Goal: Transaction & Acquisition: Purchase product/service

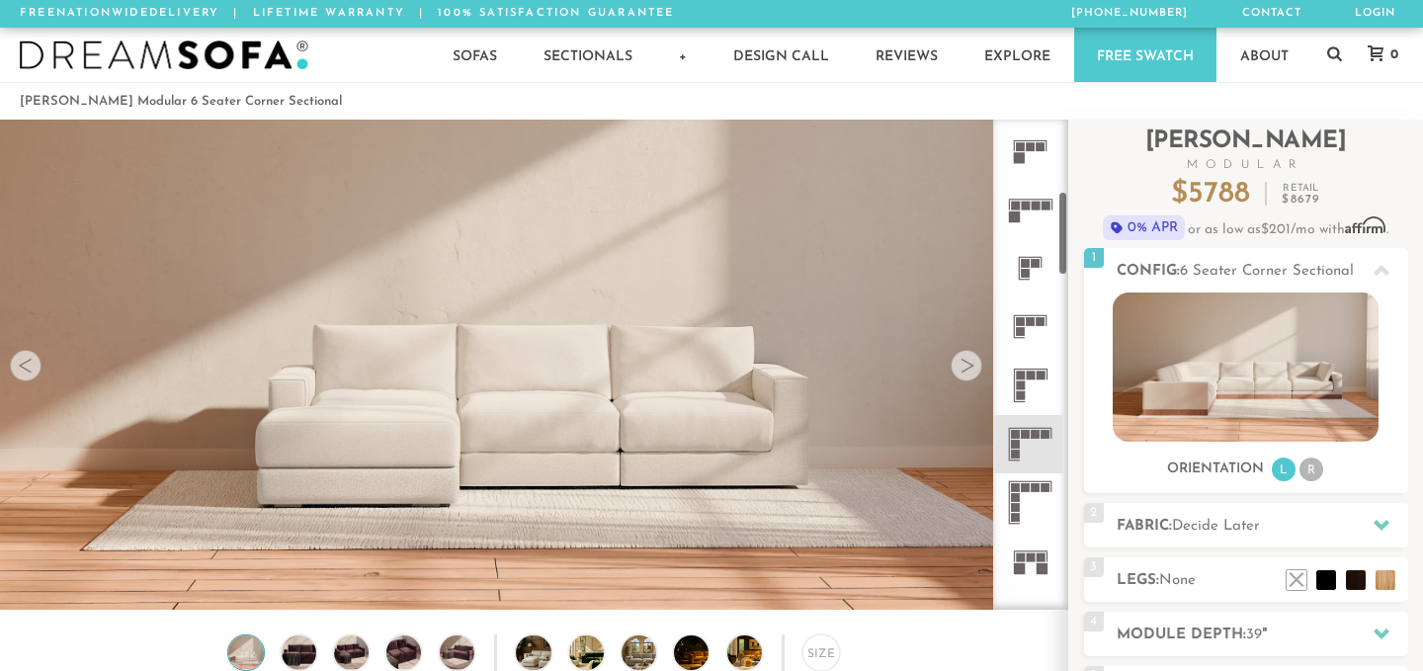
scroll to position [414, 0]
click at [1029, 378] on icon at bounding box center [1030, 380] width 58 height 58
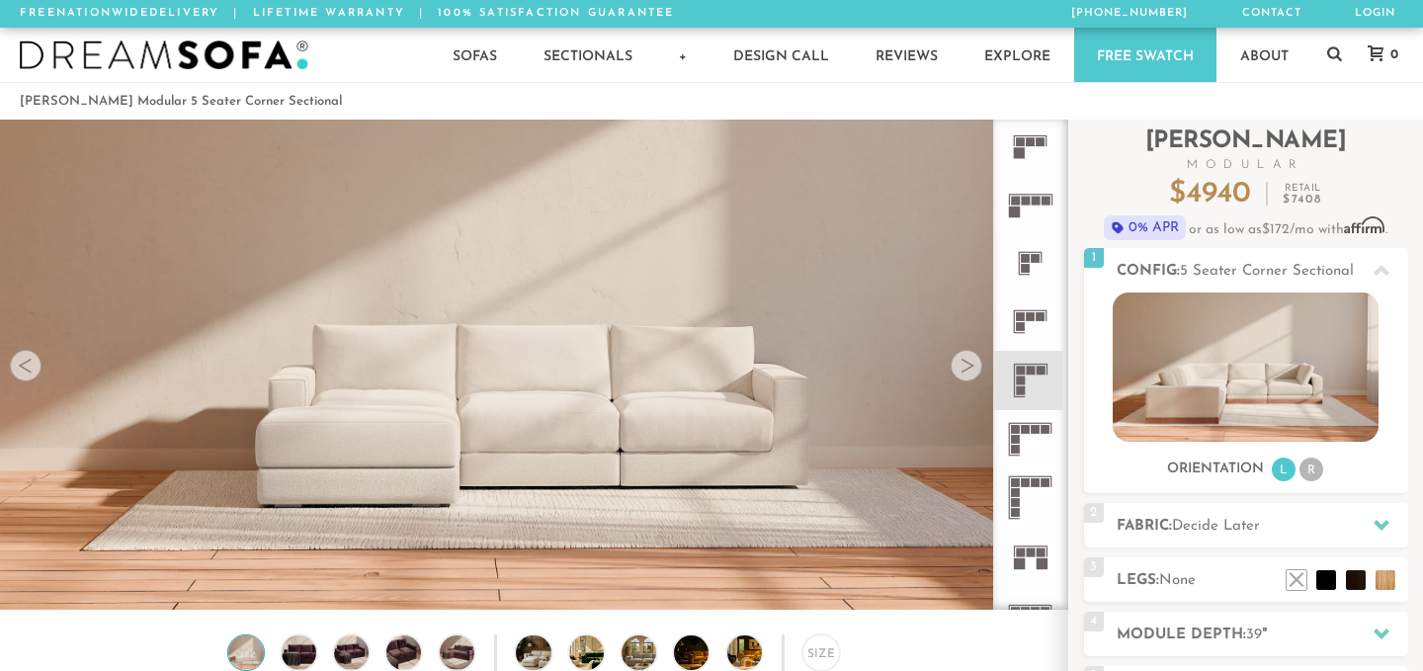
click at [1034, 323] on icon at bounding box center [1030, 322] width 58 height 58
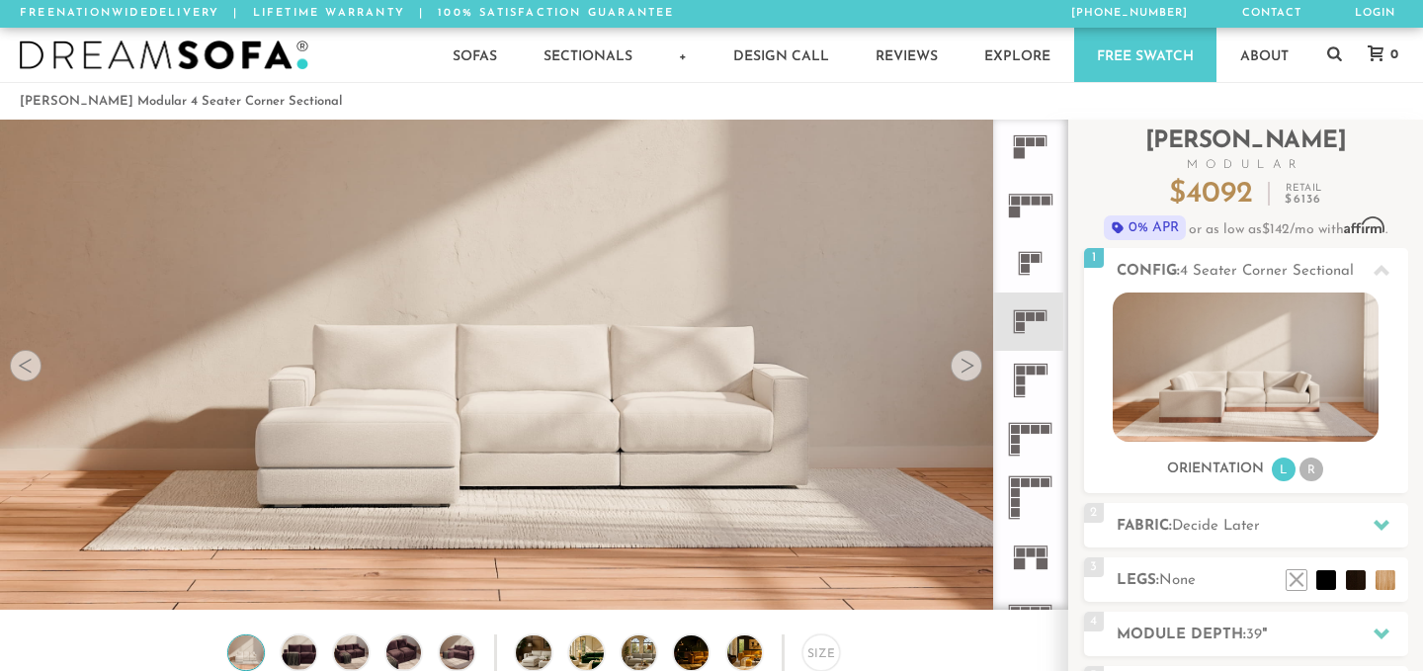
click at [1032, 389] on icon at bounding box center [1030, 380] width 58 height 58
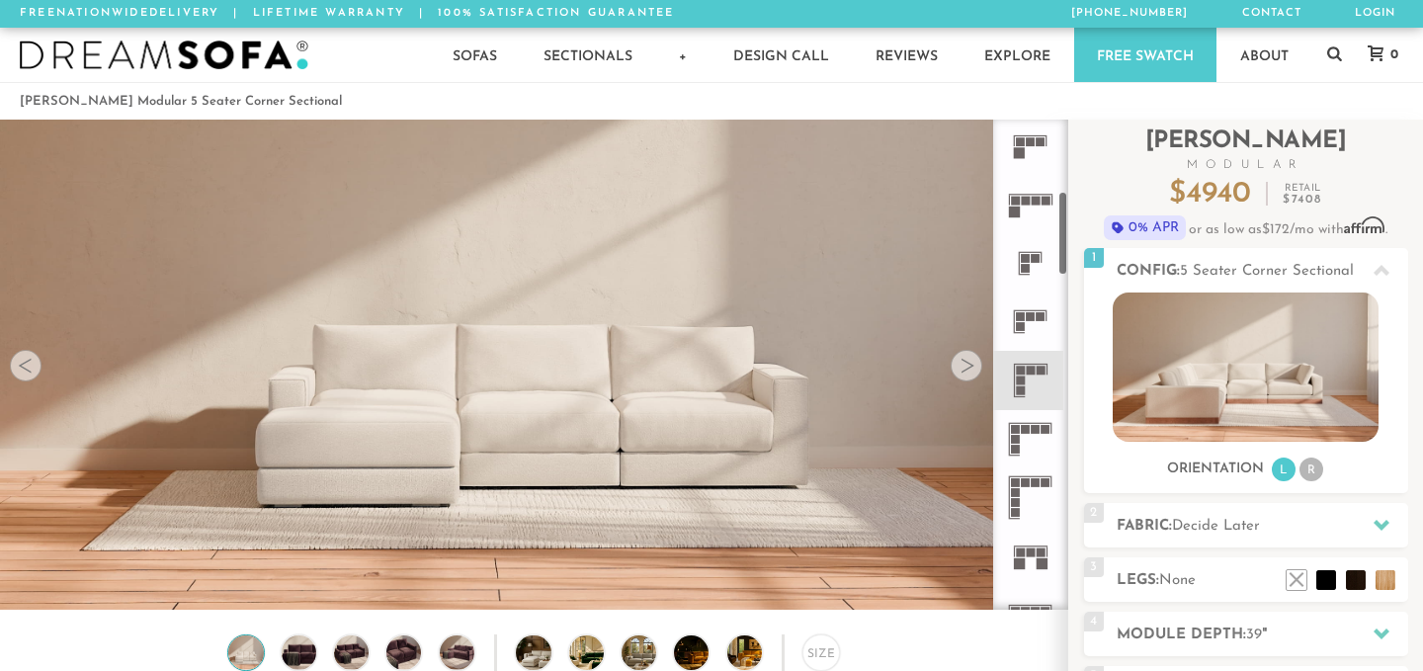
click at [958, 364] on div at bounding box center [967, 366] width 32 height 32
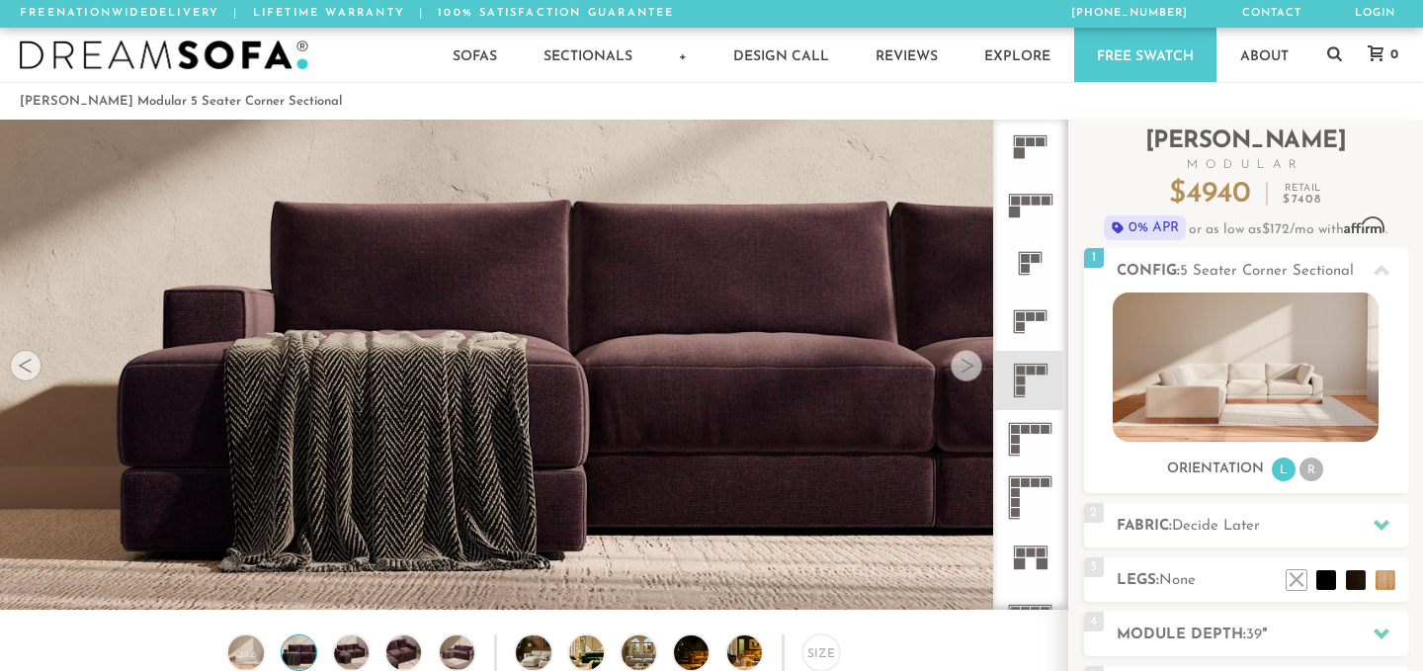
click at [958, 364] on div at bounding box center [967, 366] width 32 height 32
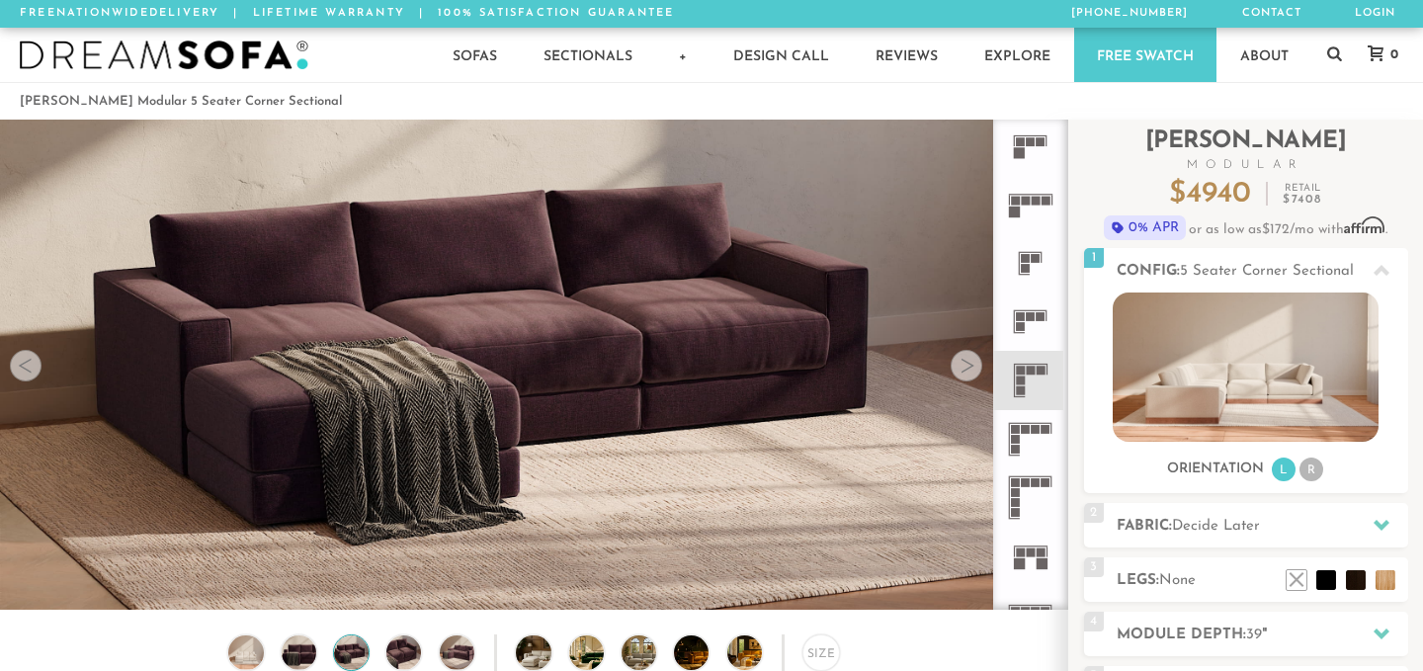
click at [958, 364] on div at bounding box center [967, 366] width 32 height 32
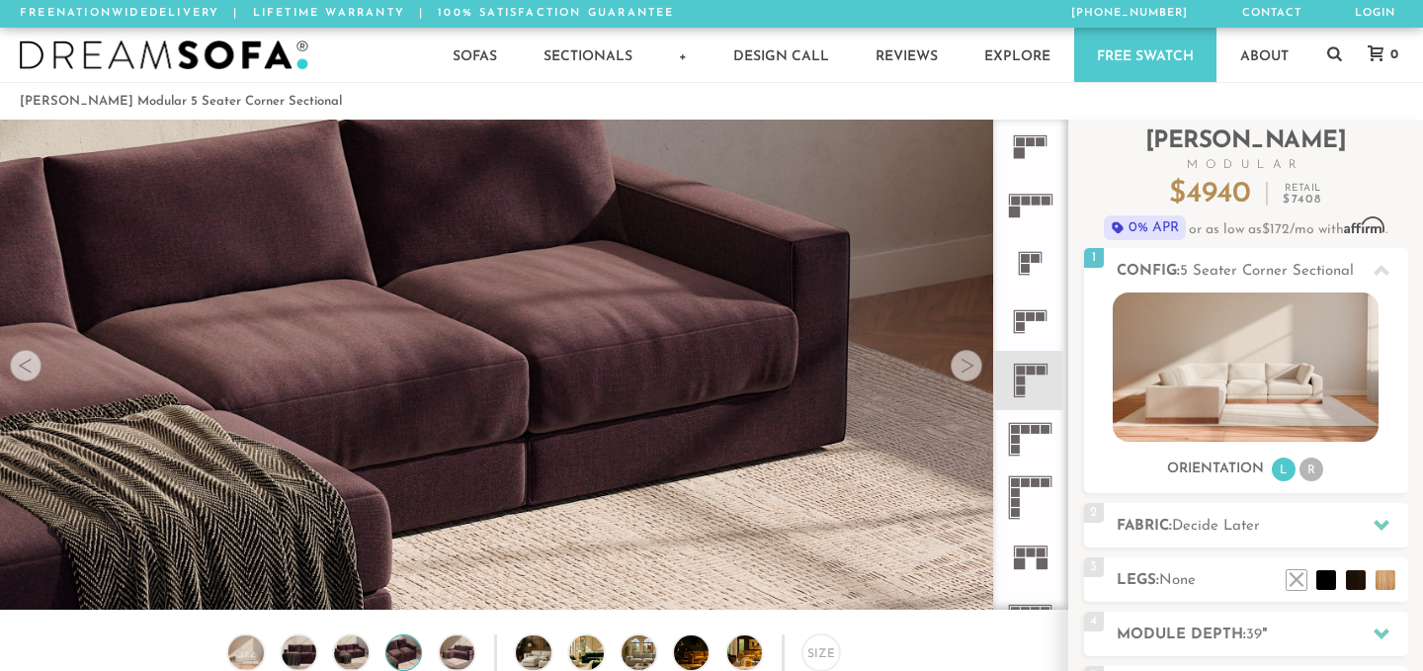
click at [958, 364] on div at bounding box center [967, 366] width 32 height 32
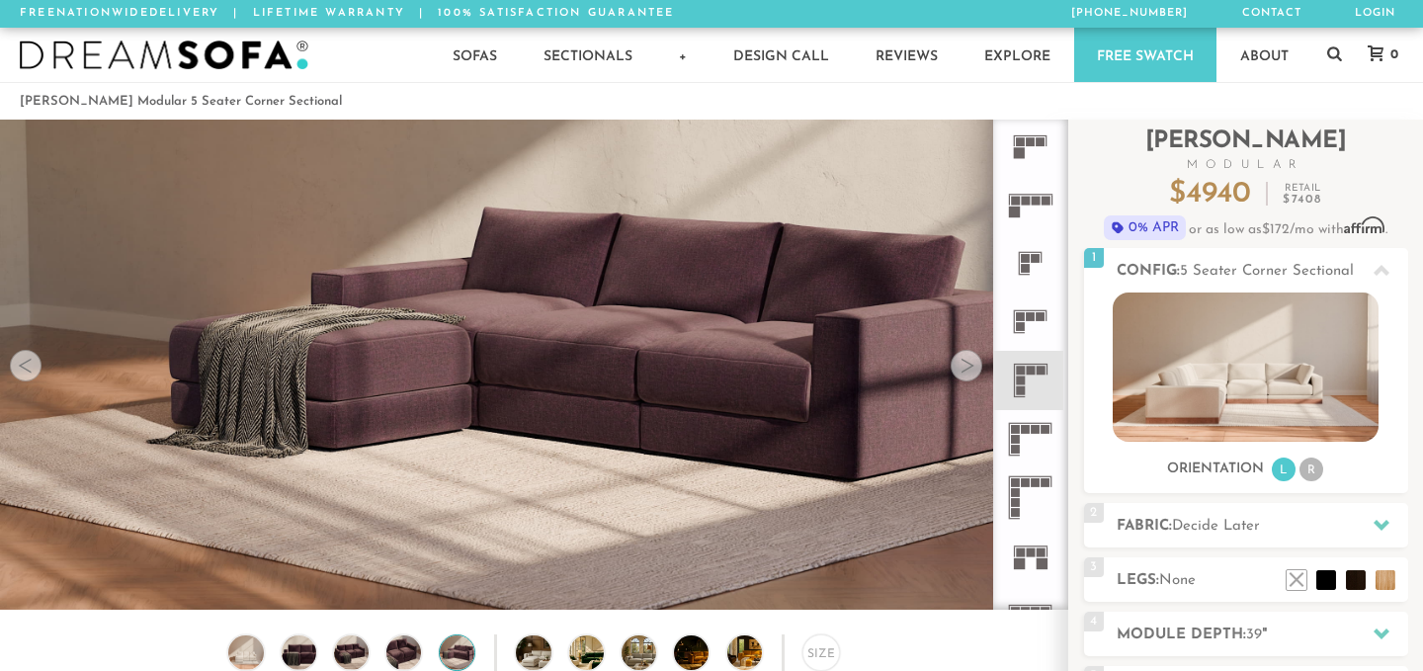
click at [958, 364] on div at bounding box center [967, 366] width 32 height 32
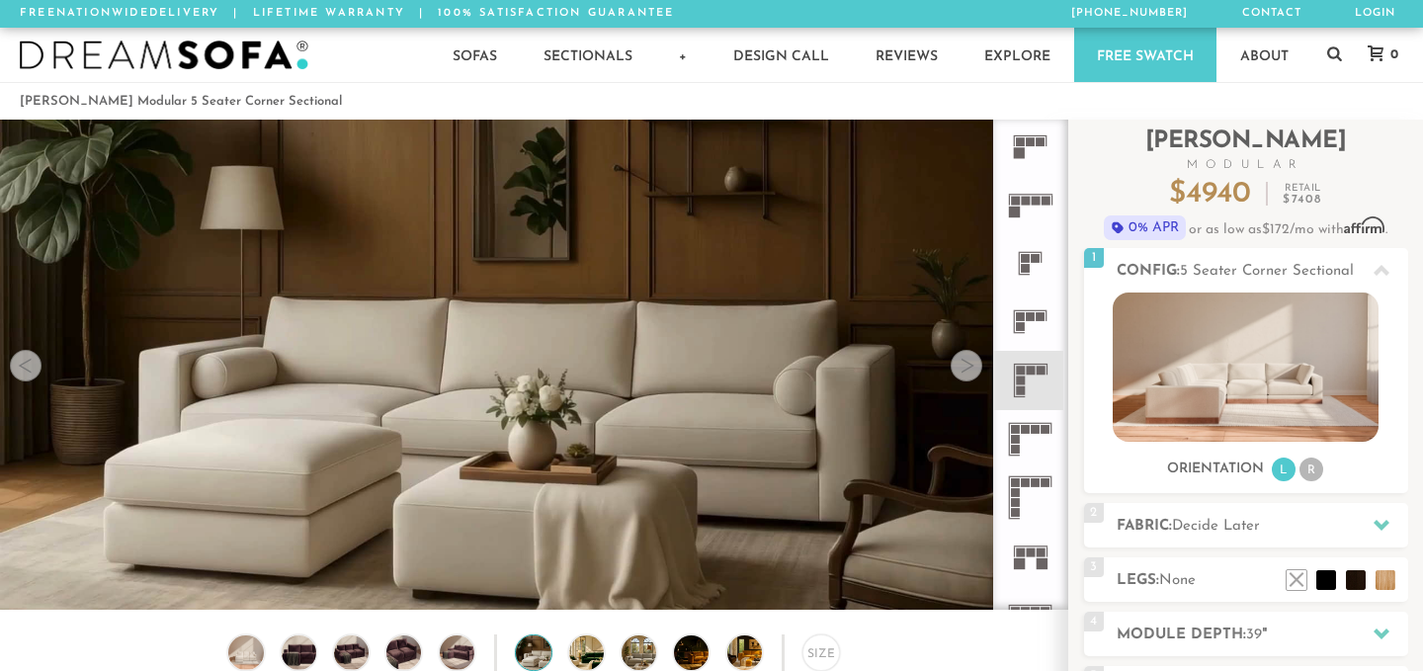
click at [35, 365] on div at bounding box center [26, 366] width 32 height 32
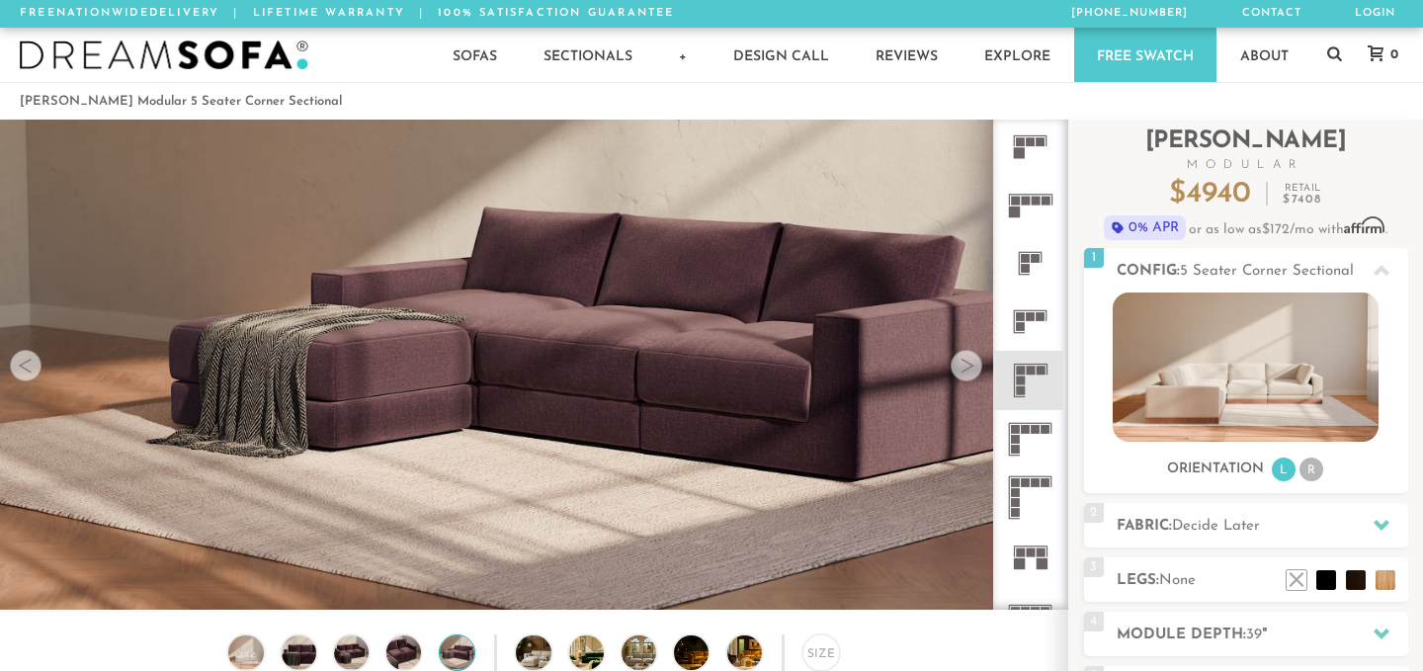
click at [35, 365] on div at bounding box center [26, 366] width 32 height 32
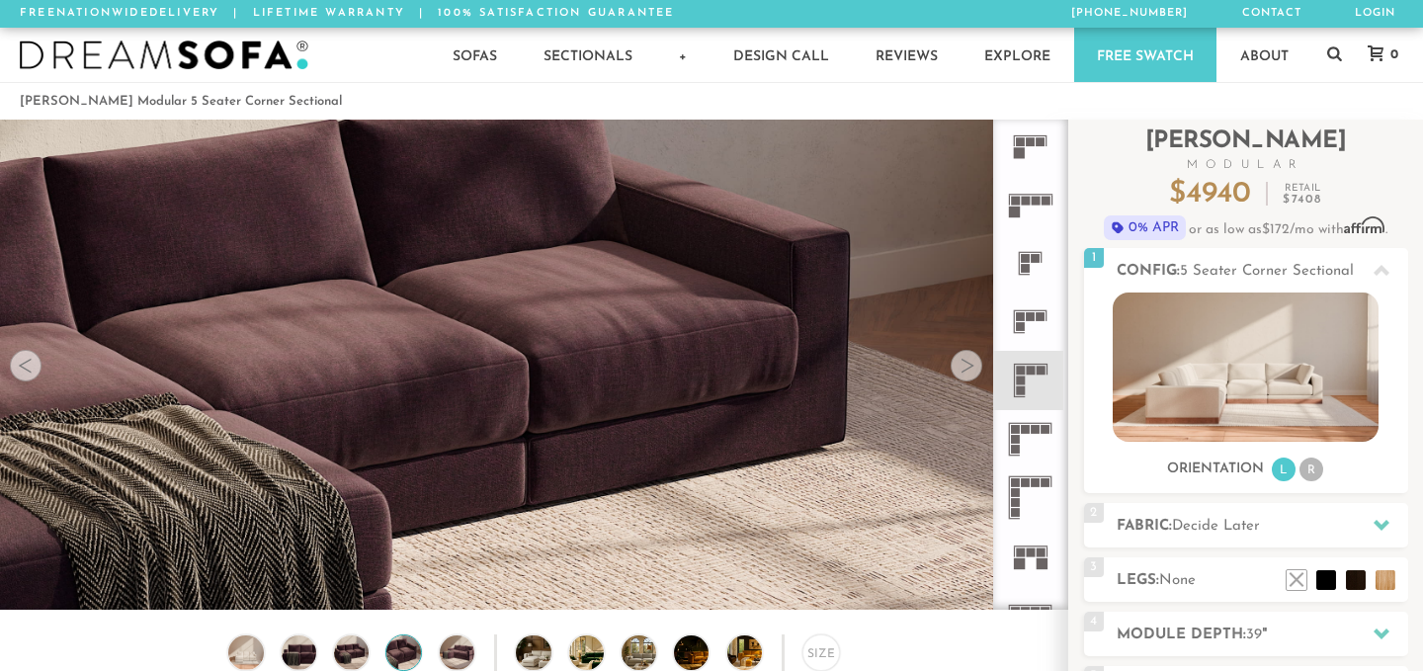
click at [35, 365] on div at bounding box center [26, 366] width 32 height 32
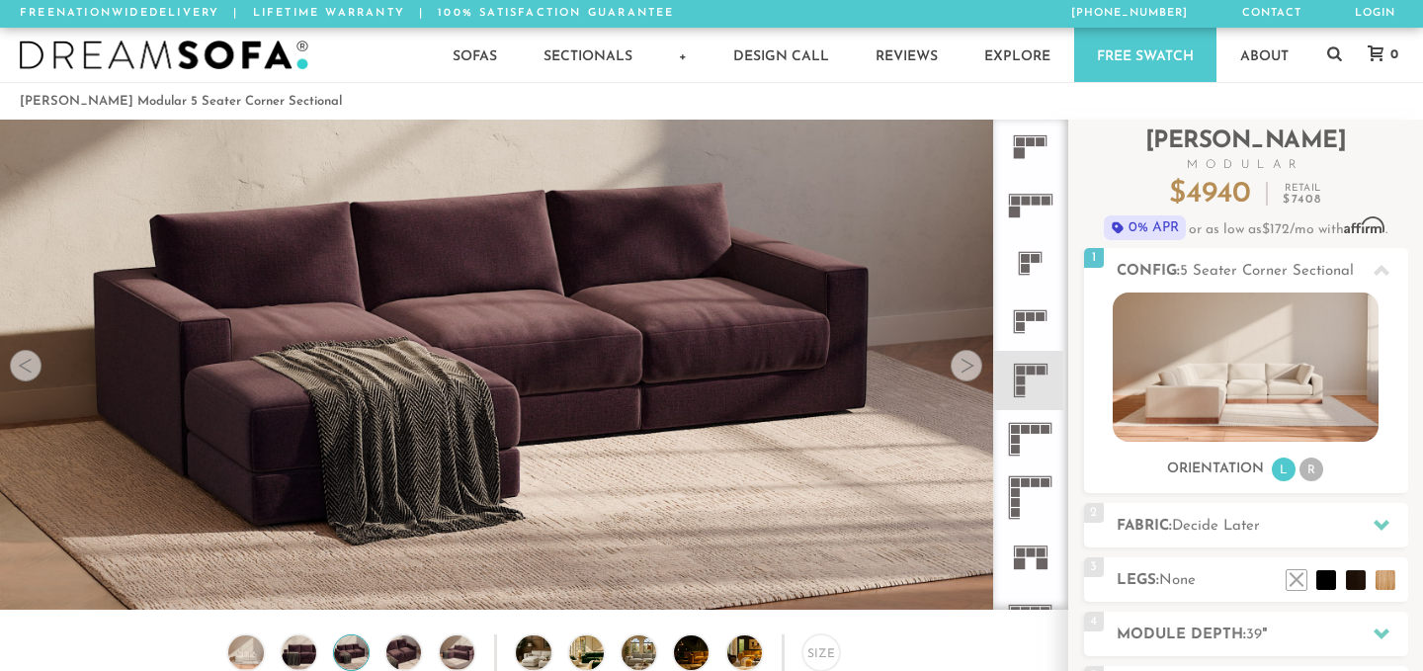
click at [35, 365] on div at bounding box center [26, 366] width 32 height 32
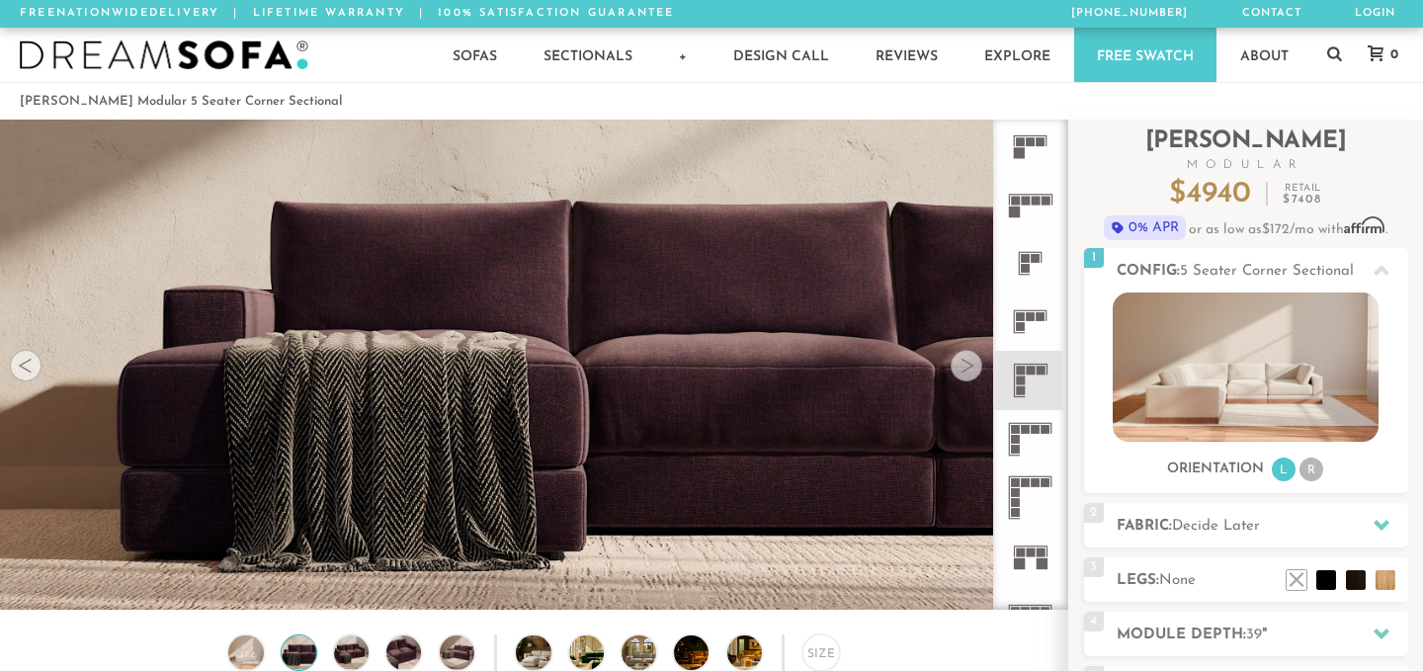
click at [35, 365] on div at bounding box center [26, 366] width 32 height 32
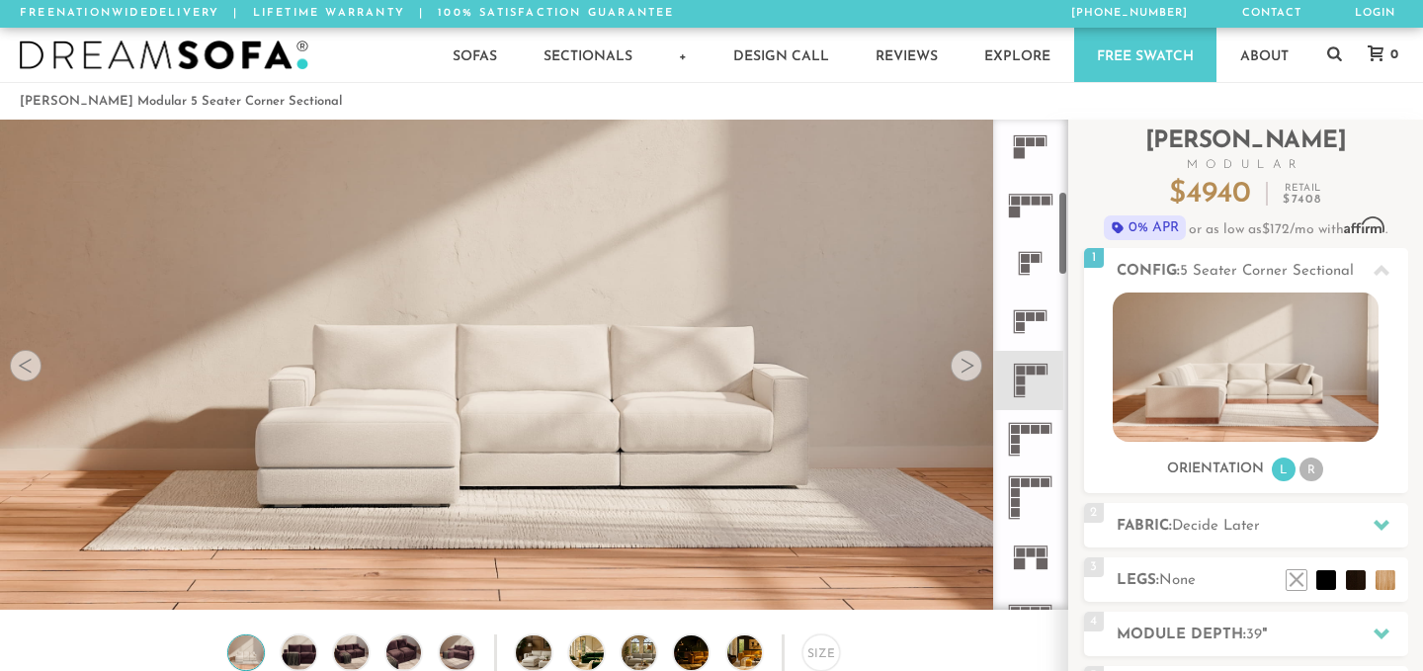
click at [1018, 424] on icon at bounding box center [1030, 439] width 58 height 58
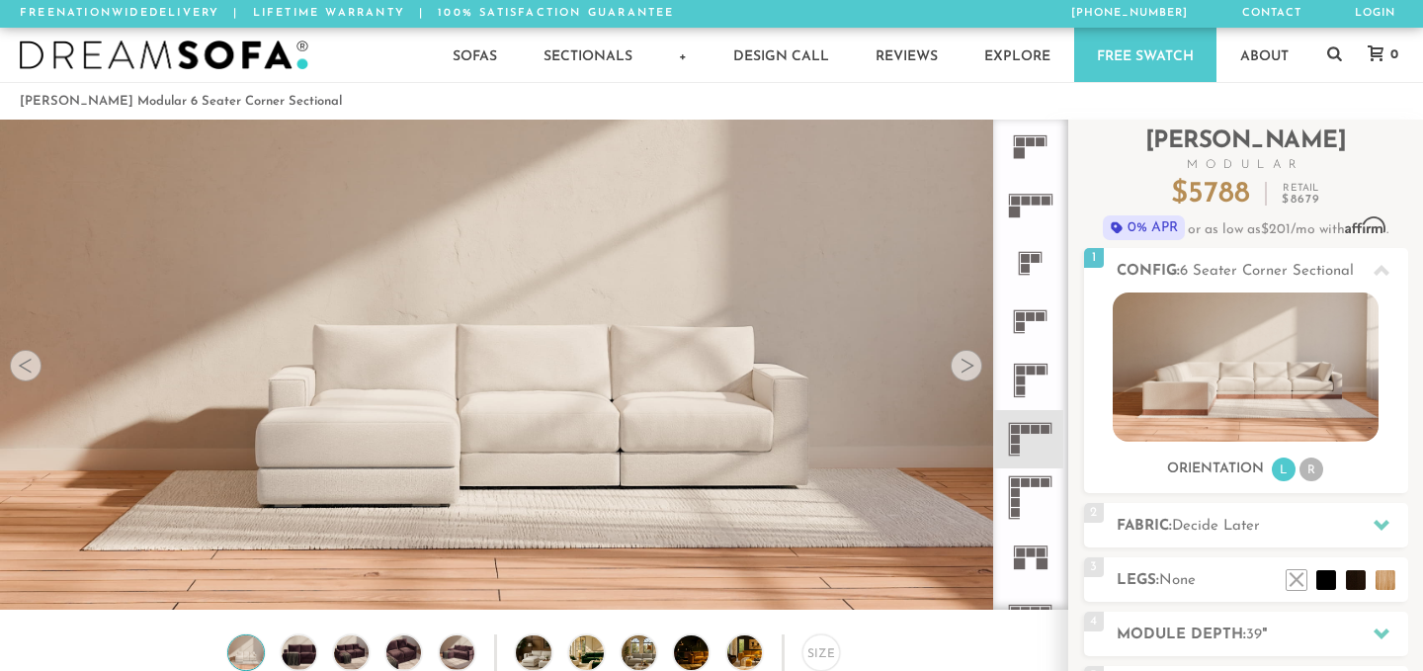
click at [1019, 379] on rect at bounding box center [1020, 381] width 9 height 9
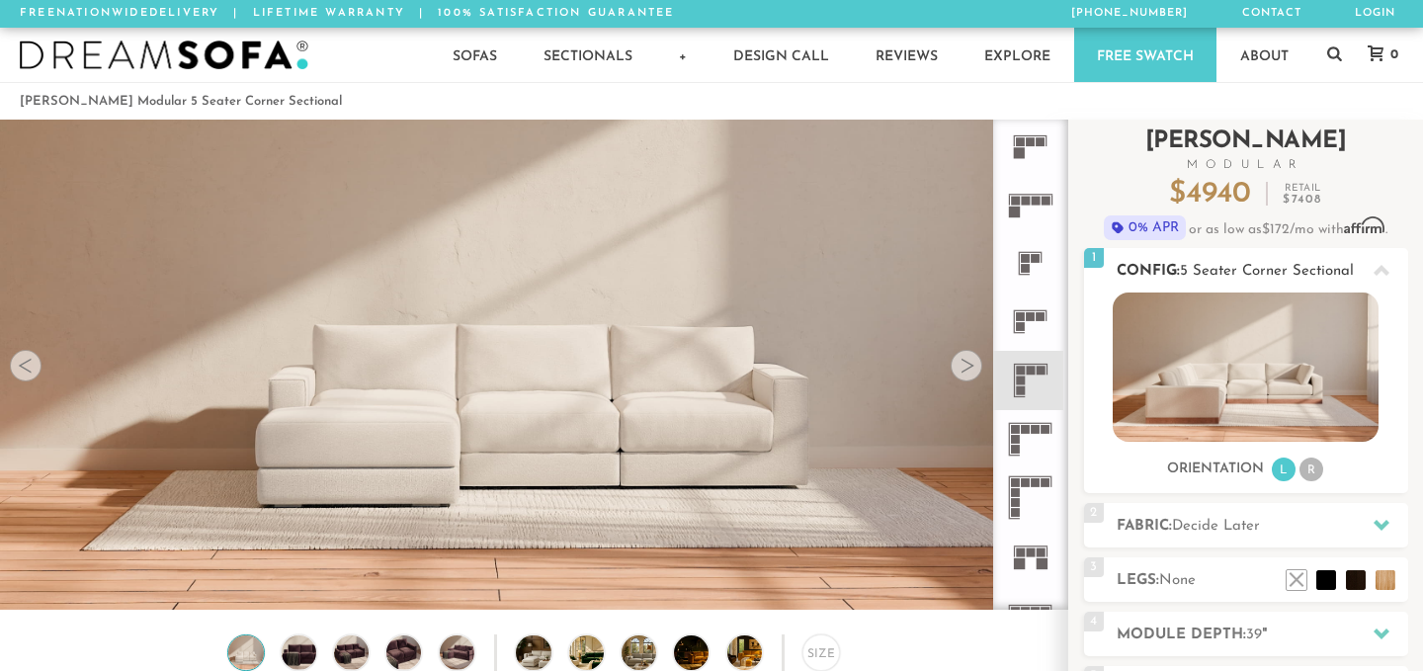
click at [1209, 388] on img at bounding box center [1246, 367] width 266 height 149
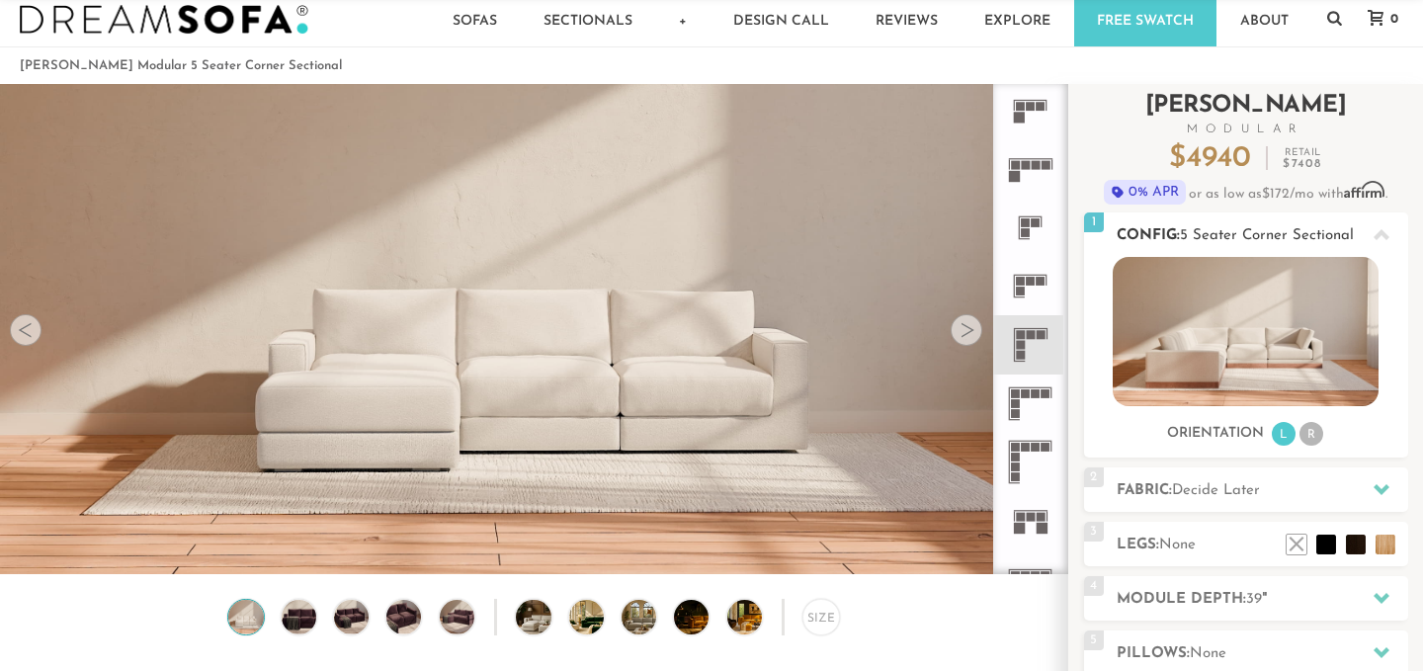
click at [1309, 431] on li "R" at bounding box center [1312, 434] width 24 height 24
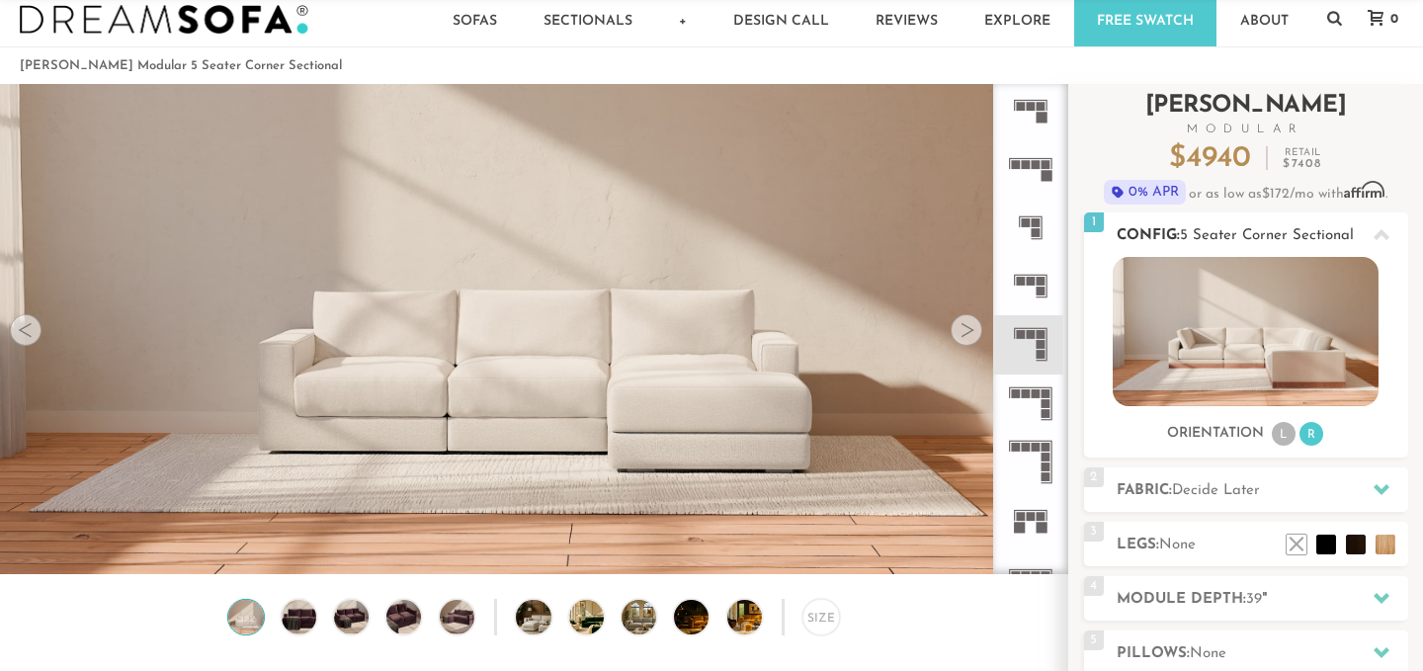
click at [1278, 435] on li "L" at bounding box center [1284, 434] width 24 height 24
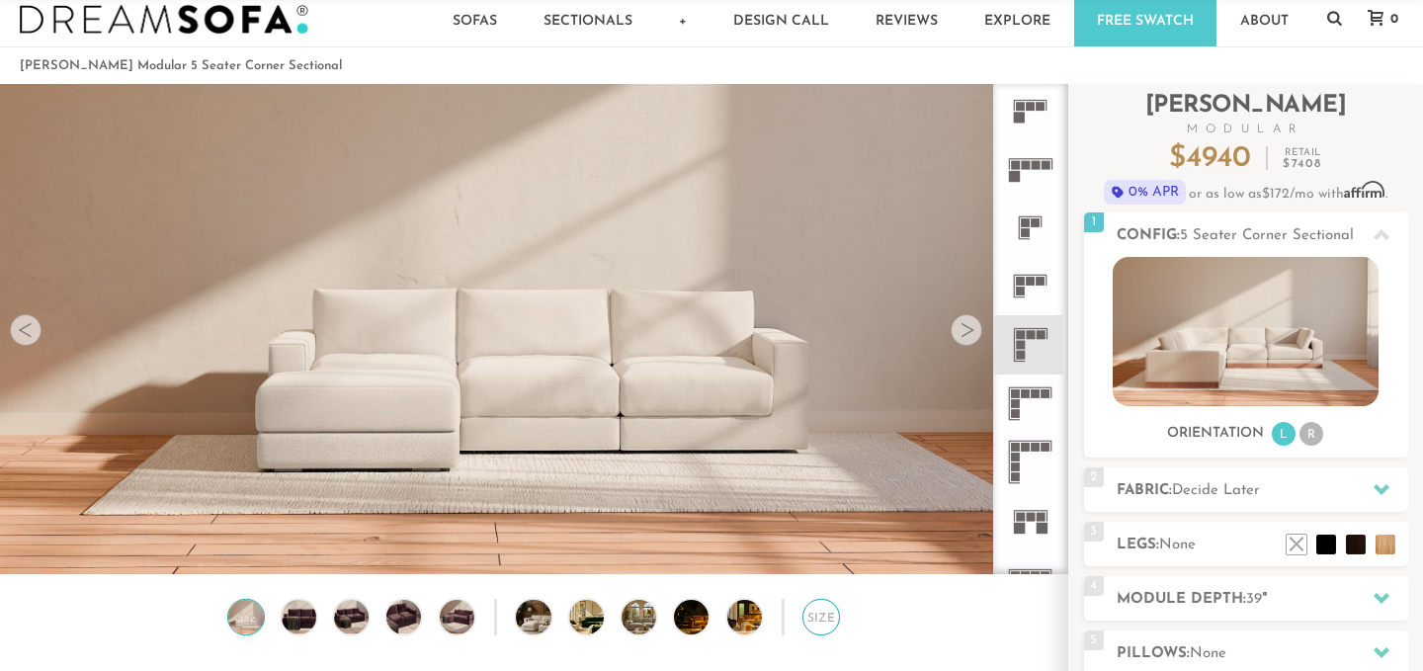
click at [811, 613] on div "Size" at bounding box center [821, 617] width 37 height 37
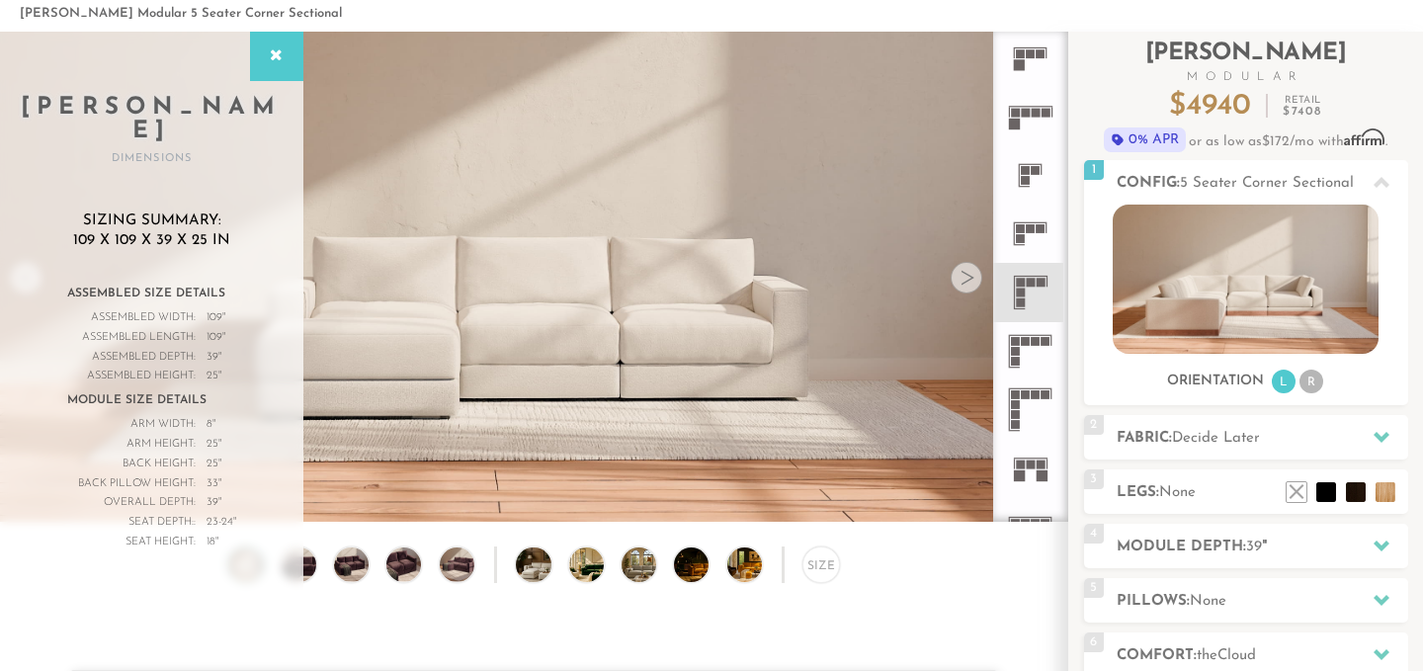
scroll to position [90, 0]
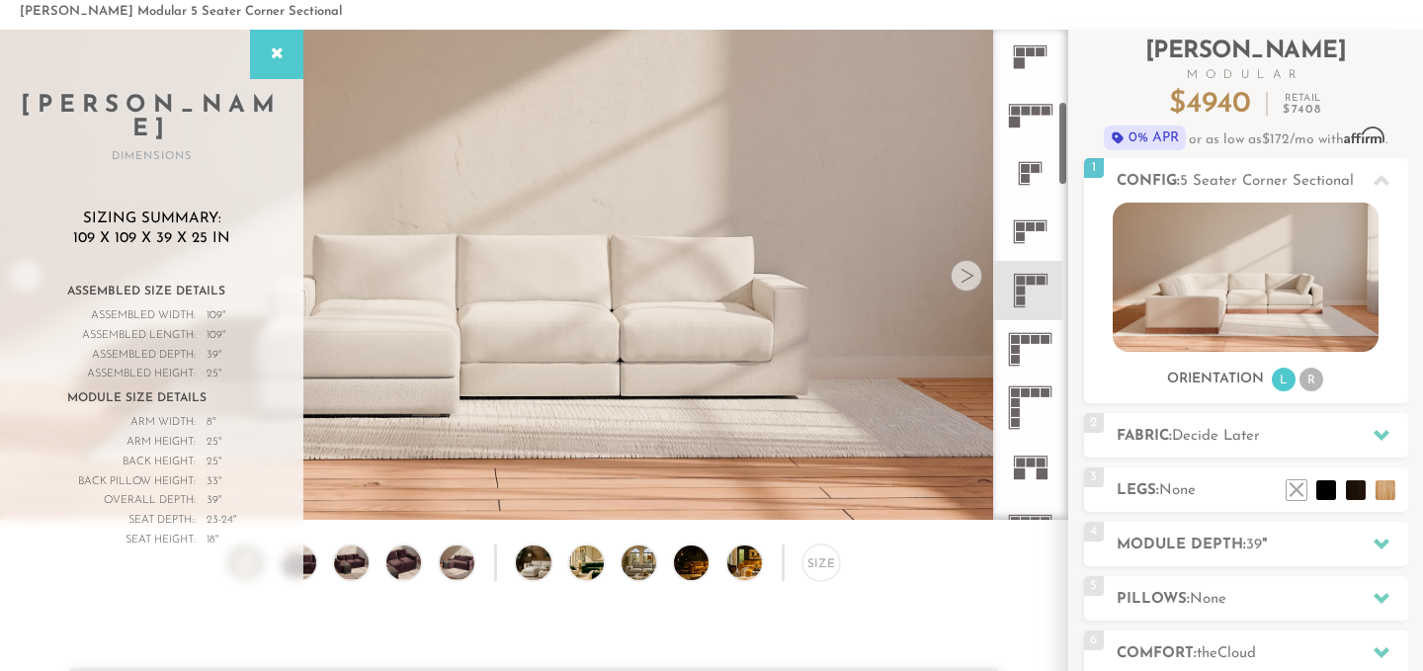
click at [1038, 368] on icon at bounding box center [1030, 349] width 58 height 58
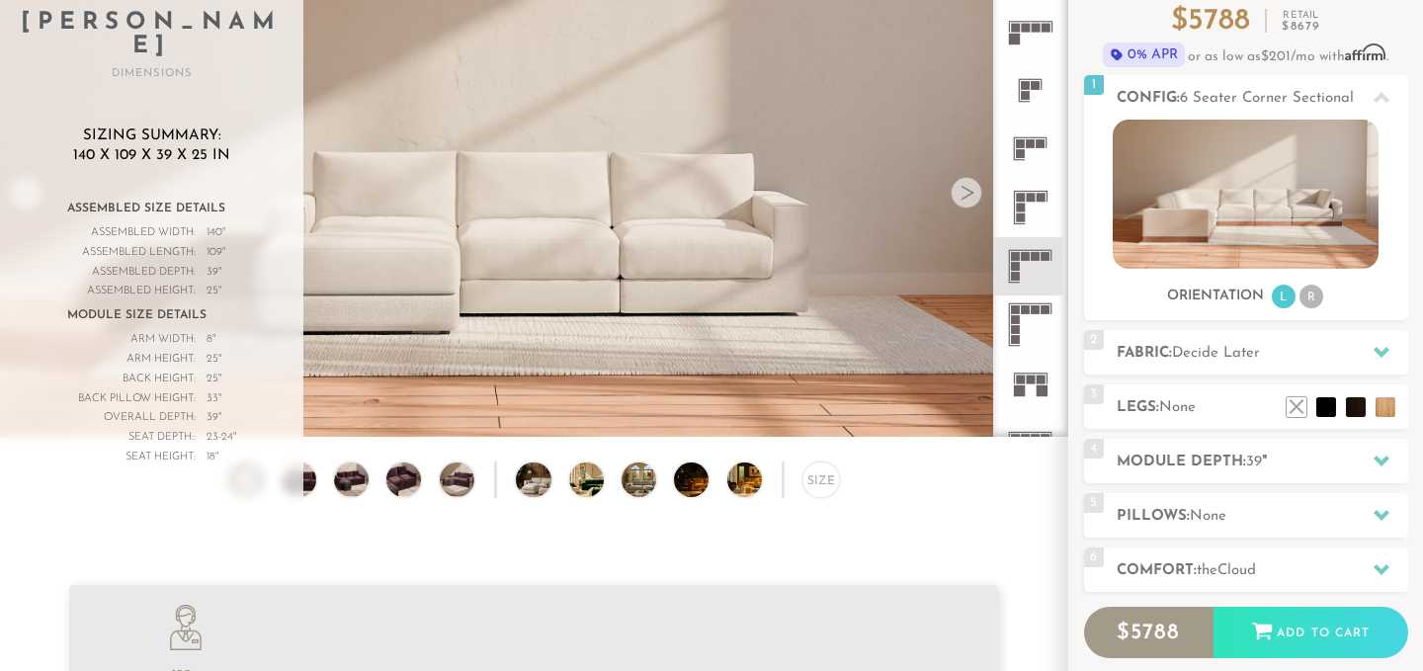
scroll to position [178, 0]
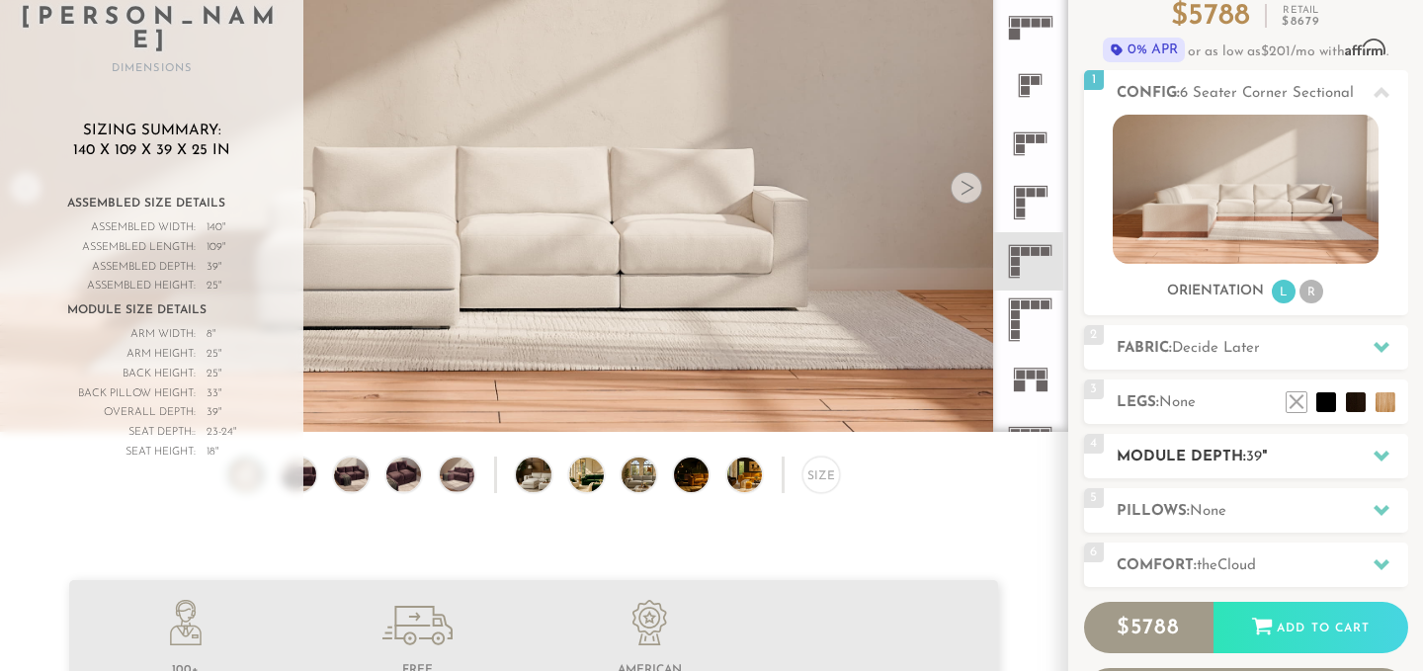
click at [1179, 449] on h2 "Module Depth: 39 "" at bounding box center [1263, 457] width 292 height 23
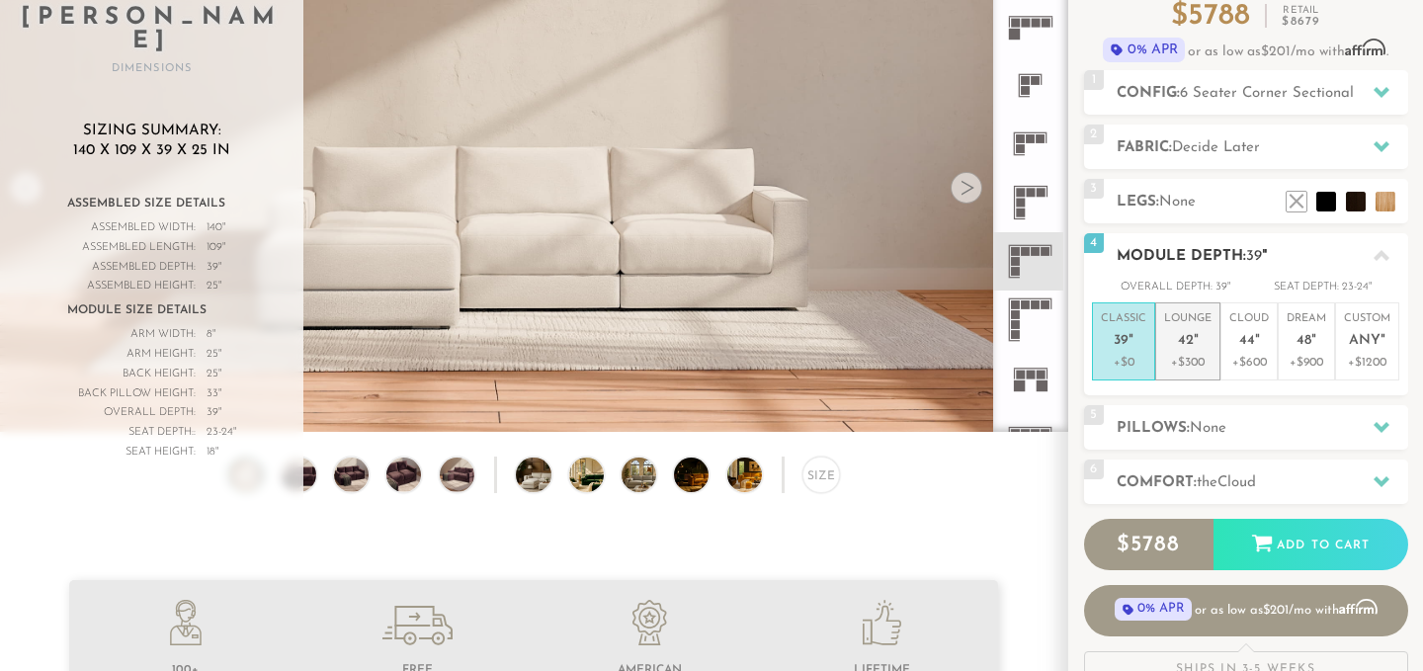
click at [1183, 353] on p "Lounge 42 "" at bounding box center [1187, 332] width 47 height 43
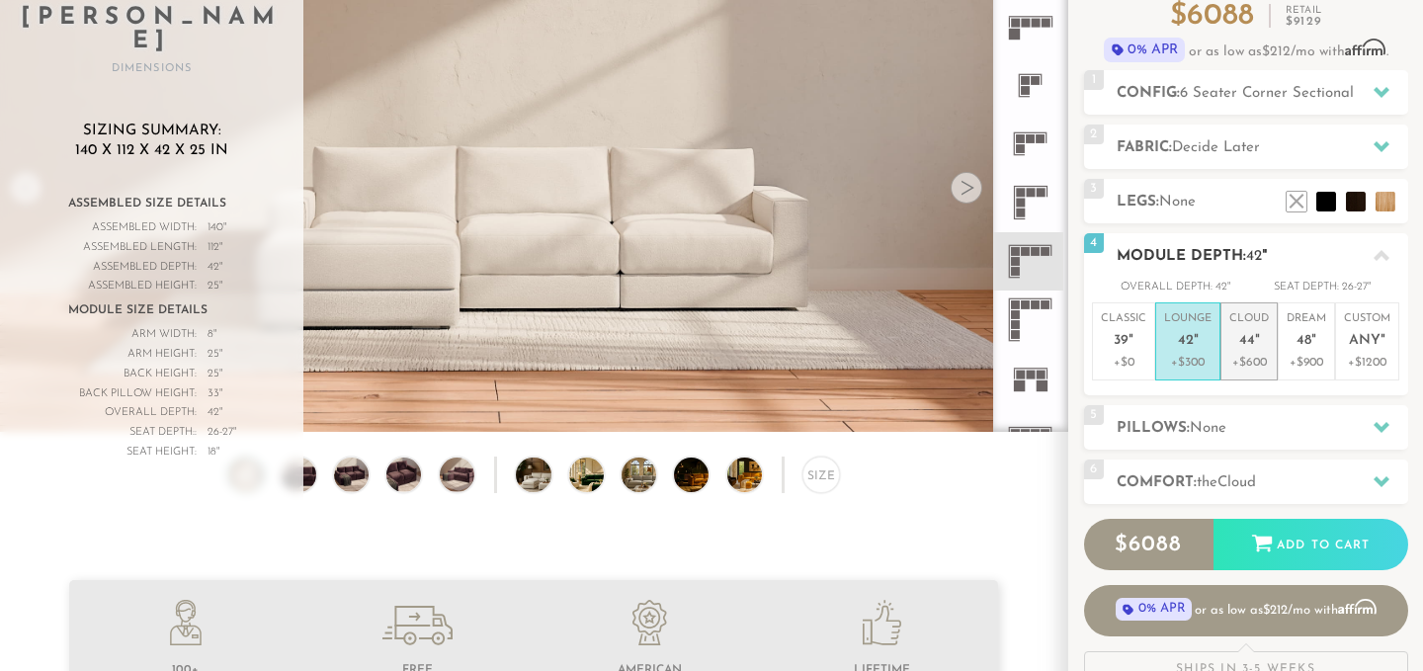
click at [1239, 377] on li "Cloud 44 " +$600" at bounding box center [1249, 341] width 57 height 78
click at [1198, 354] on p "+$300" at bounding box center [1187, 363] width 47 height 18
click at [1235, 363] on p "+$600" at bounding box center [1250, 363] width 40 height 18
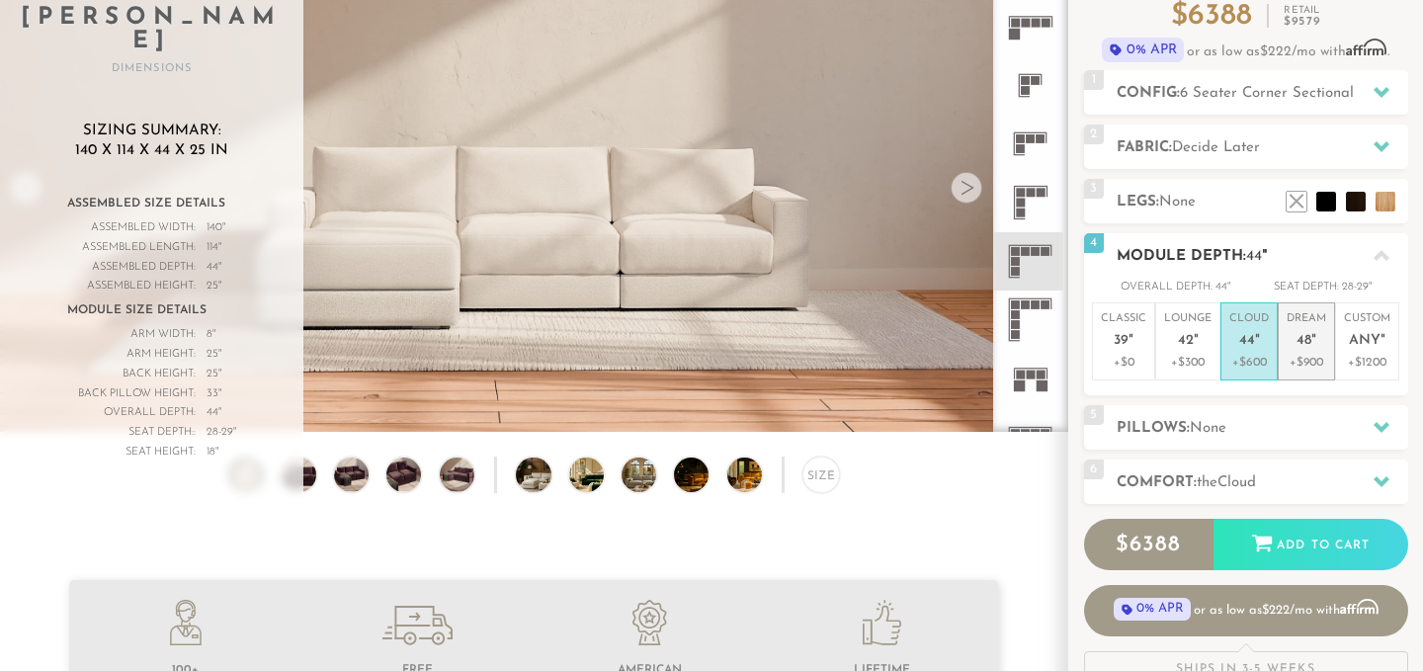
click at [1285, 367] on li "Dream 48 " +$900" at bounding box center [1306, 341] width 57 height 78
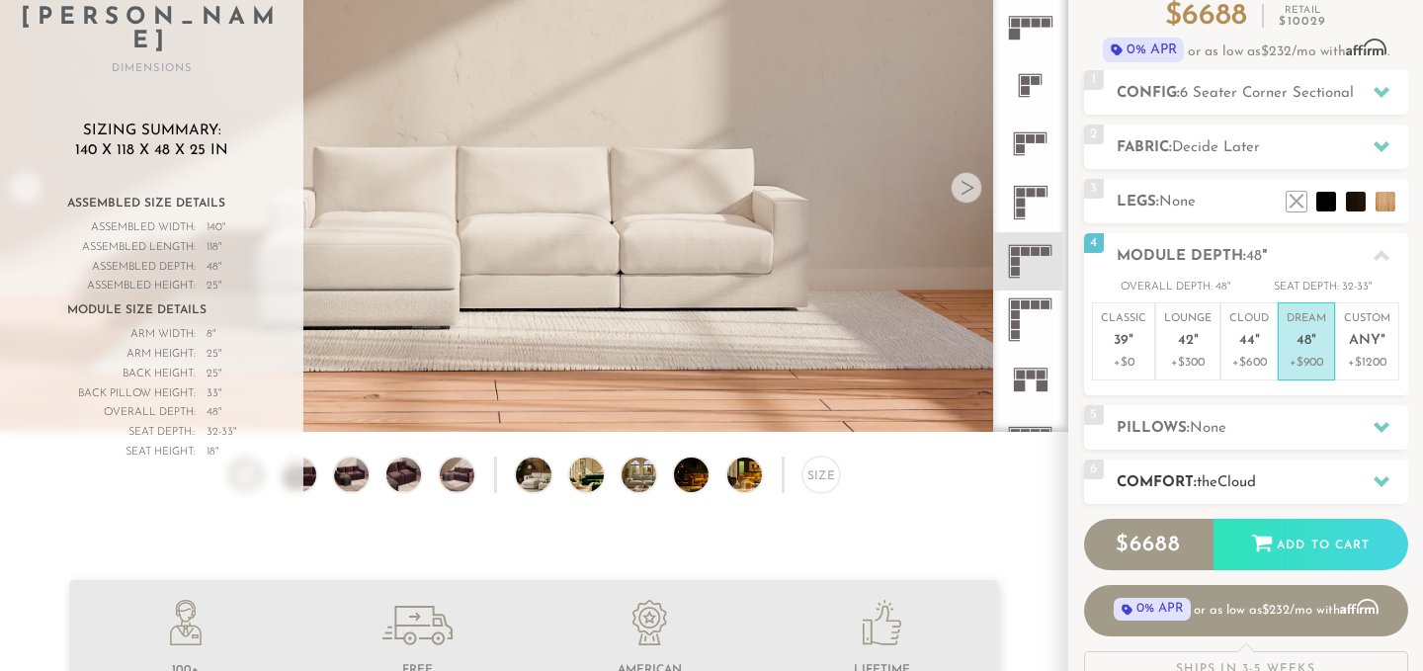
click at [1168, 479] on h2 "Comfort: the Cloud" at bounding box center [1263, 483] width 292 height 23
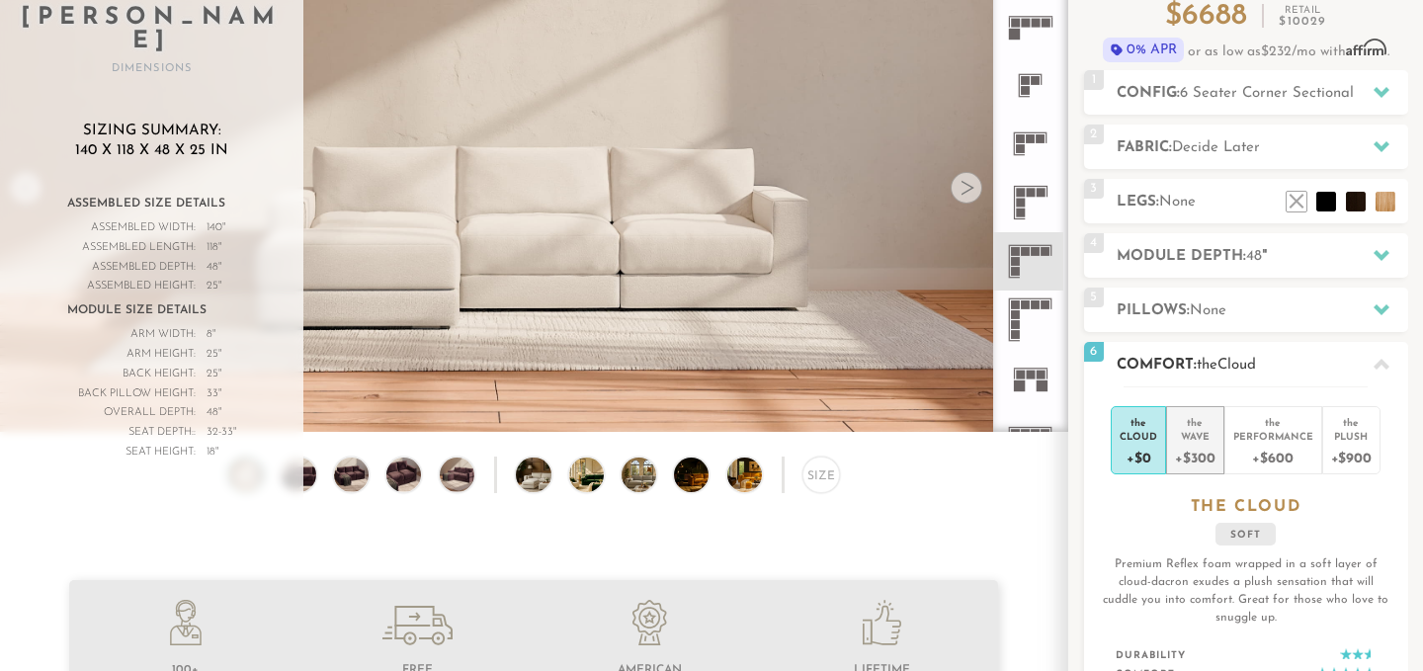
click at [1201, 461] on div "+$300" at bounding box center [1195, 457] width 40 height 29
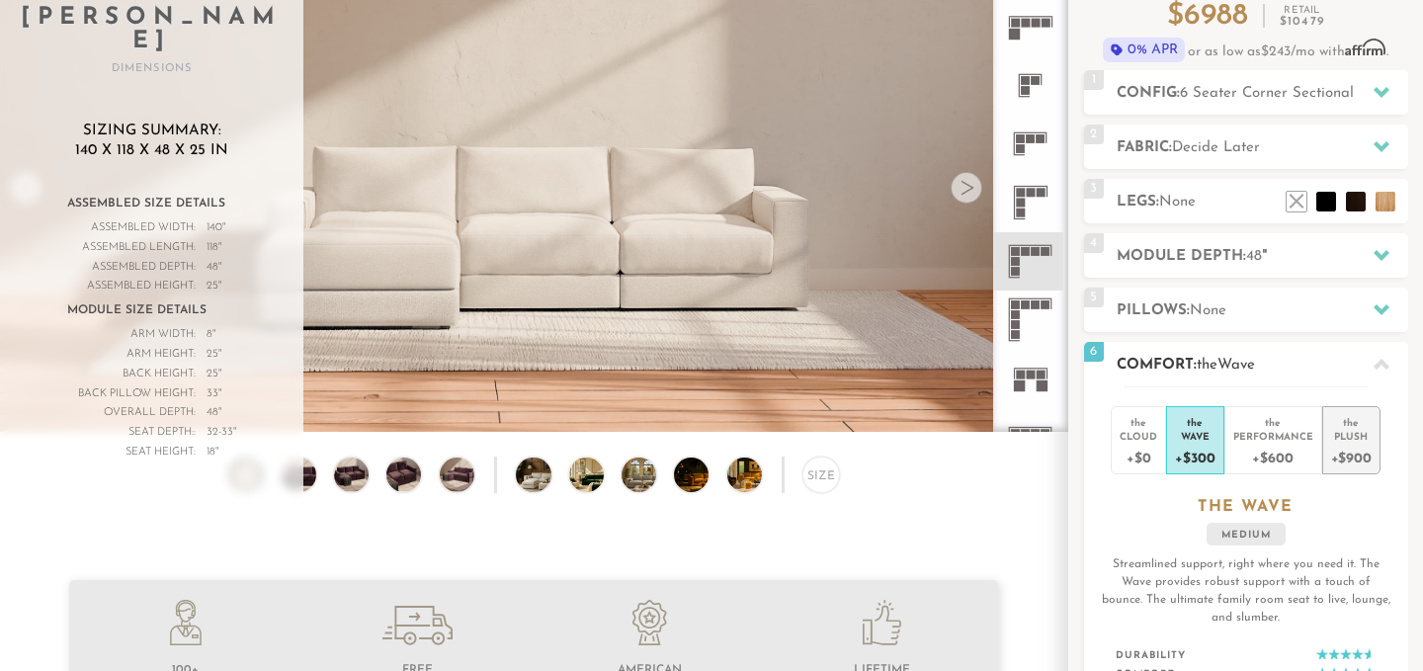
click at [1359, 467] on div "+$900" at bounding box center [1352, 457] width 41 height 29
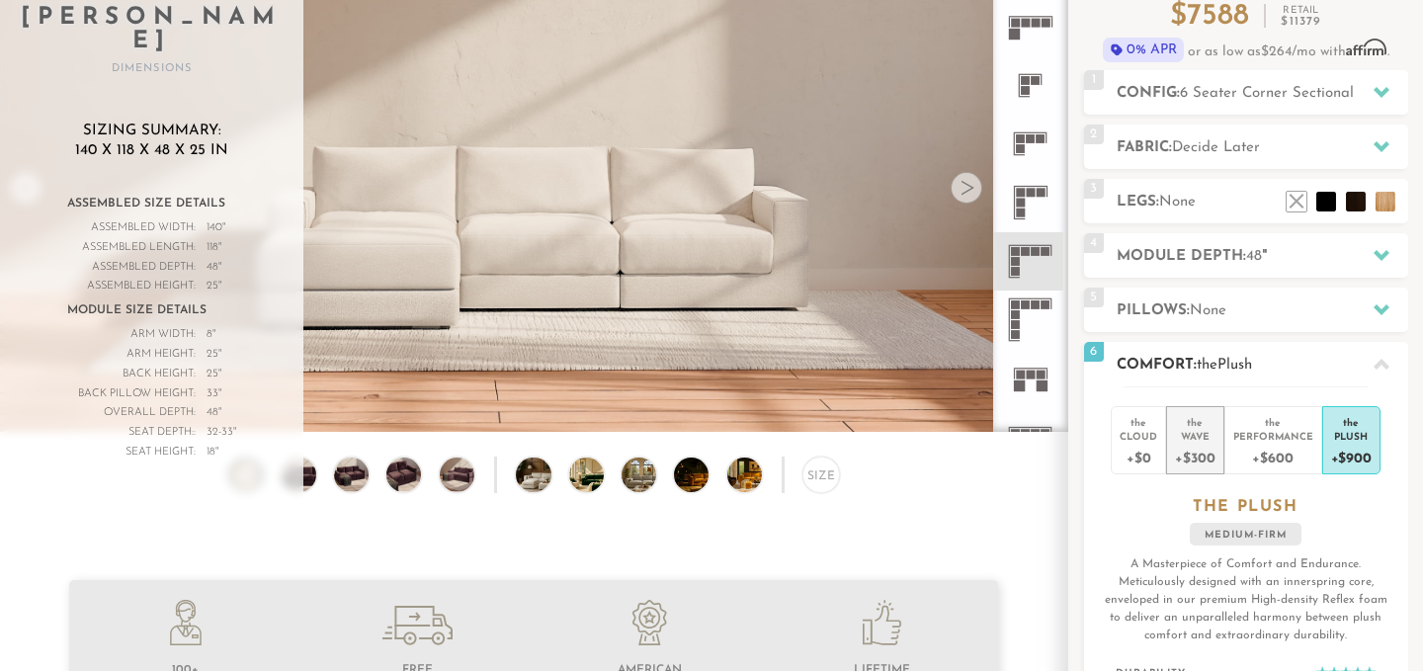
click at [1202, 435] on div "Wave" at bounding box center [1195, 436] width 40 height 14
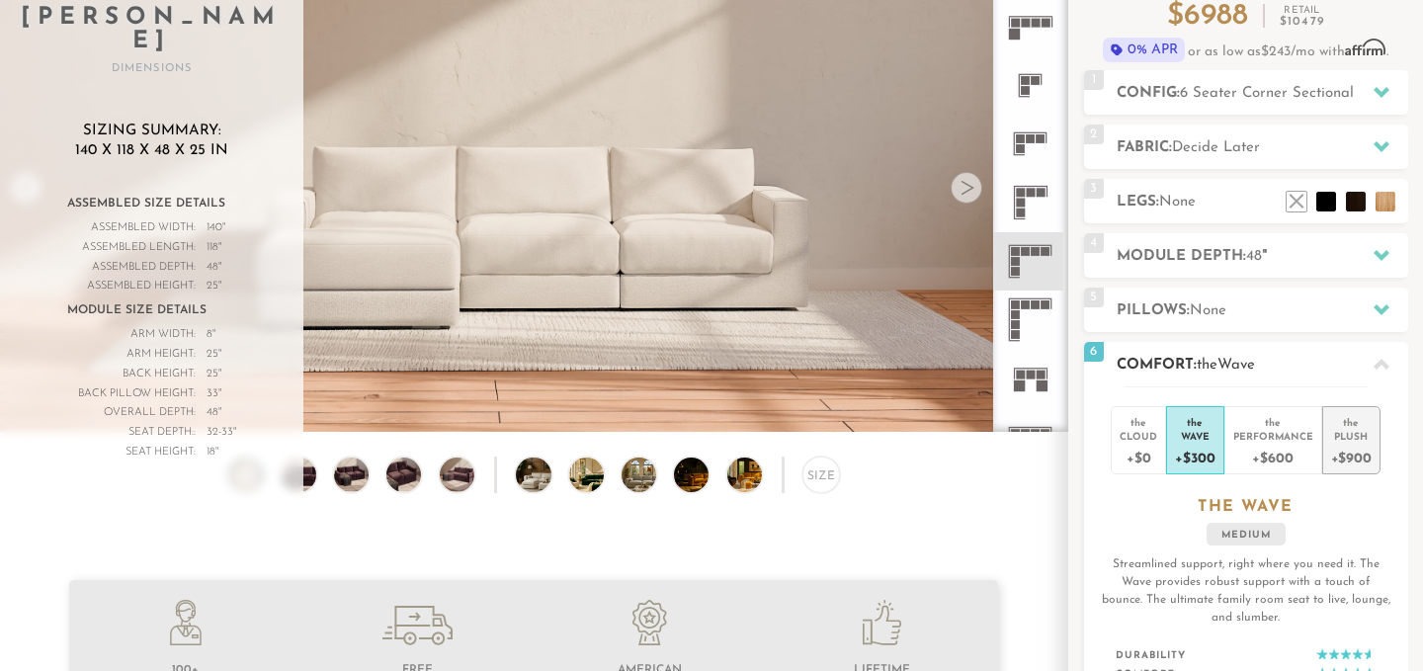
click at [1345, 449] on div "+$900" at bounding box center [1352, 457] width 41 height 29
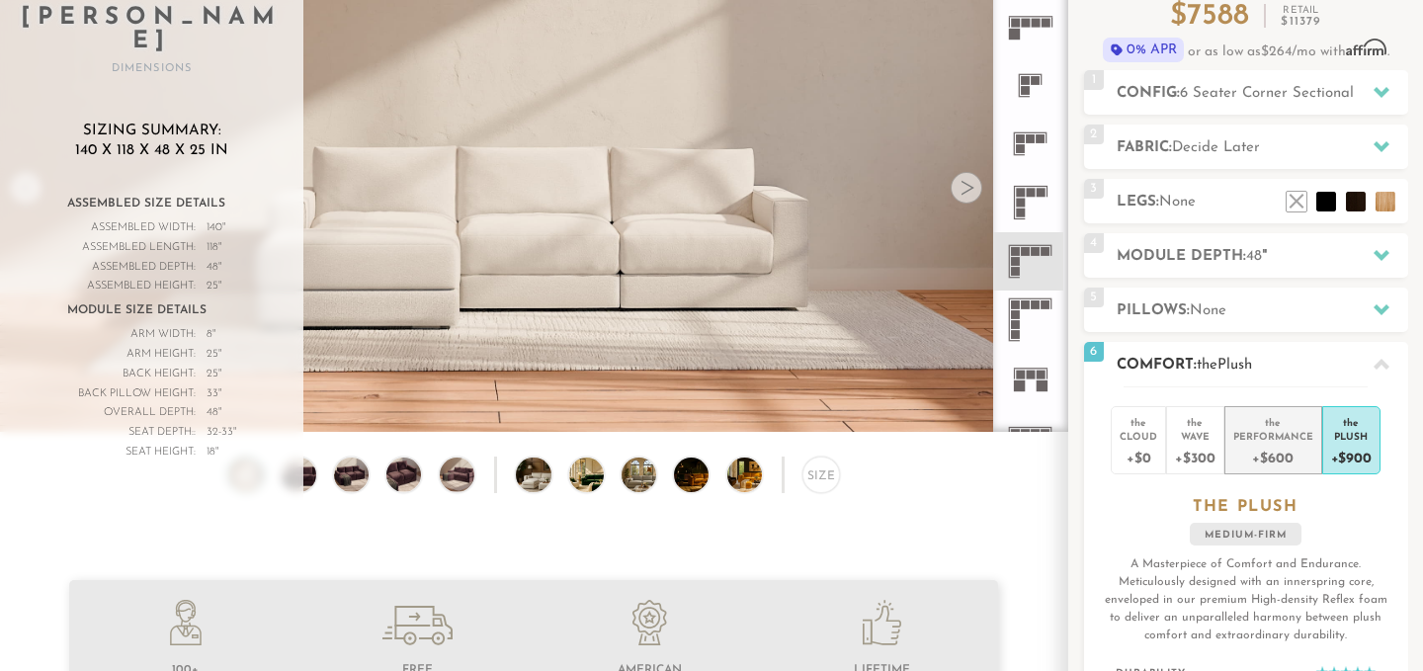
click at [1285, 437] on div "Performance" at bounding box center [1274, 436] width 80 height 14
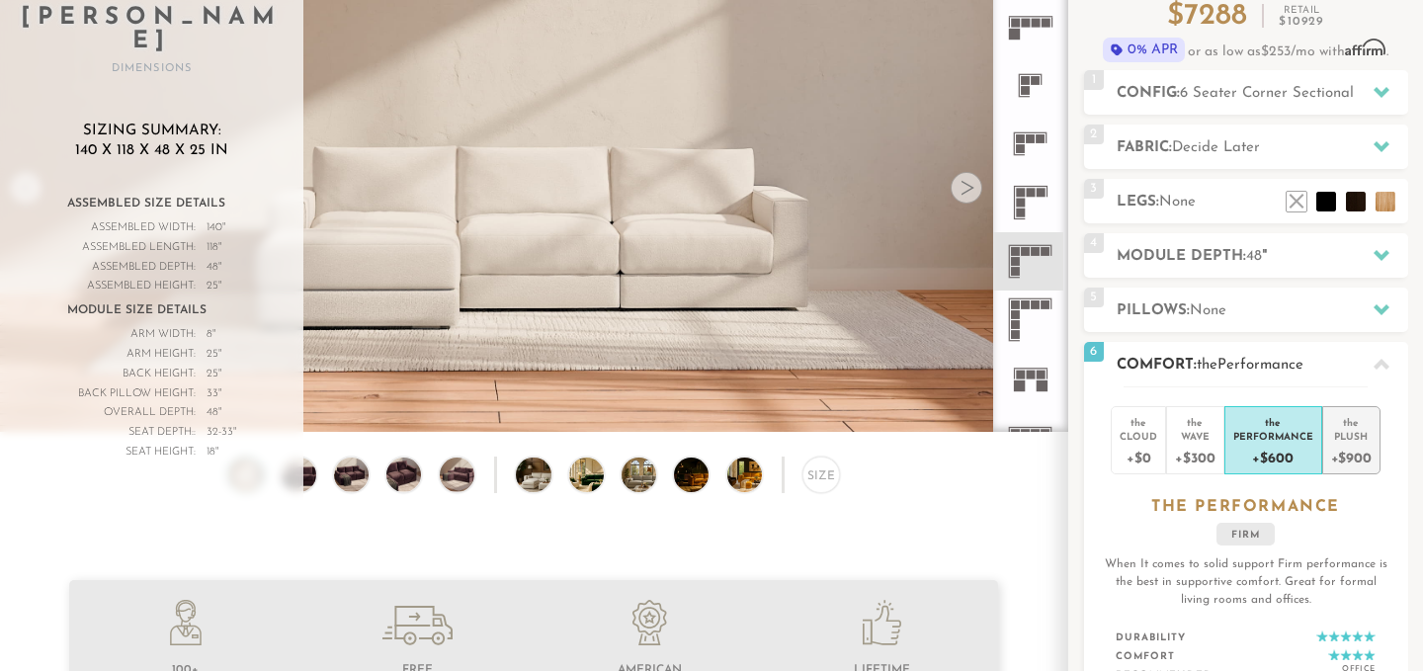
click at [1336, 455] on div "+$900" at bounding box center [1352, 457] width 41 height 29
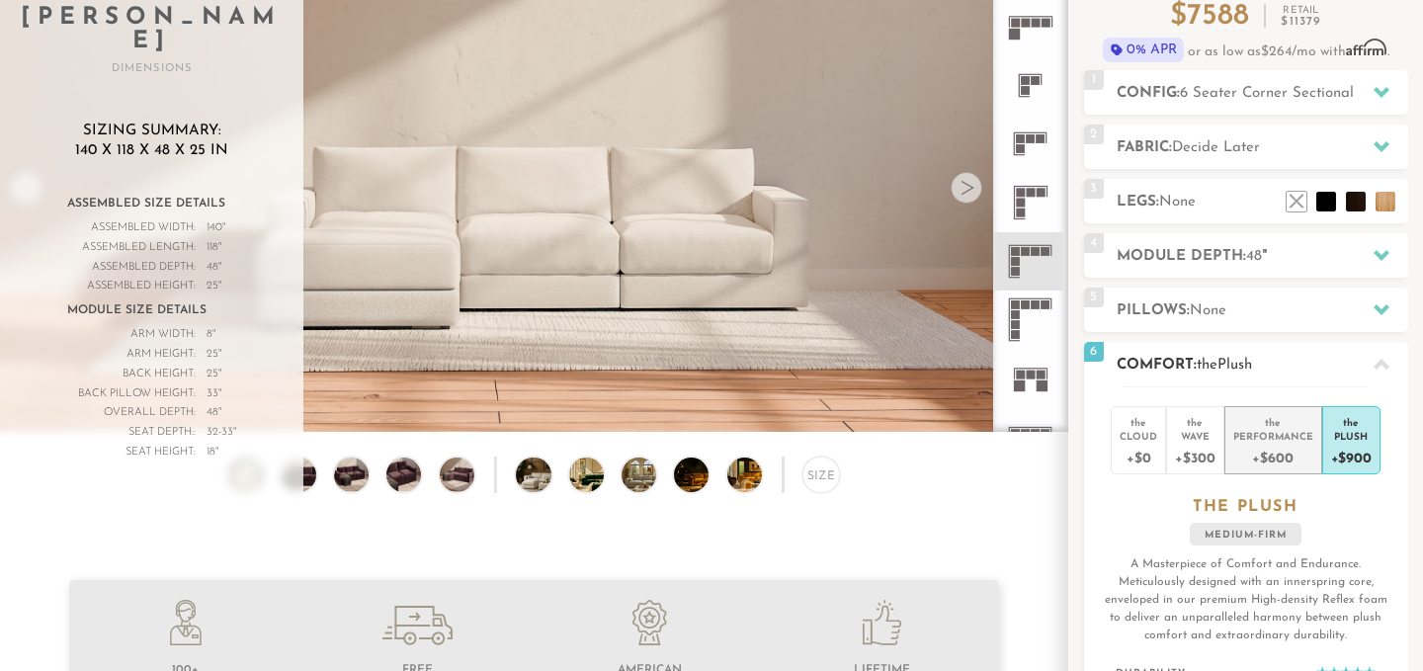
click at [1275, 437] on div "Performance" at bounding box center [1274, 436] width 80 height 14
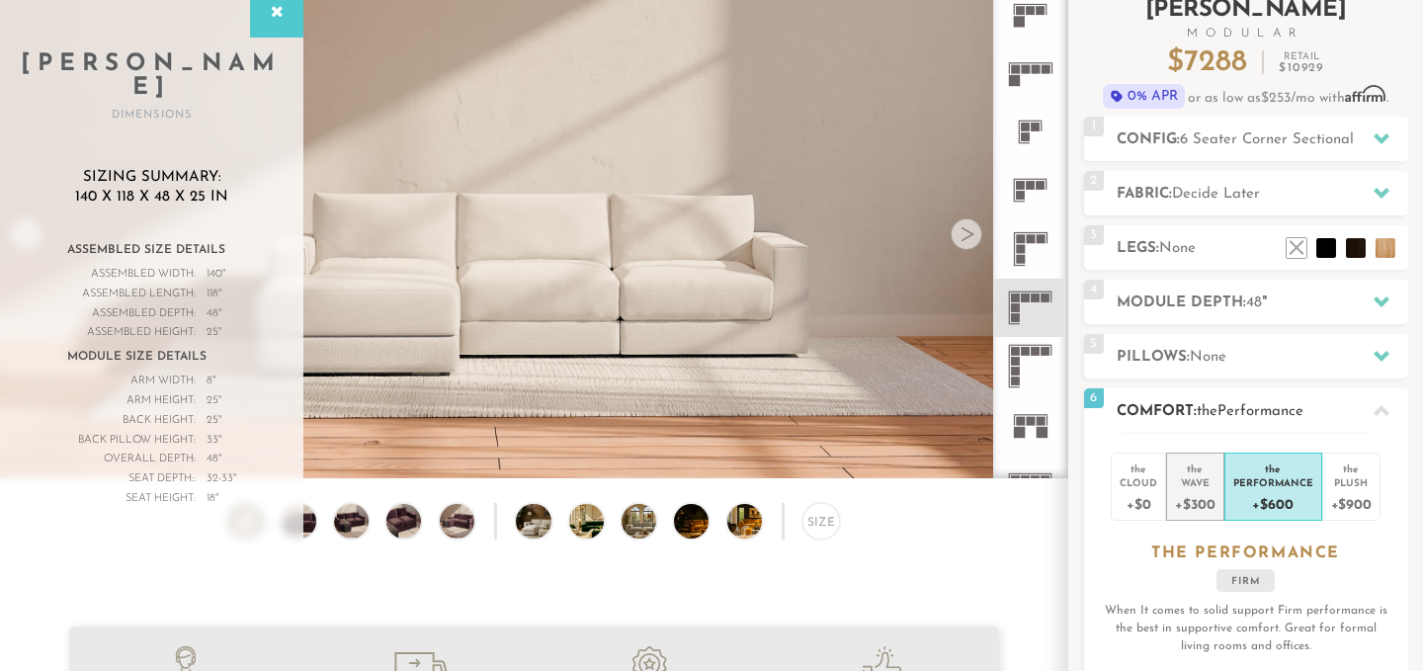
scroll to position [108, 0]
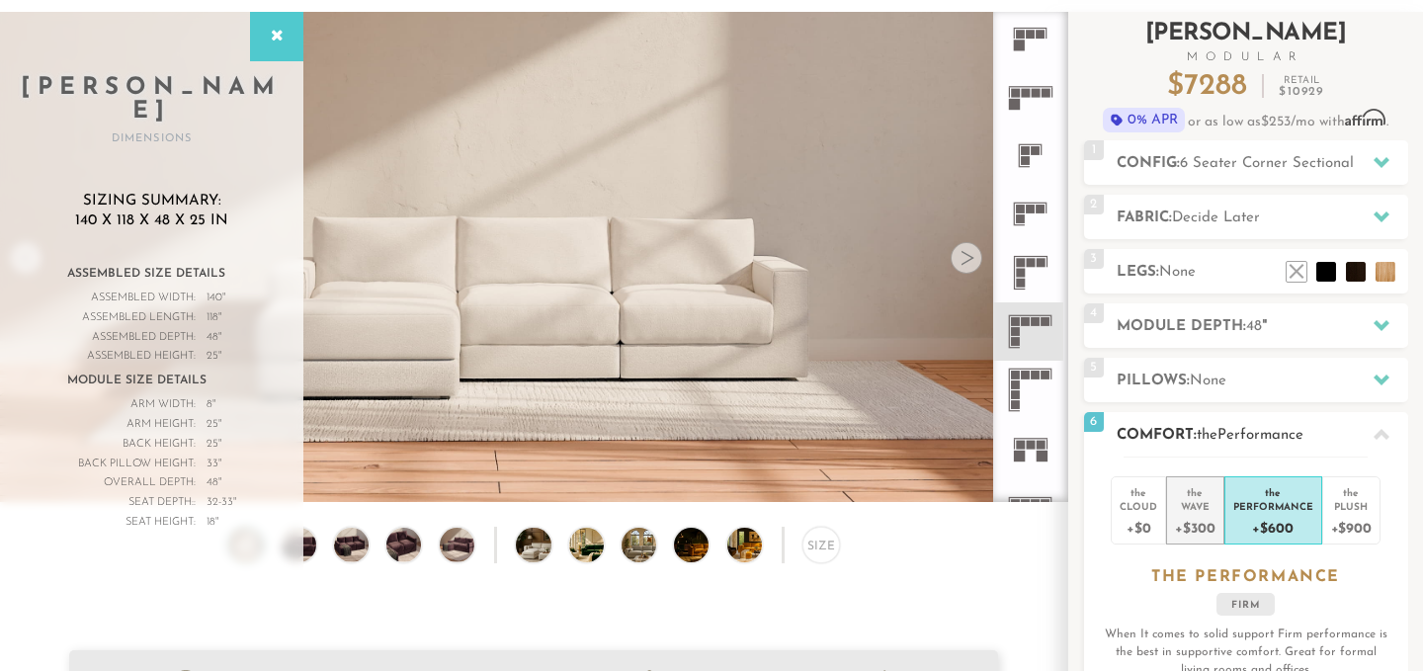
click at [1194, 541] on div "+$300" at bounding box center [1195, 527] width 40 height 29
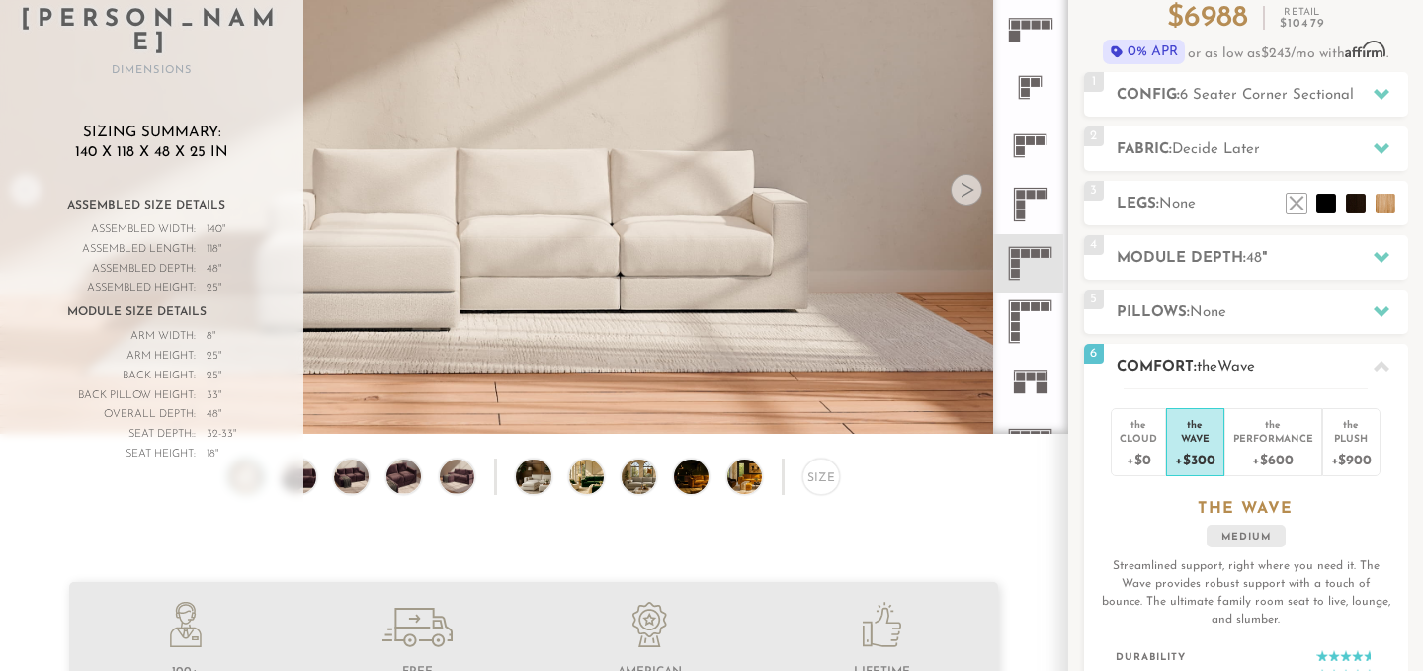
scroll to position [178, 0]
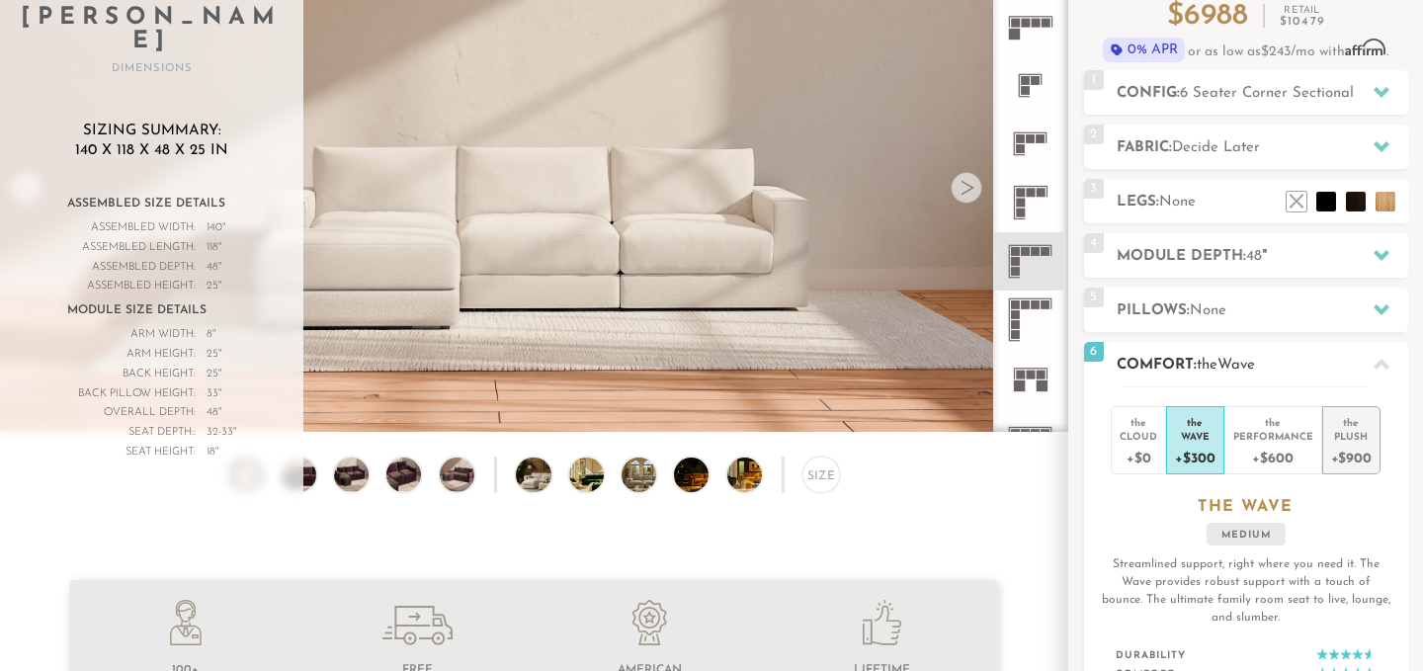
click at [1336, 442] on div "Plush" at bounding box center [1352, 436] width 41 height 14
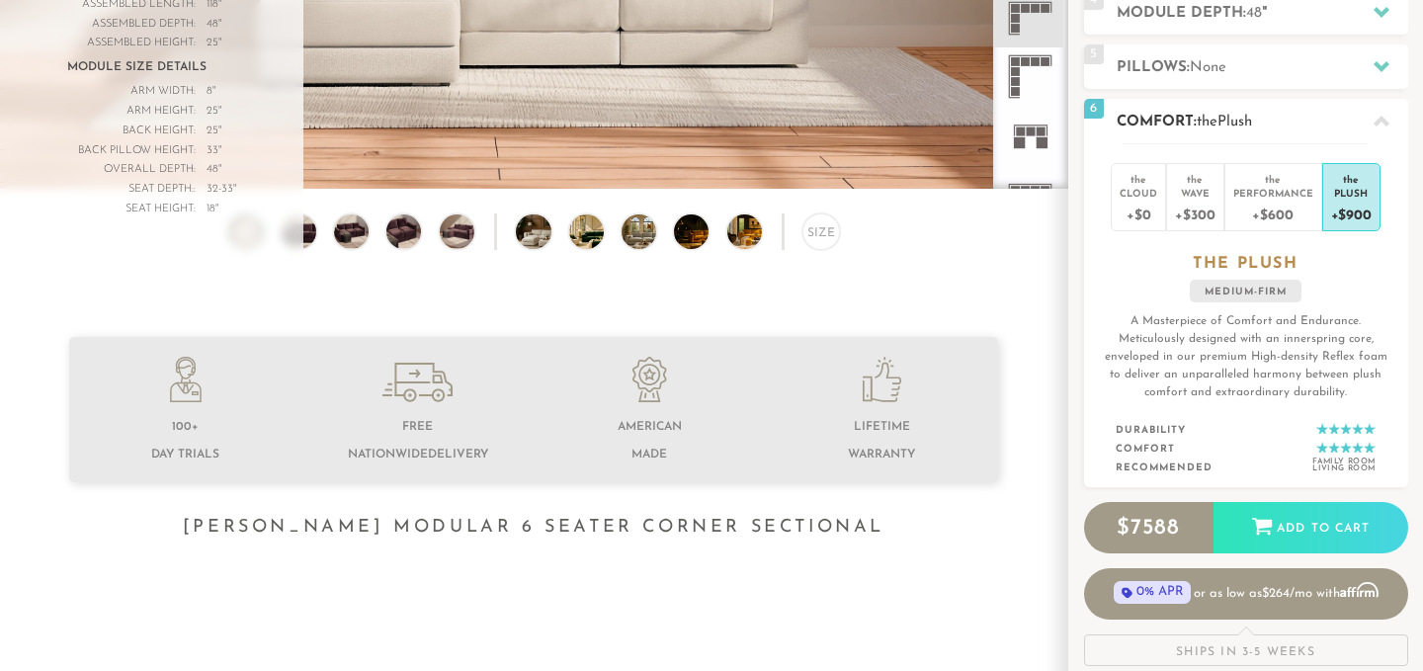
scroll to position [422, 0]
click at [1197, 201] on div "+$300" at bounding box center [1195, 213] width 40 height 29
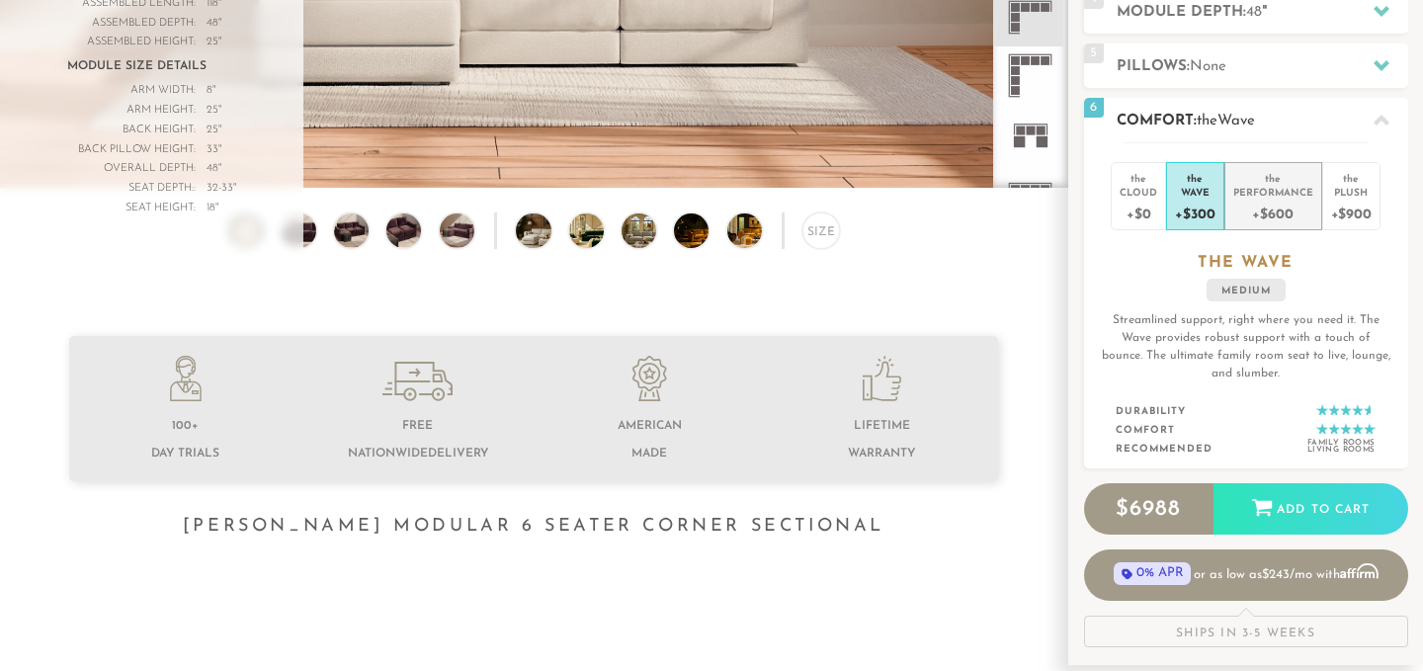
click at [1264, 185] on div "Performance" at bounding box center [1274, 192] width 80 height 14
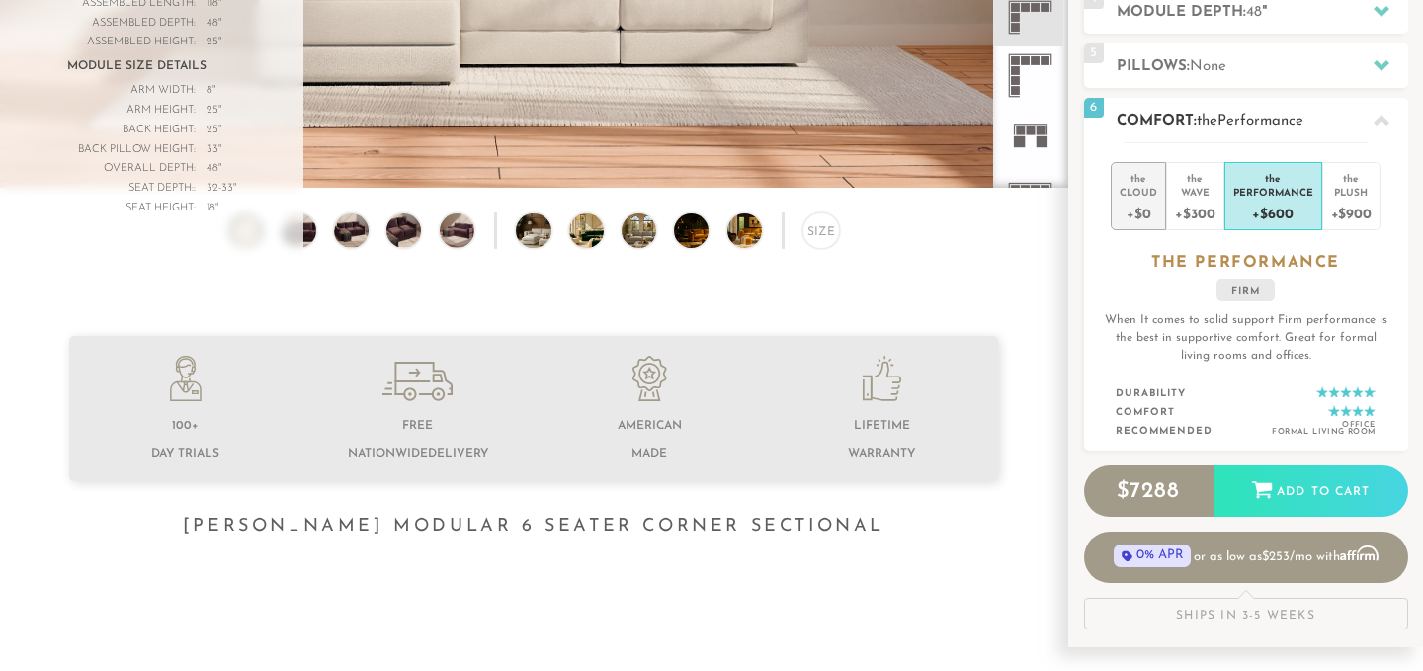
click at [1132, 203] on div "+$0" at bounding box center [1139, 213] width 38 height 29
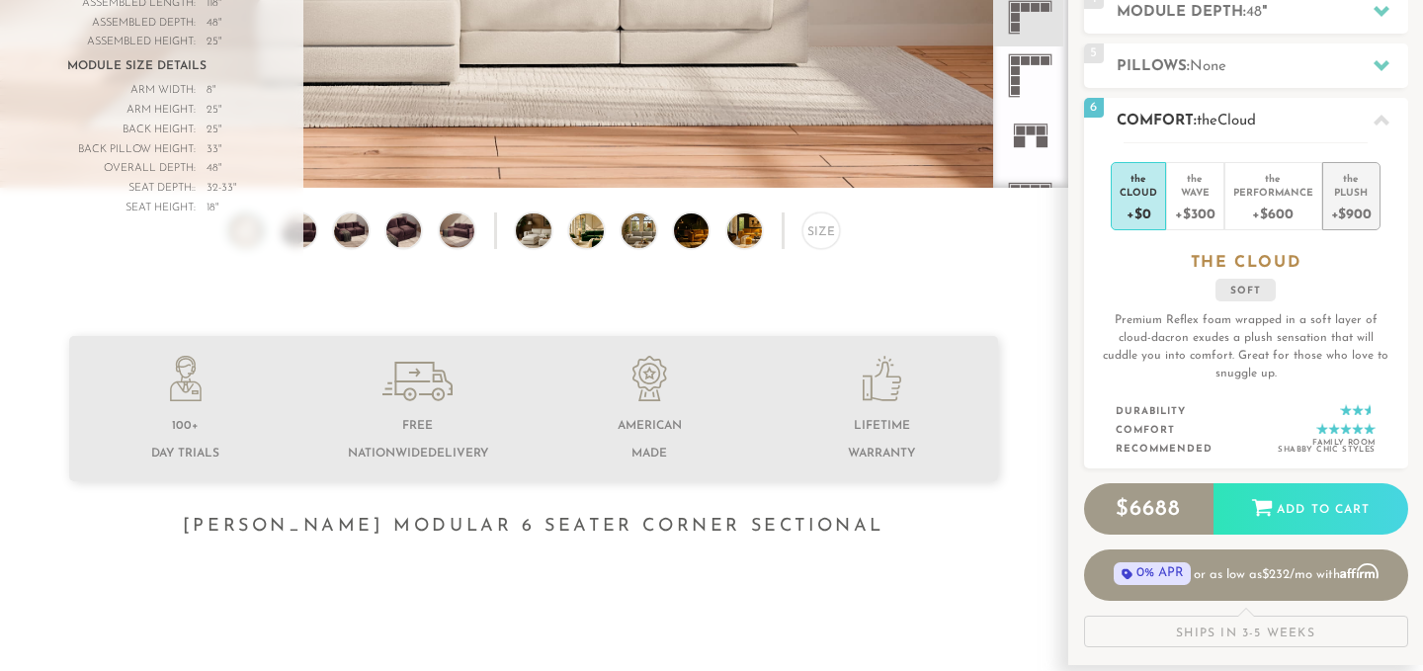
click at [1350, 185] on div "Plush" at bounding box center [1352, 192] width 41 height 14
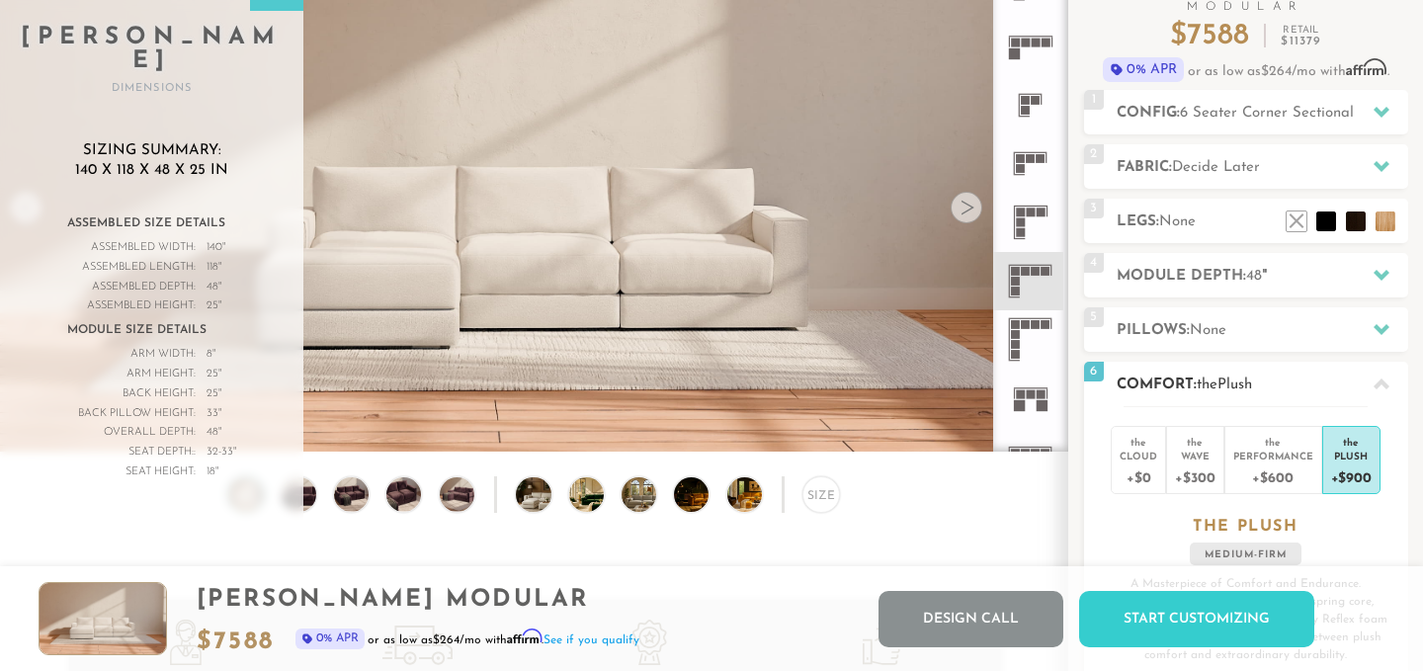
scroll to position [155, 0]
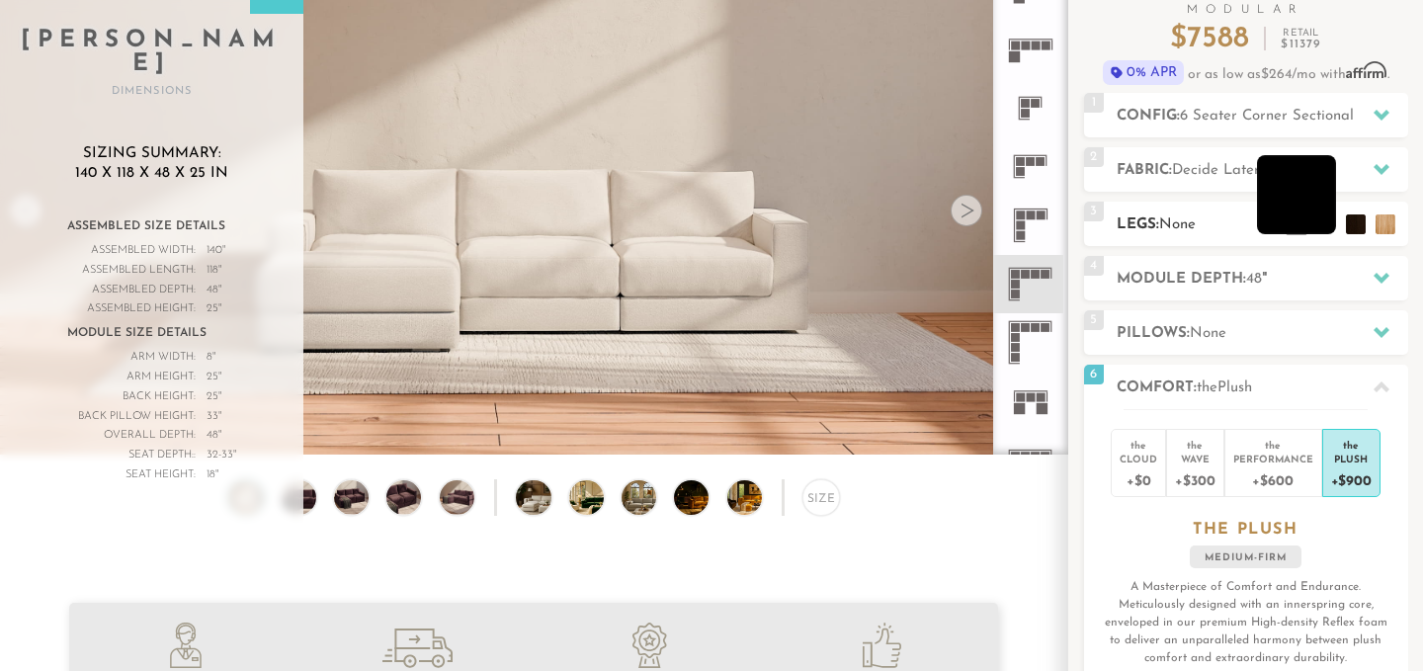
click at [1321, 226] on li at bounding box center [1296, 194] width 79 height 79
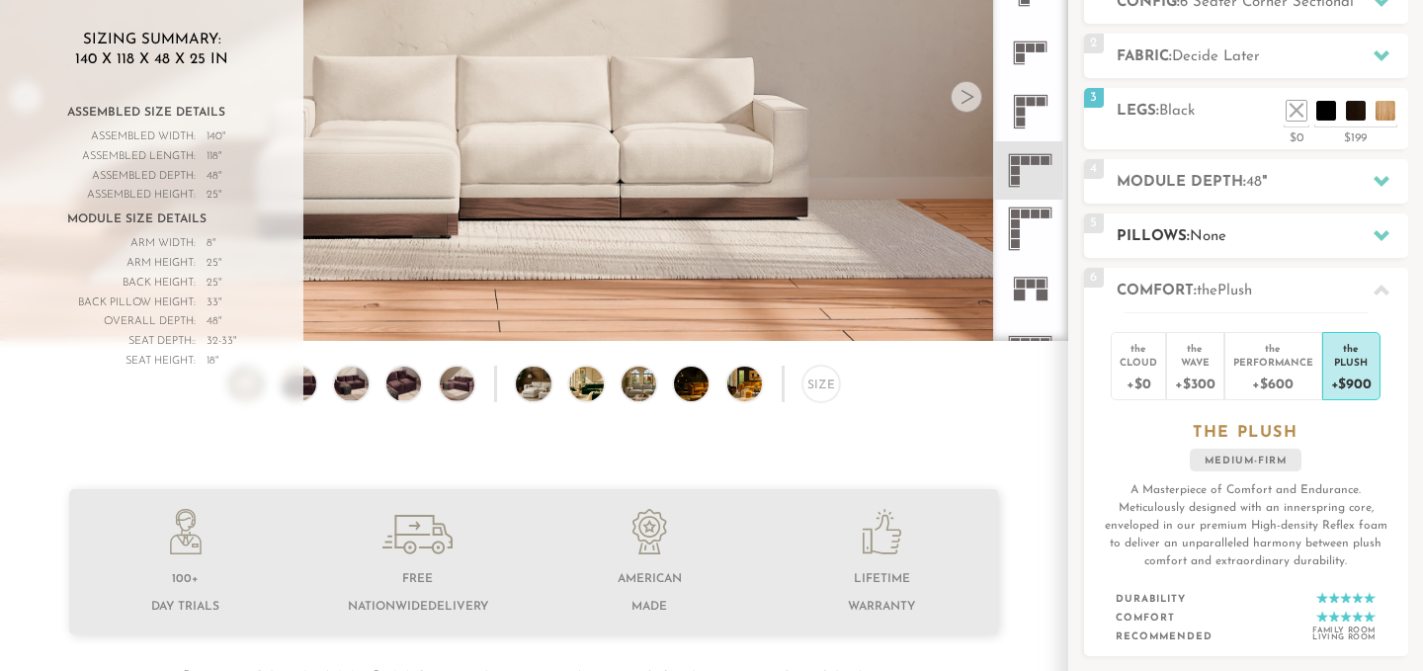
scroll to position [271, 0]
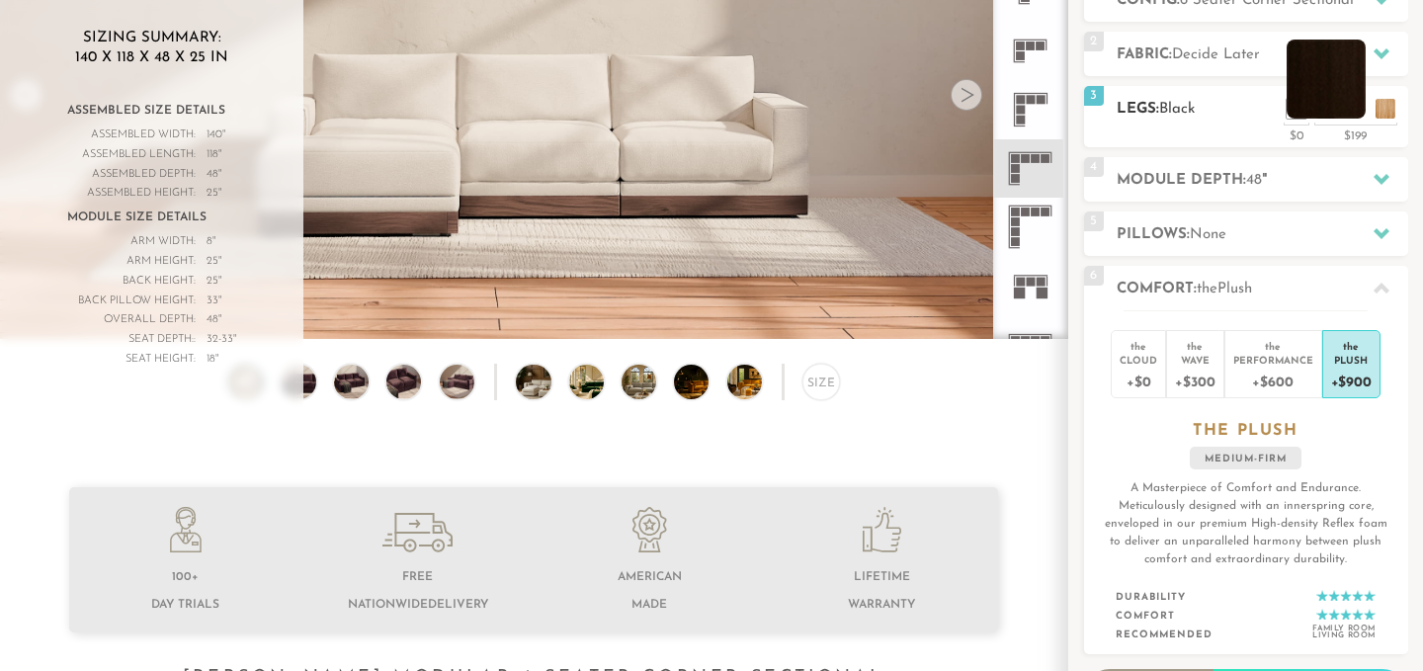
click at [1346, 109] on li at bounding box center [1326, 79] width 79 height 79
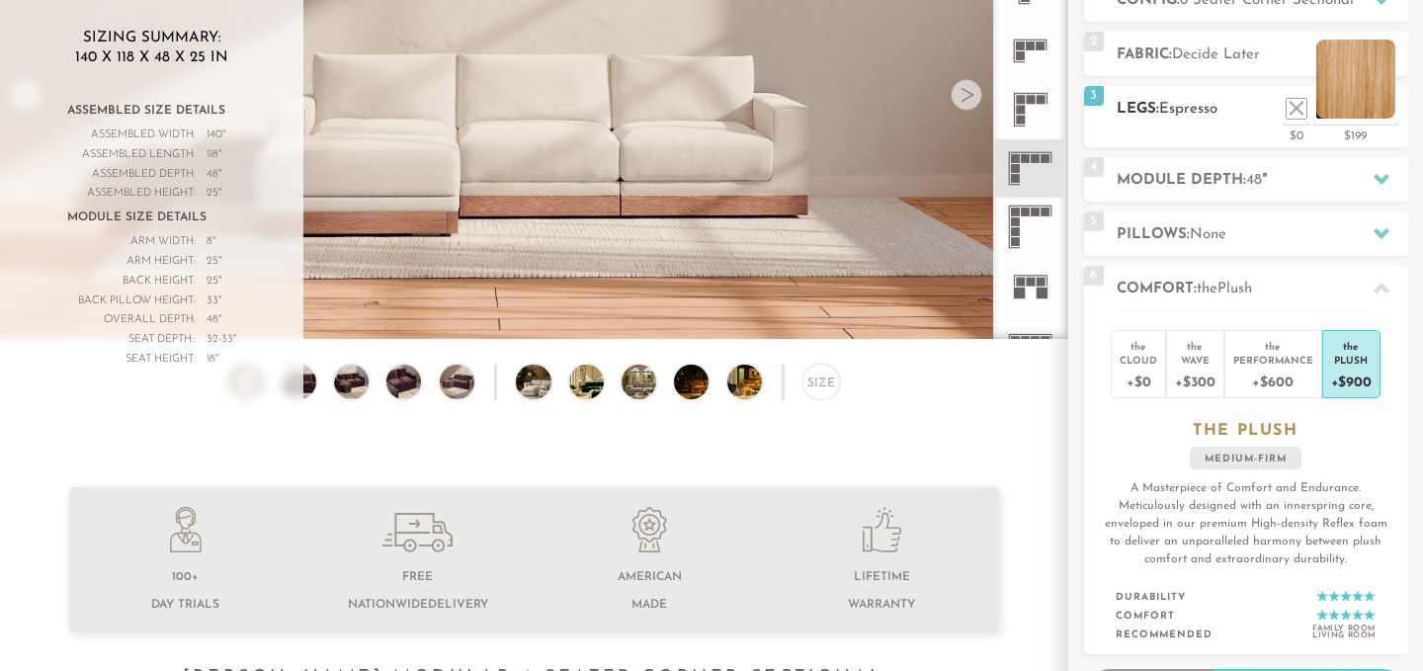
click at [1378, 111] on li at bounding box center [1356, 79] width 79 height 79
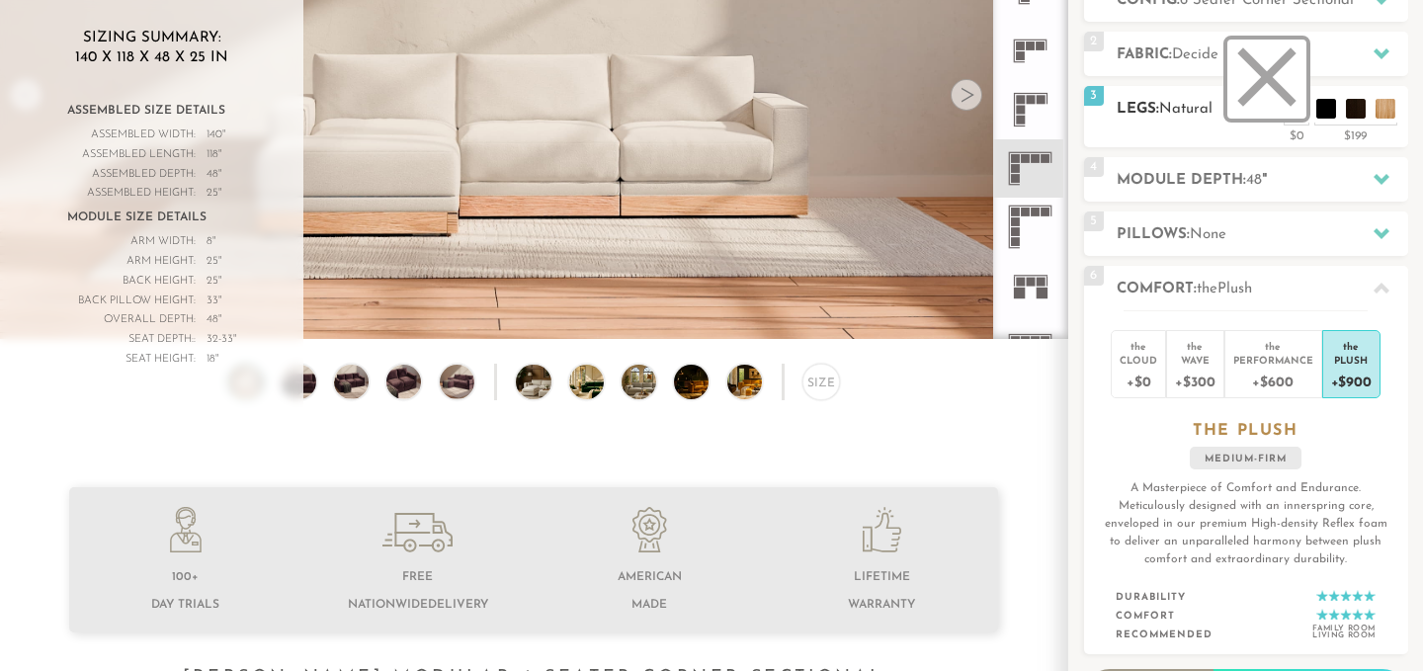
click at [1295, 105] on li at bounding box center [1267, 79] width 79 height 79
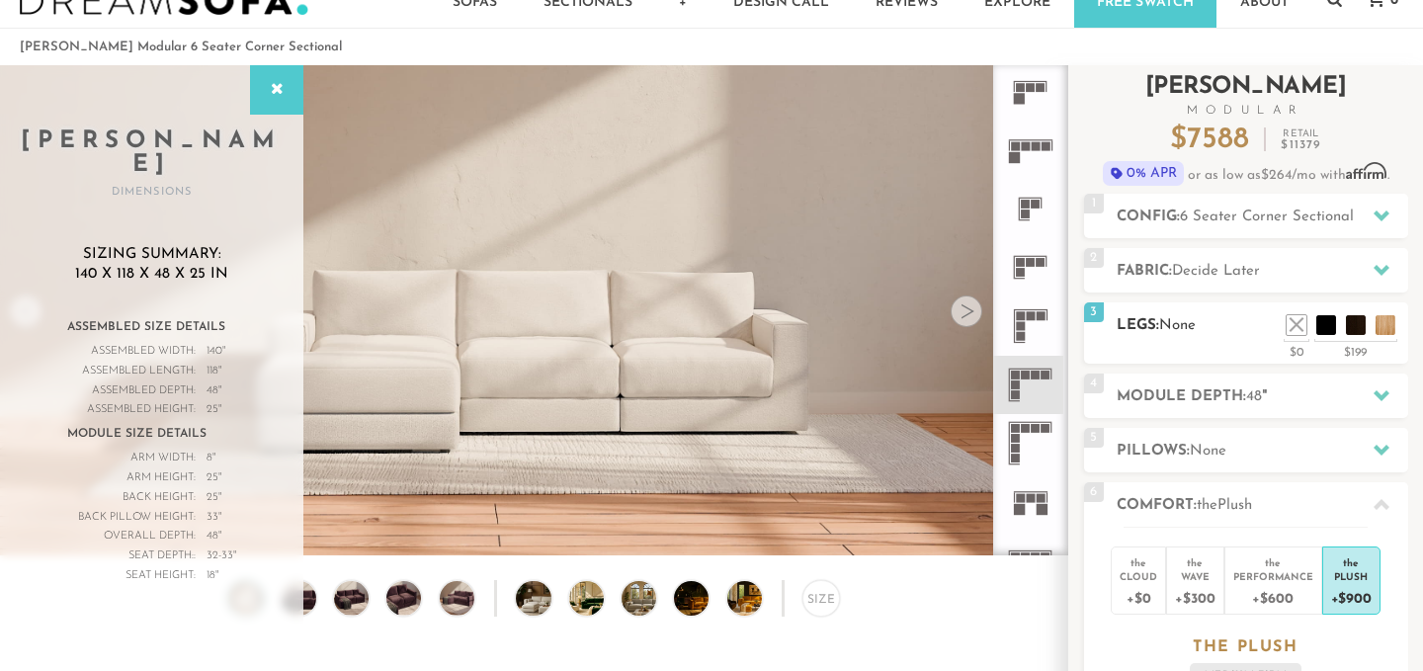
scroll to position [62, 0]
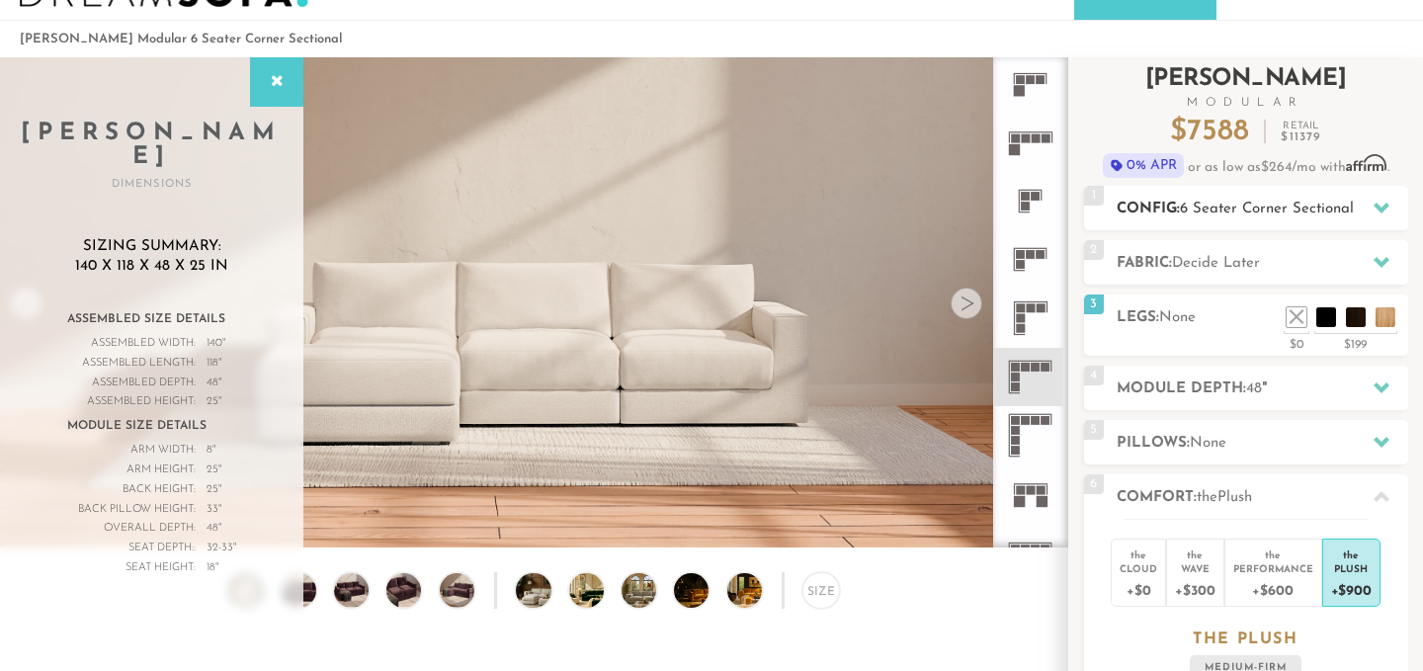
click at [1196, 210] on span "6 Seater Corner Sectional" at bounding box center [1267, 209] width 174 height 15
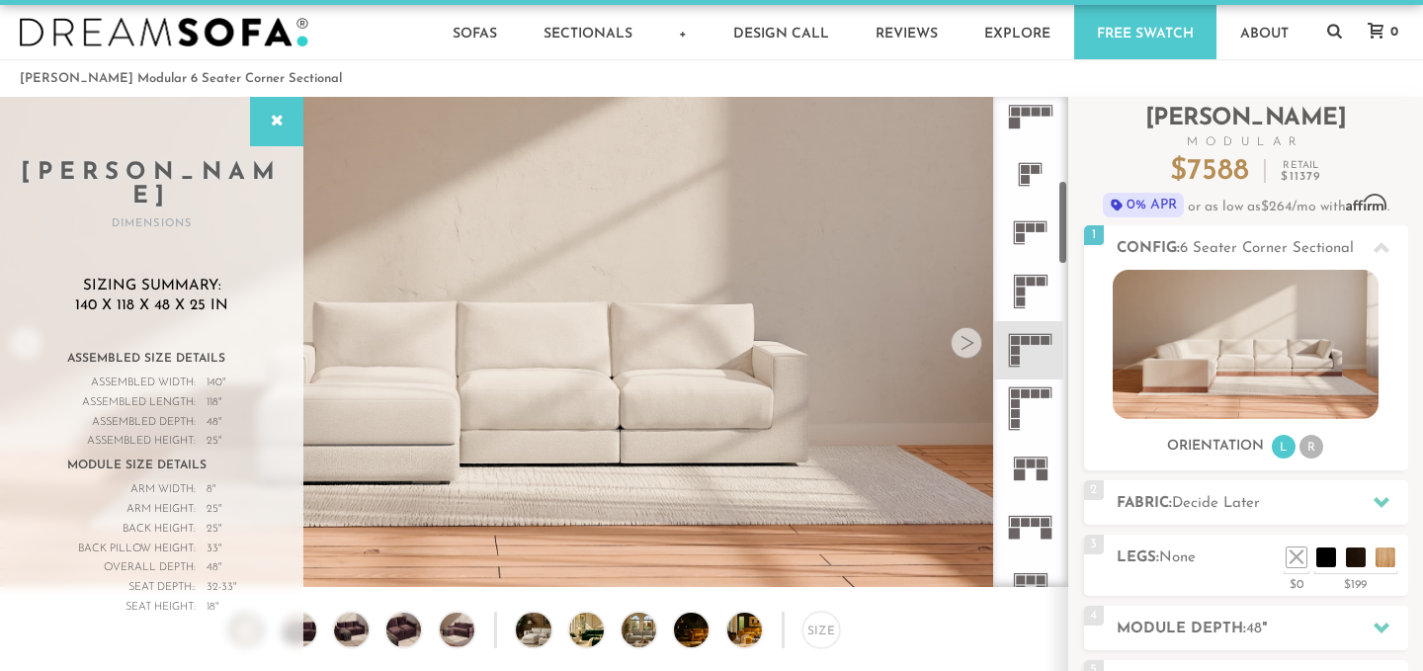
scroll to position [482, 0]
click at [1024, 463] on rect at bounding box center [1020, 462] width 9 height 9
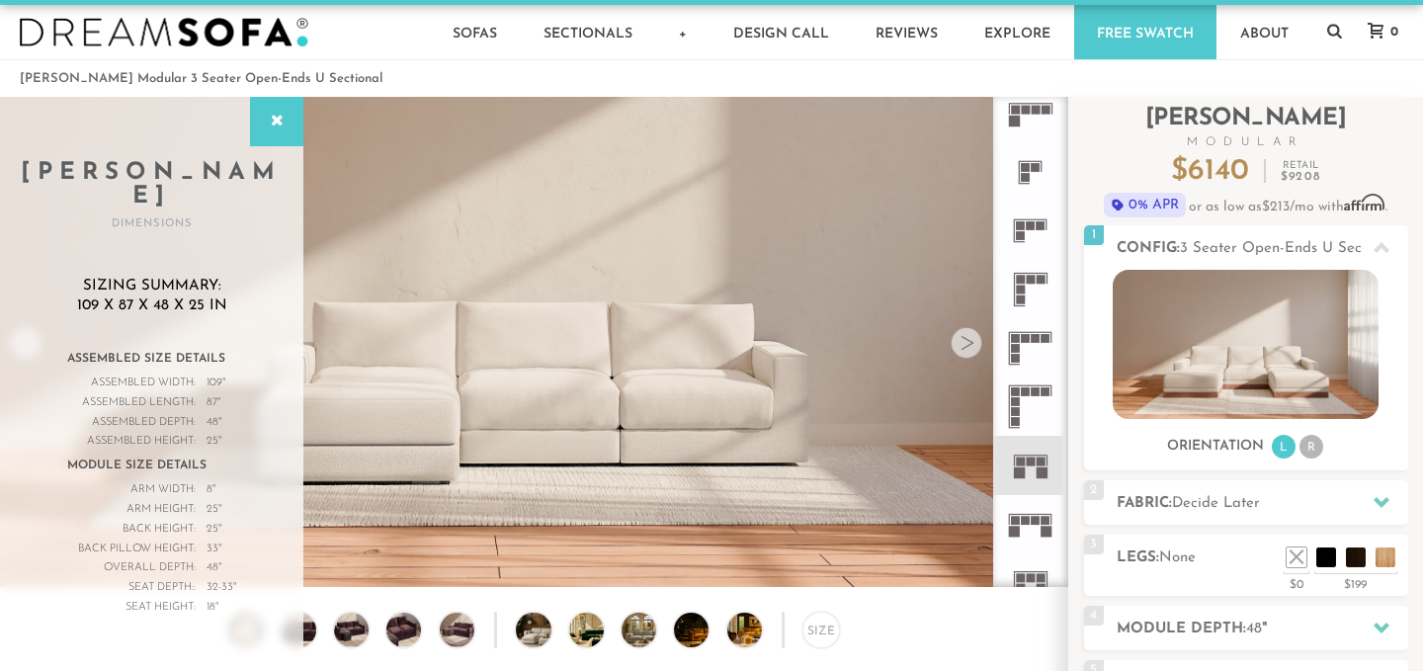
click at [1003, 543] on icon at bounding box center [1030, 524] width 58 height 58
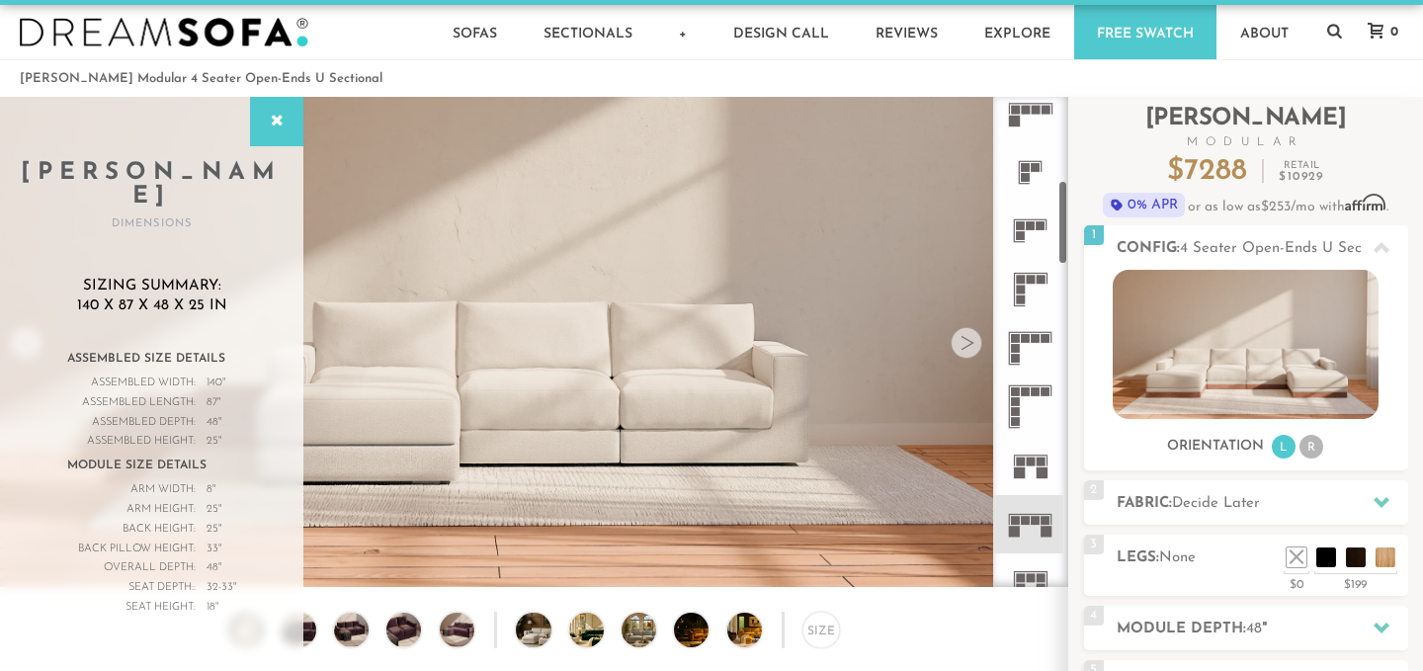
click at [1042, 345] on icon at bounding box center [1030, 348] width 58 height 58
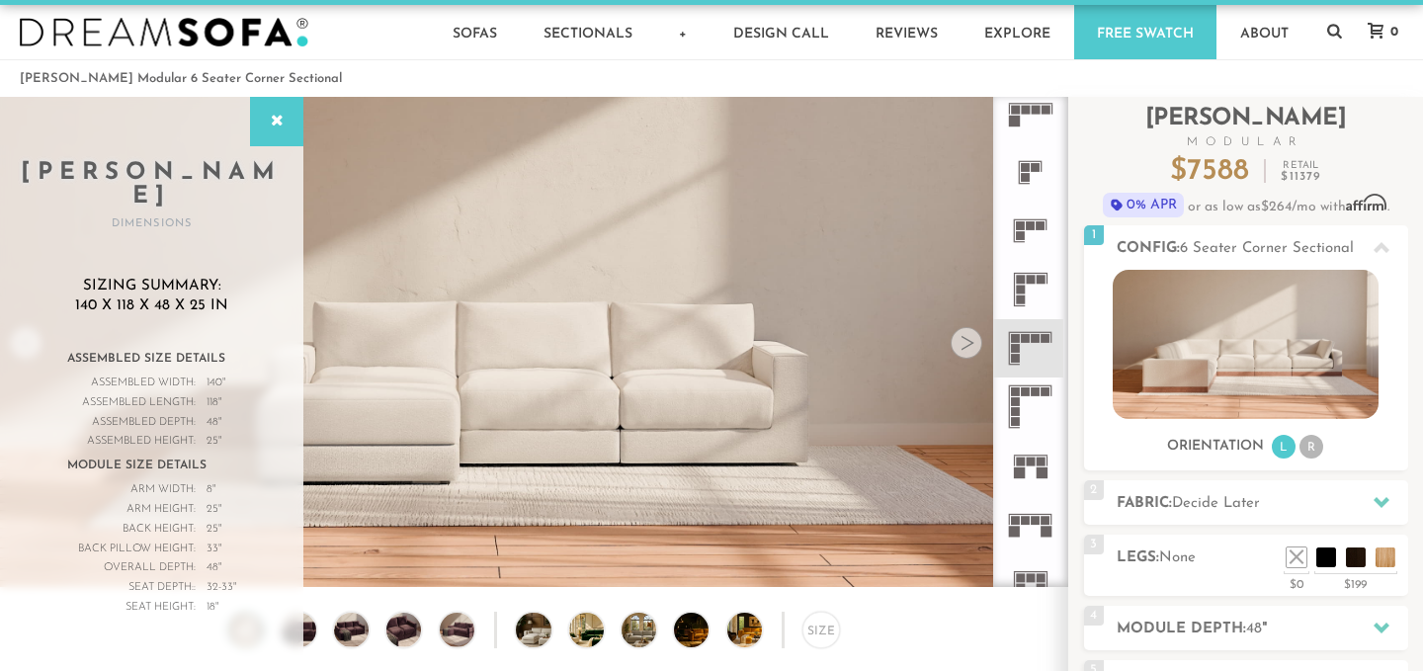
click at [1032, 474] on icon at bounding box center [1030, 465] width 58 height 58
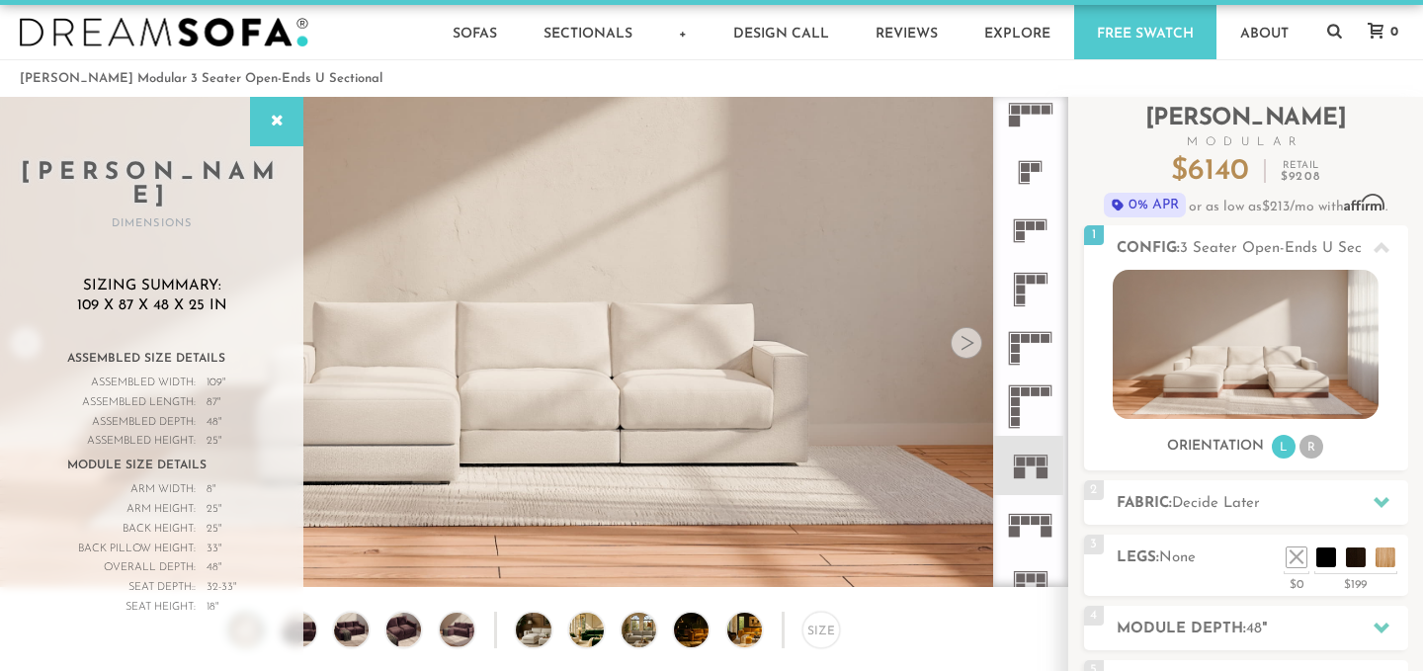
click at [1022, 531] on icon at bounding box center [1030, 524] width 58 height 58
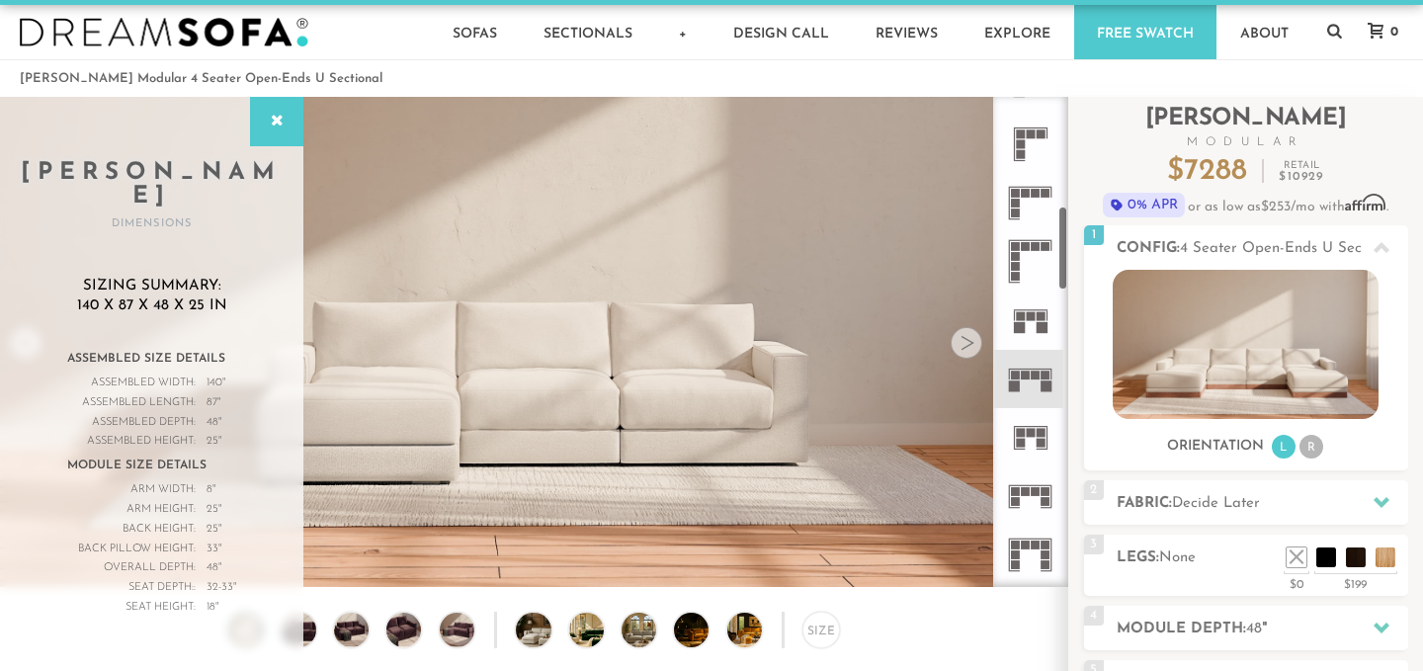
scroll to position [629, 0]
click at [1036, 476] on icon at bounding box center [1030, 496] width 58 height 58
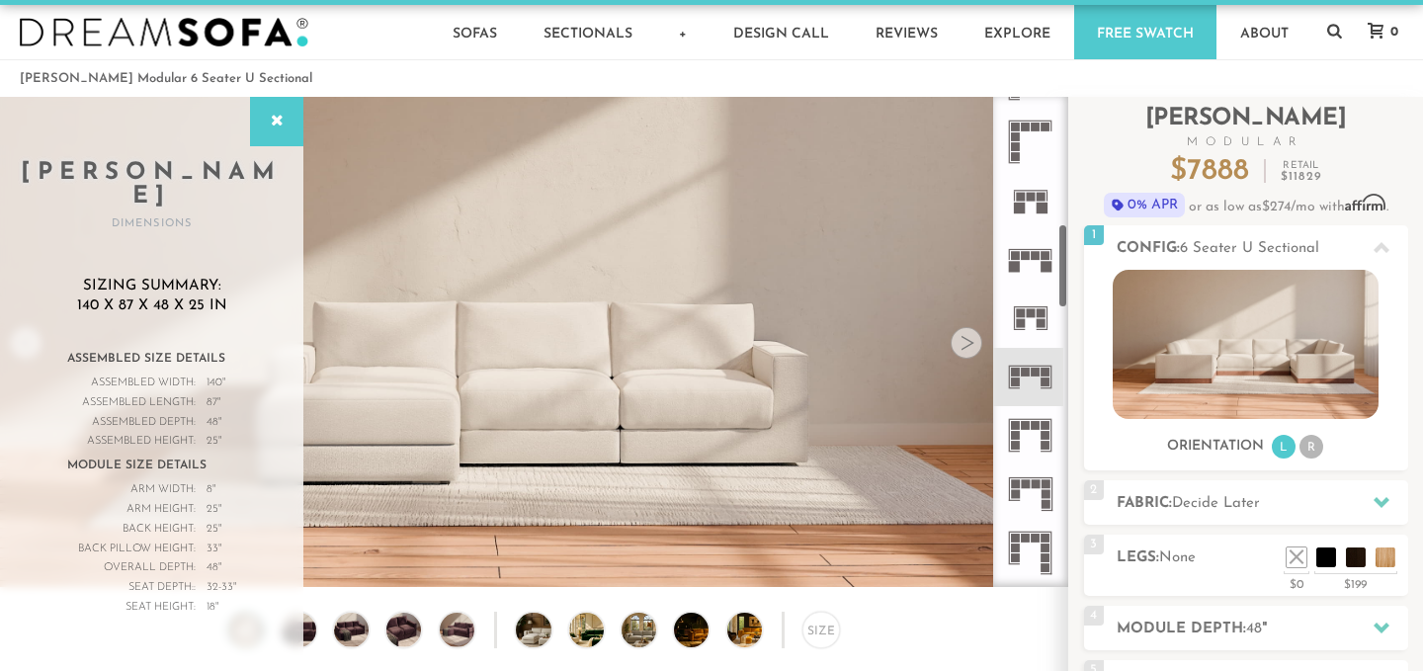
scroll to position [725, 0]
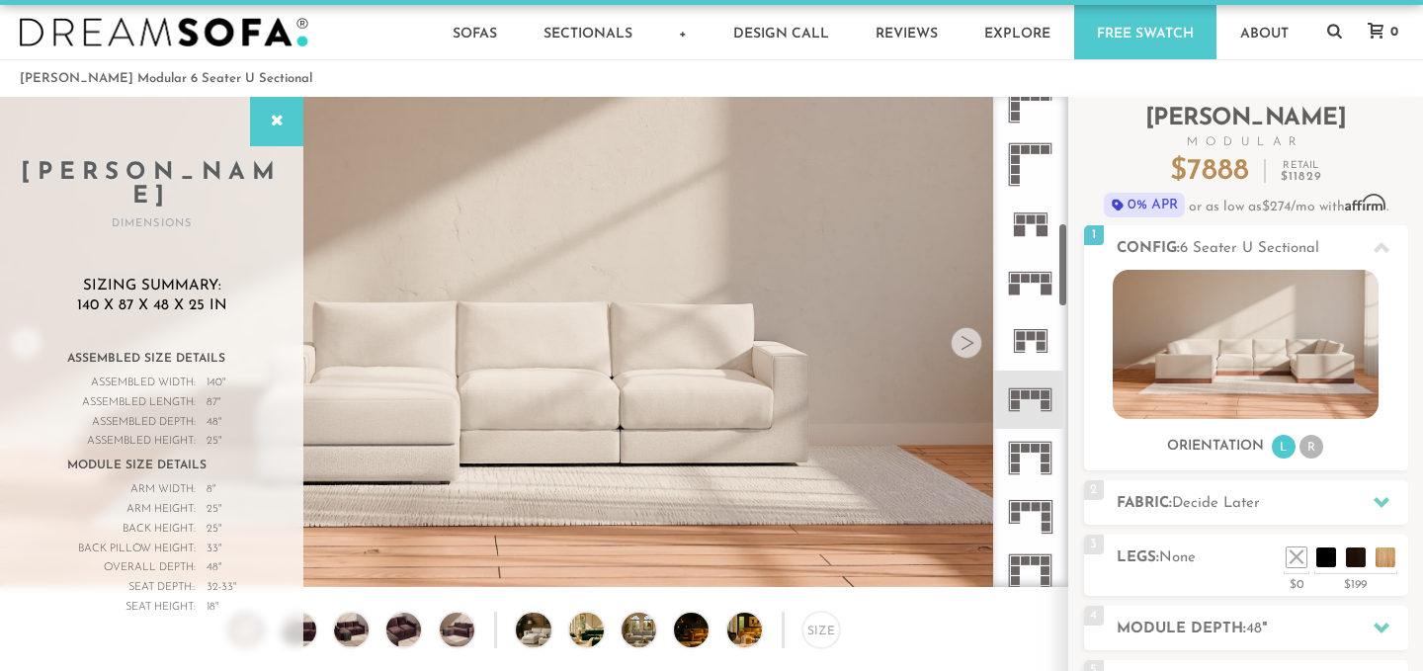
click at [1039, 331] on rect at bounding box center [1041, 335] width 9 height 9
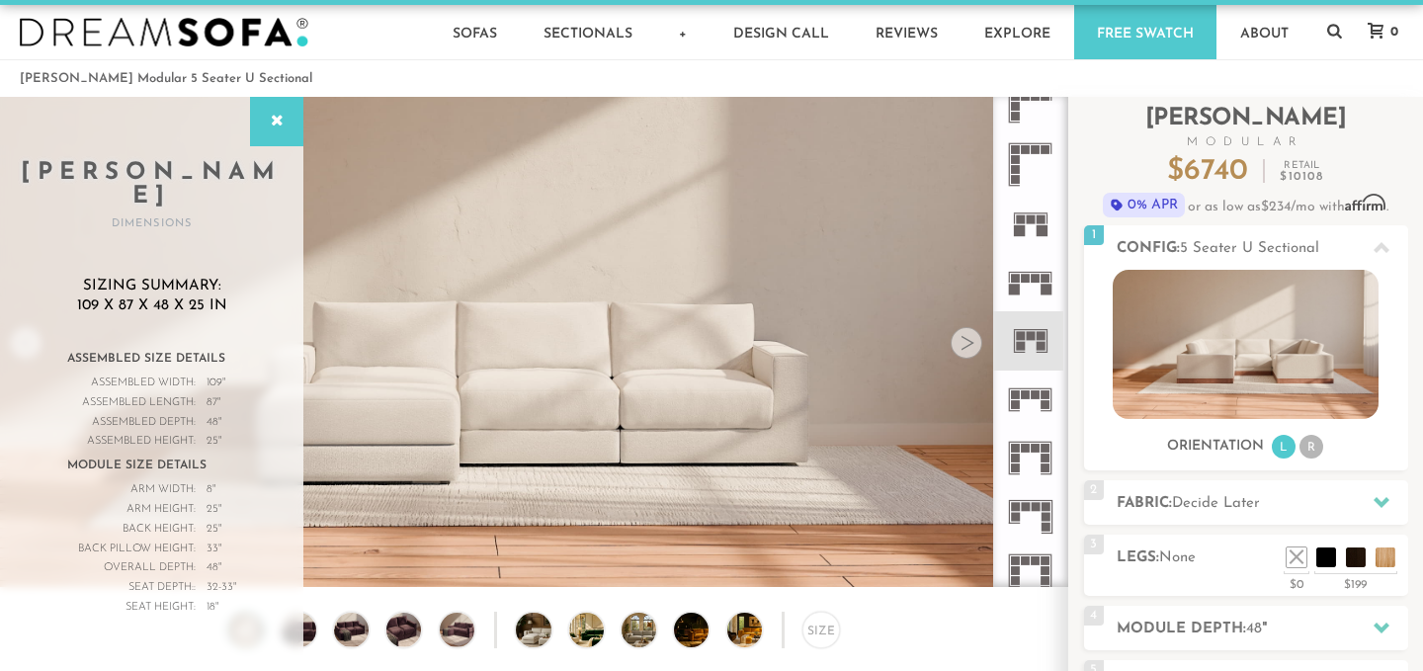
click at [1040, 286] on icon at bounding box center [1030, 282] width 58 height 58
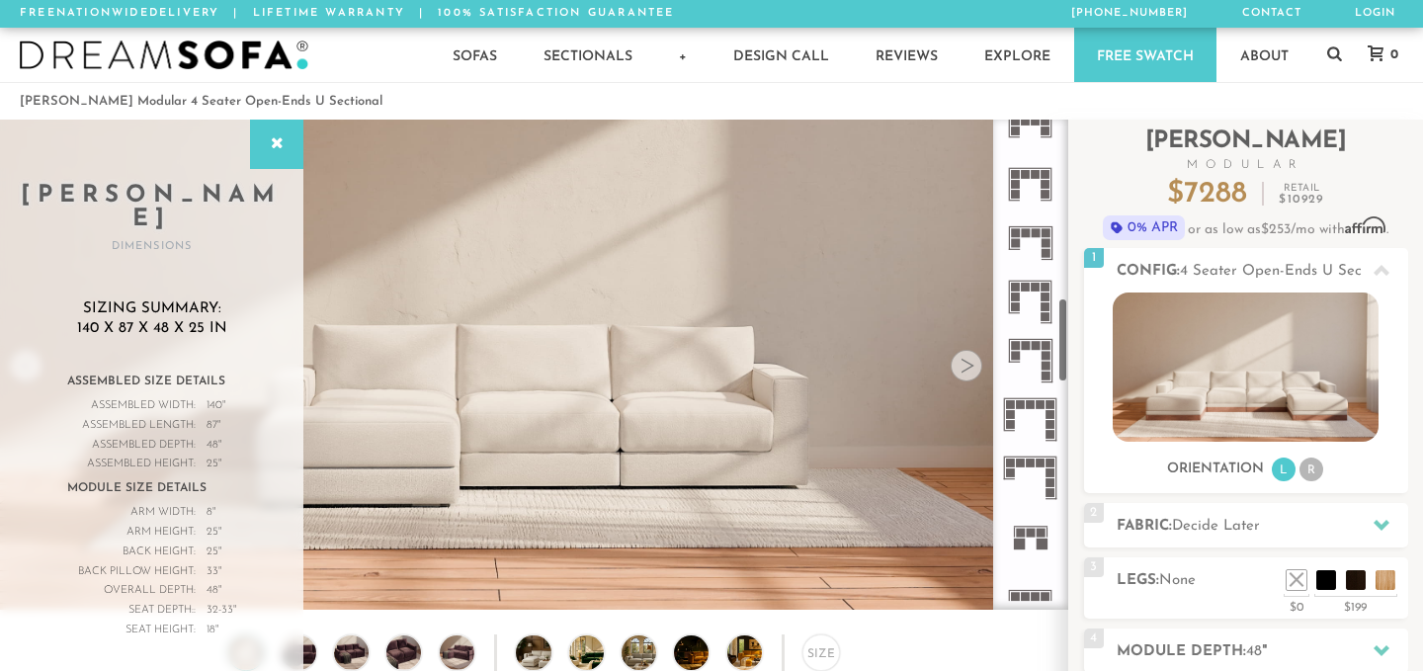
scroll to position [1050, 0]
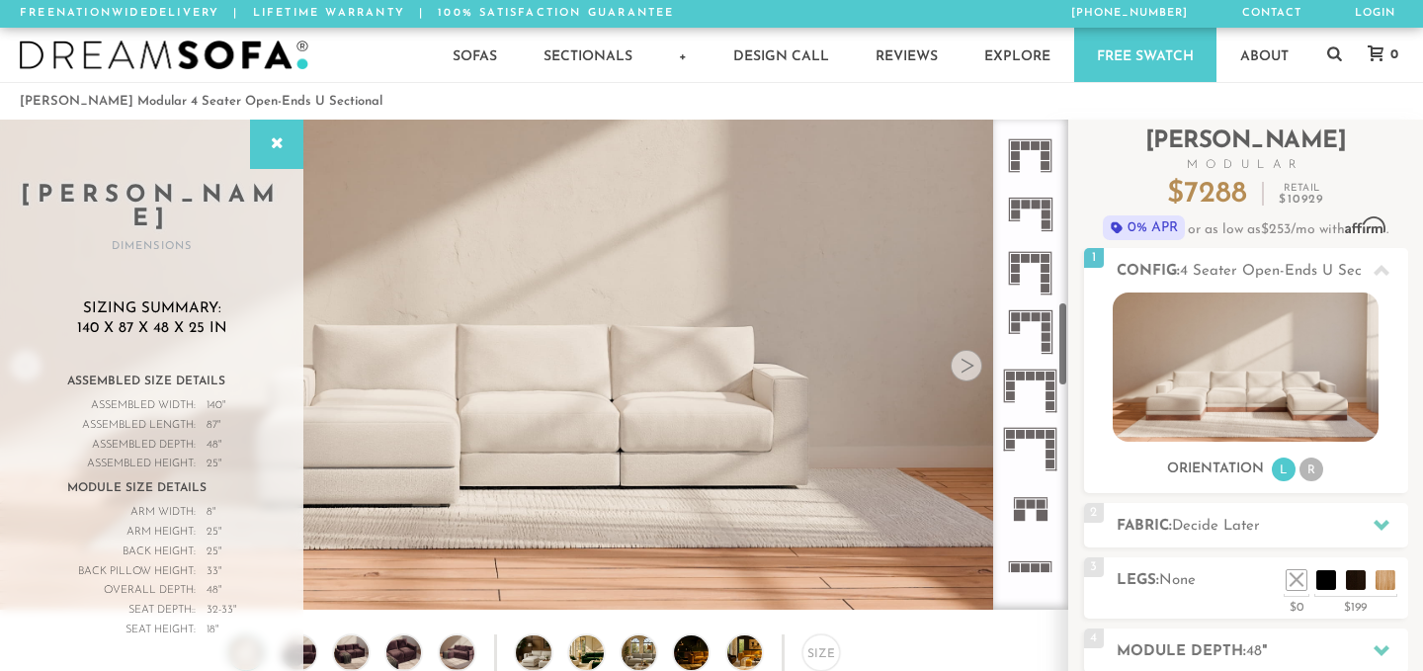
click at [1015, 440] on icon at bounding box center [1030, 449] width 58 height 58
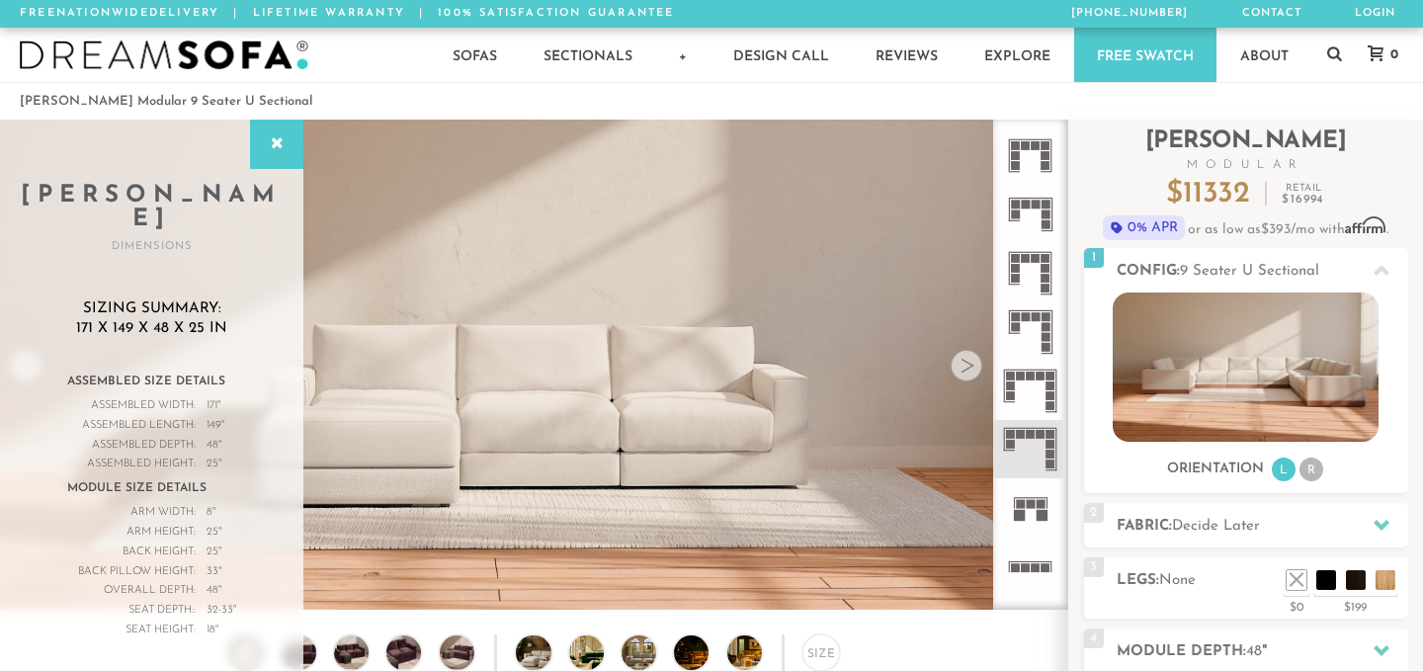
click at [1018, 503] on rect at bounding box center [1020, 504] width 9 height 9
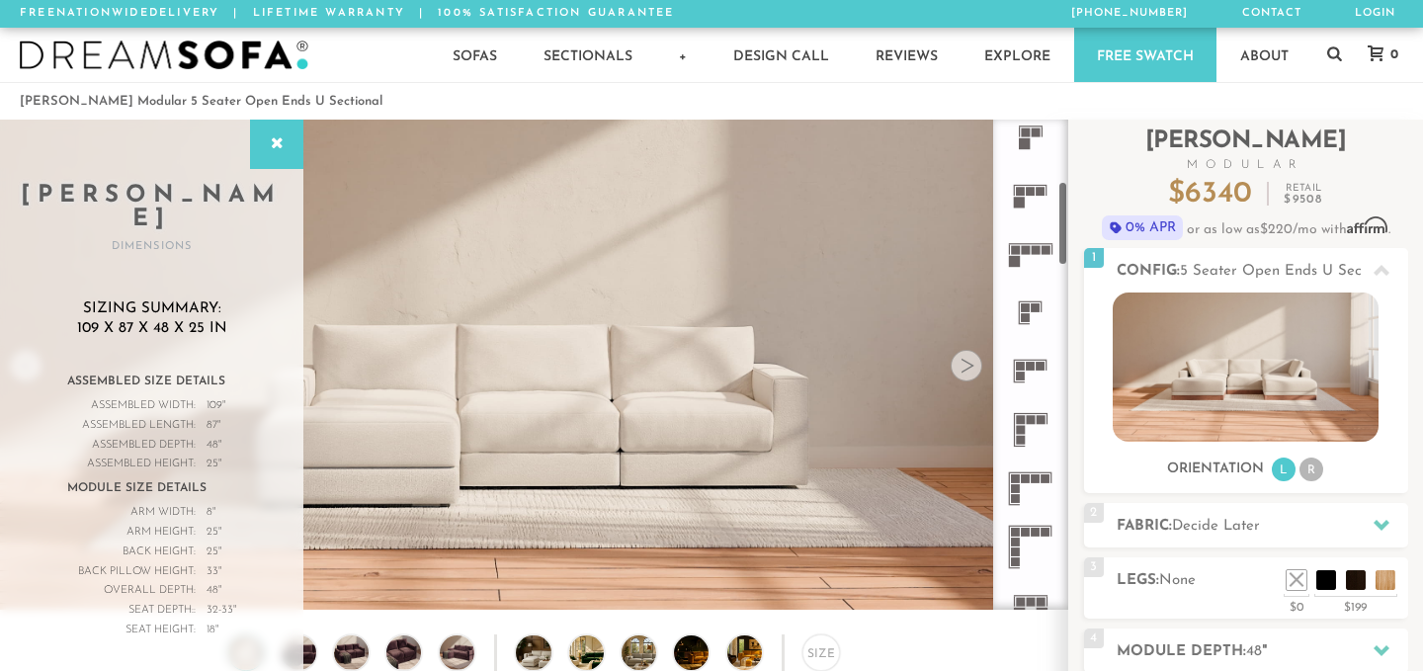
scroll to position [357, 0]
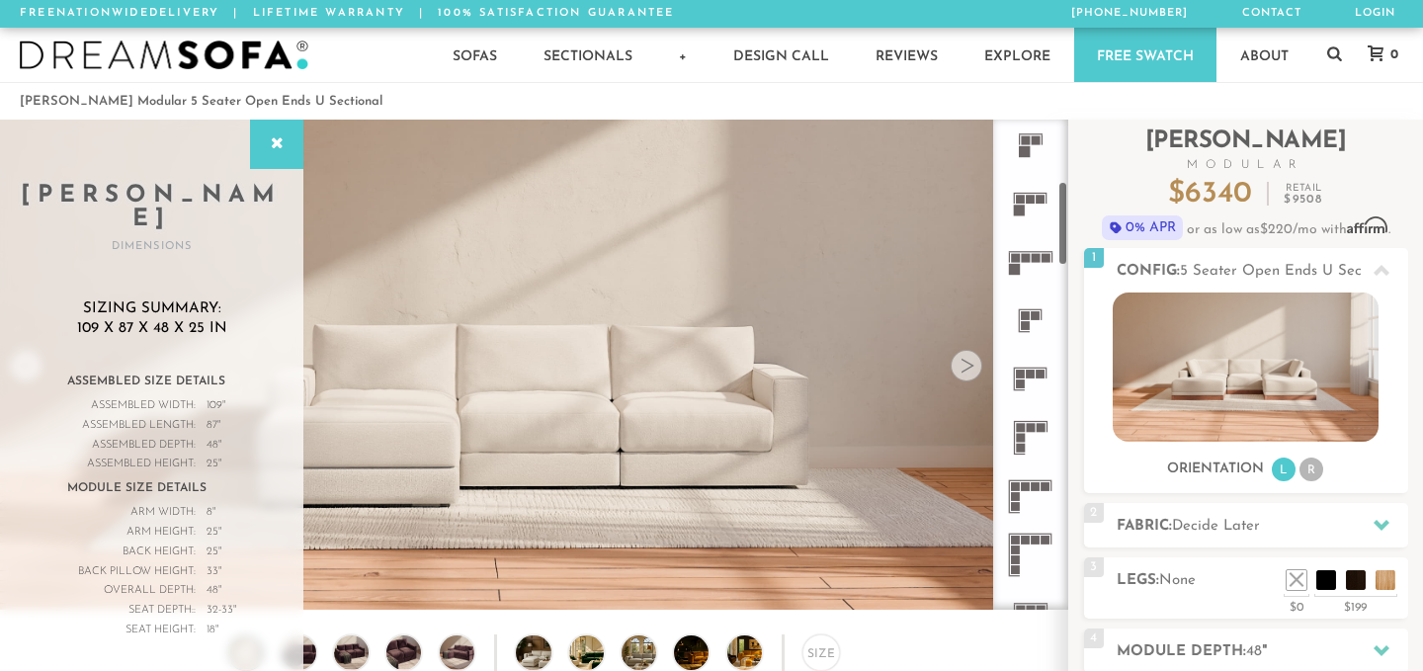
click at [1027, 438] on icon at bounding box center [1030, 437] width 58 height 58
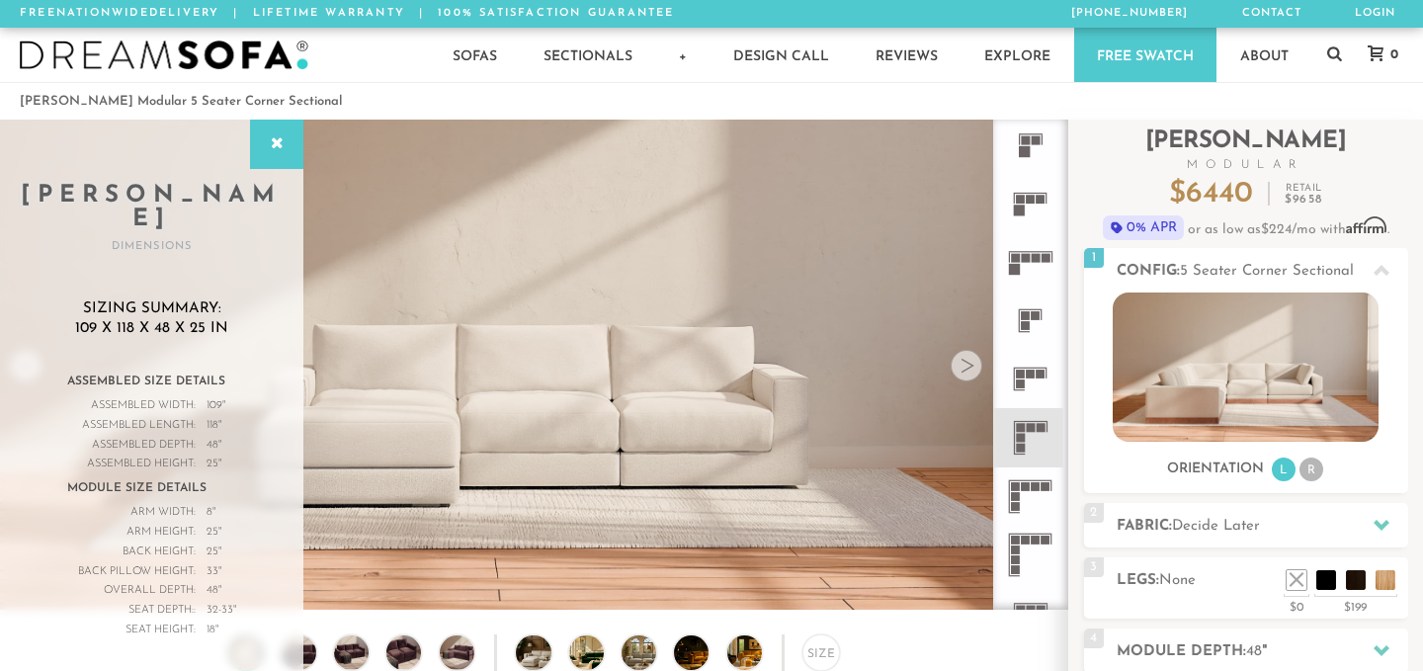
click at [1032, 493] on icon at bounding box center [1030, 497] width 58 height 58
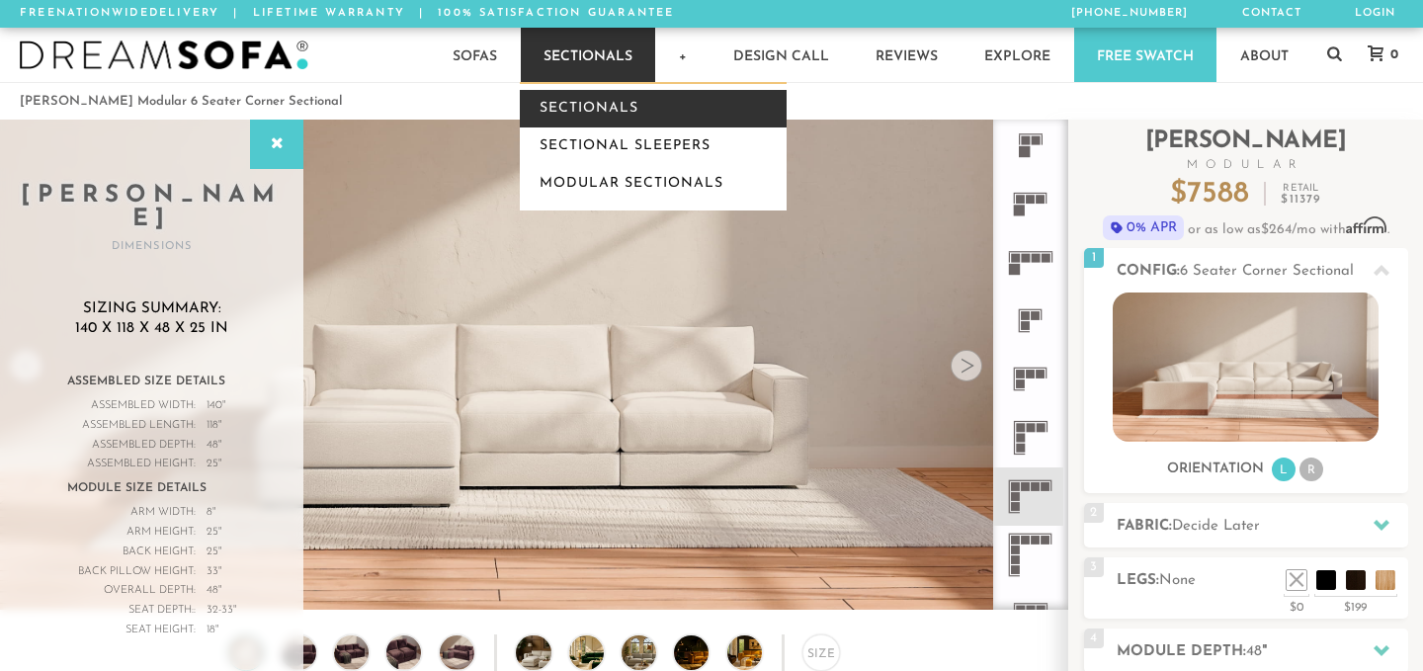
click at [592, 111] on link "Sectionals" at bounding box center [653, 109] width 267 height 38
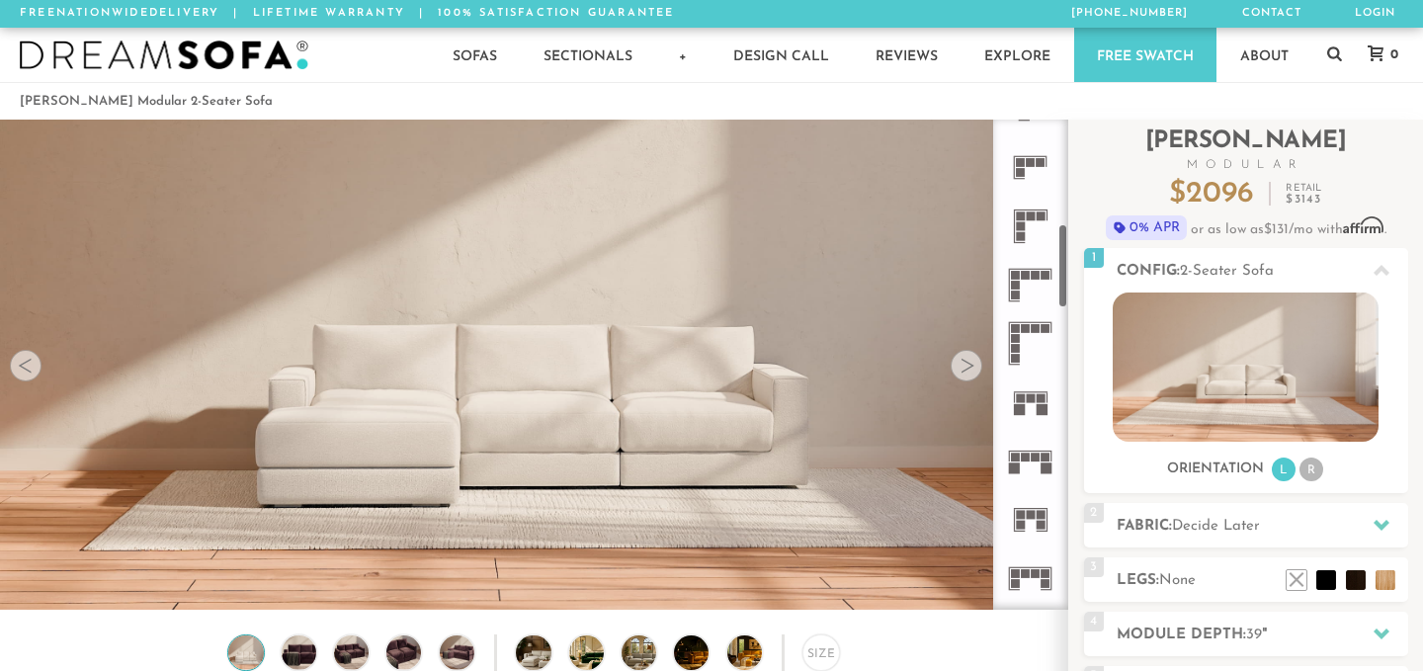
scroll to position [644, 0]
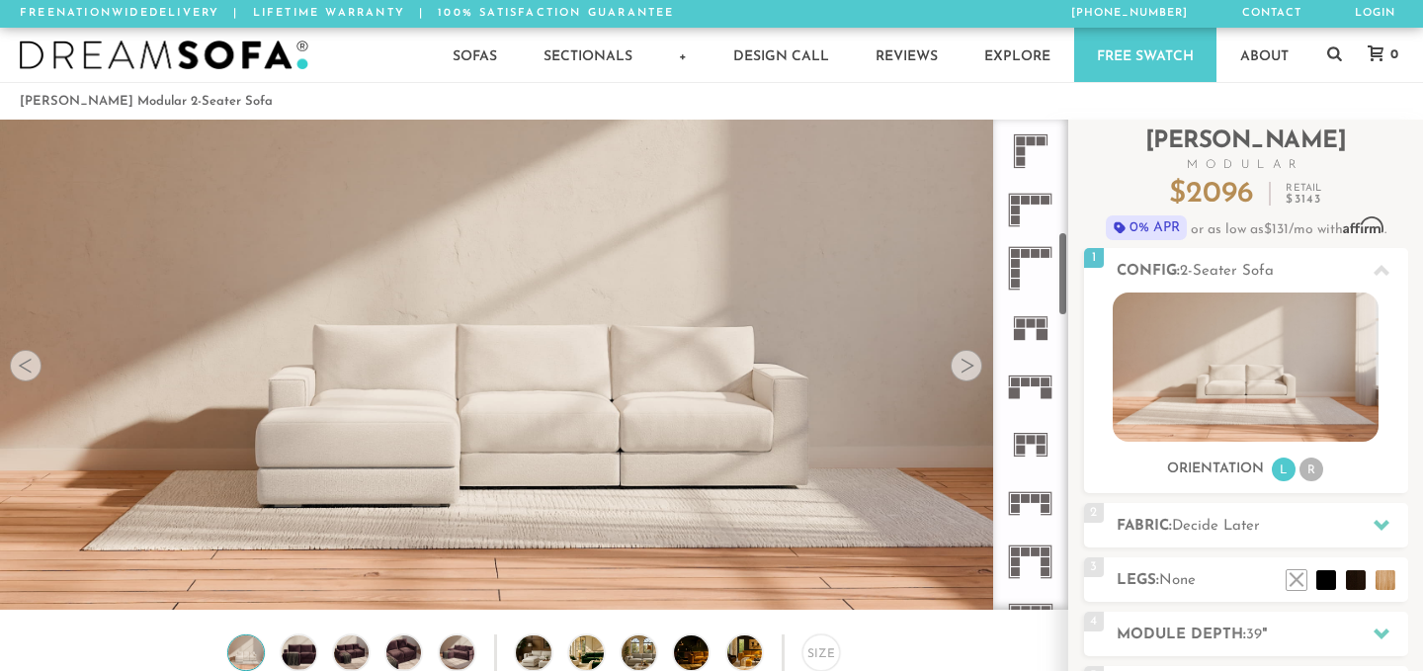
click at [1040, 270] on icon at bounding box center [1030, 268] width 58 height 58
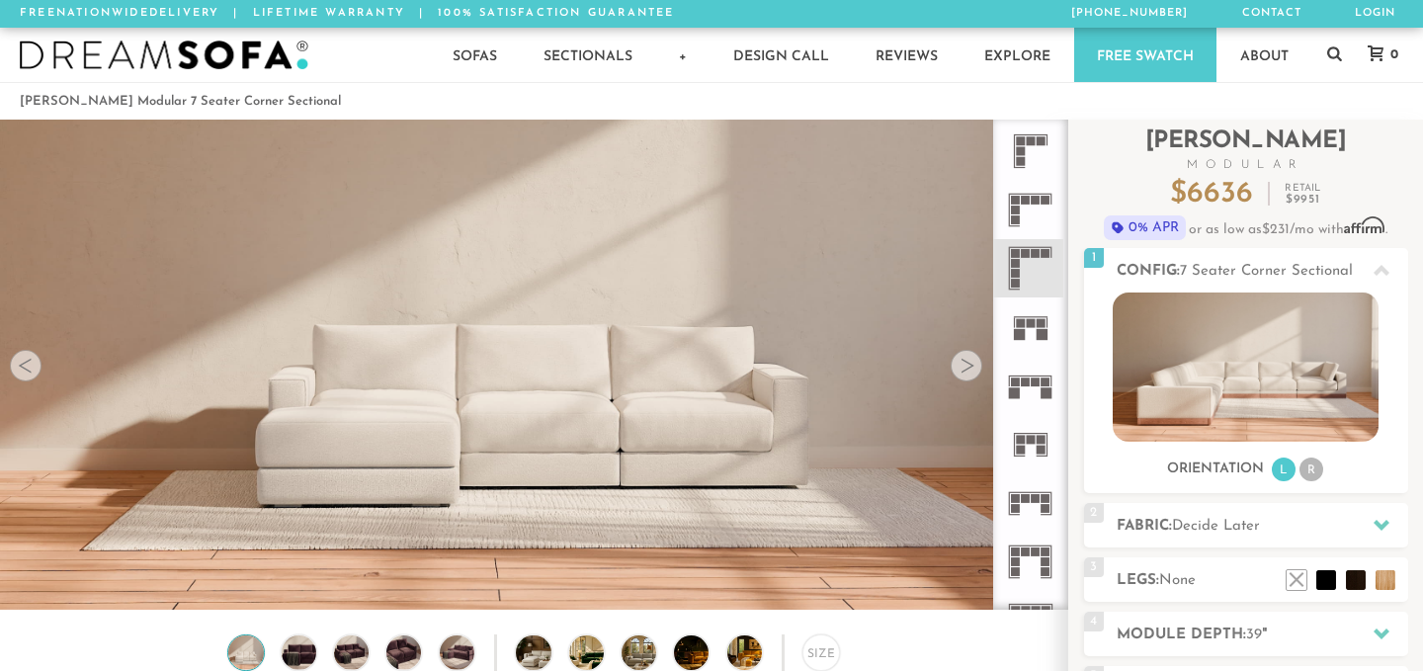
click at [1036, 227] on icon at bounding box center [1030, 210] width 58 height 58
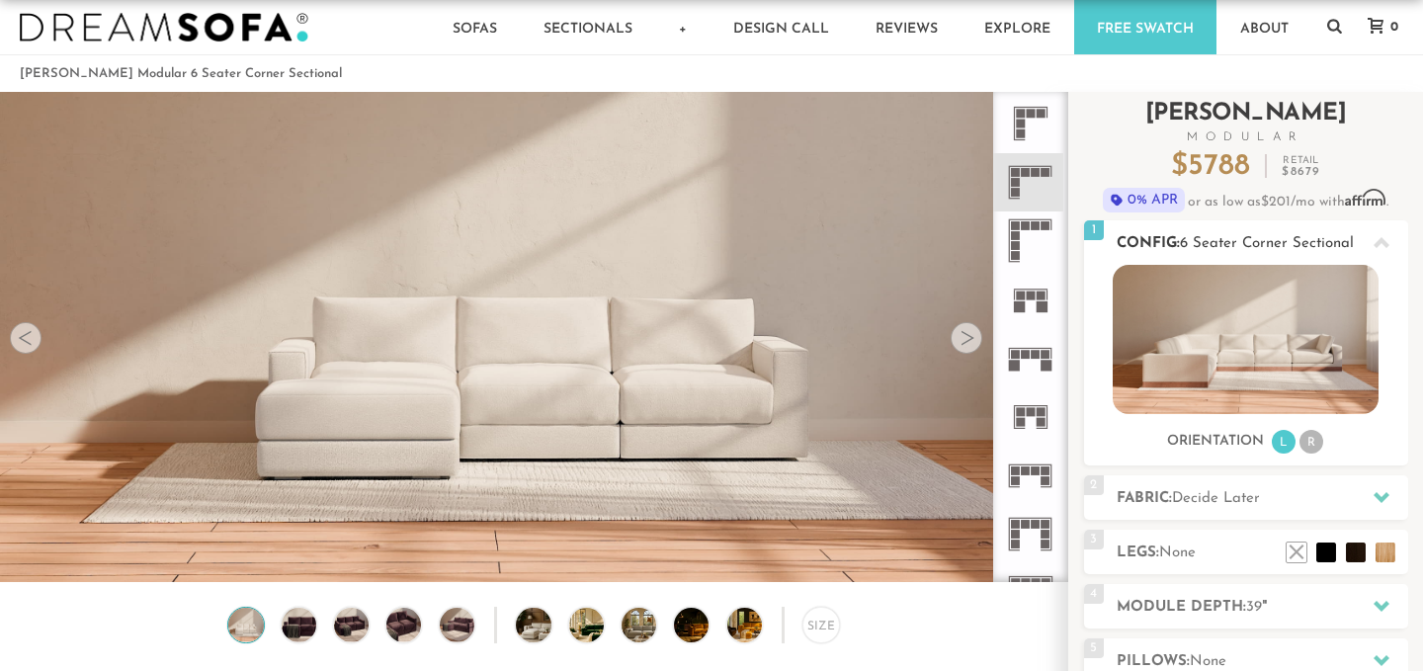
scroll to position [108, 0]
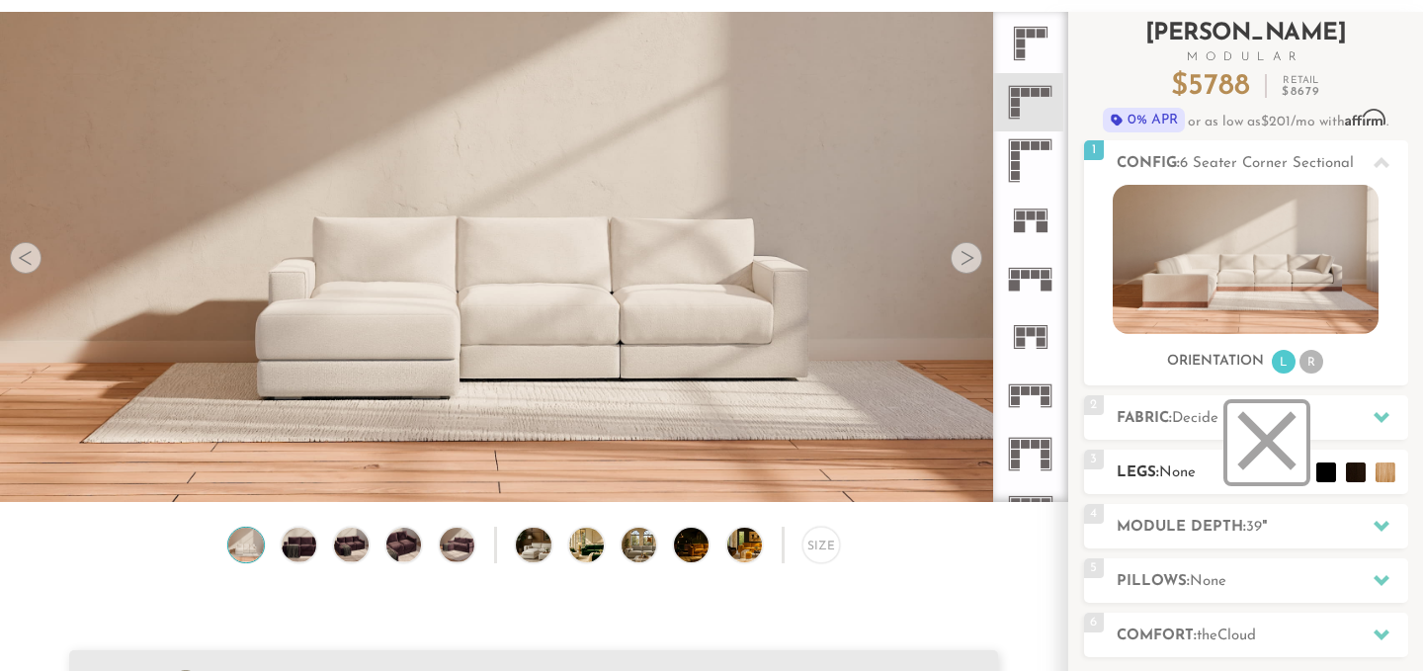
click at [1292, 479] on li at bounding box center [1267, 442] width 79 height 79
click at [1245, 534] on h2 "Module Depth: 39 "" at bounding box center [1263, 527] width 292 height 23
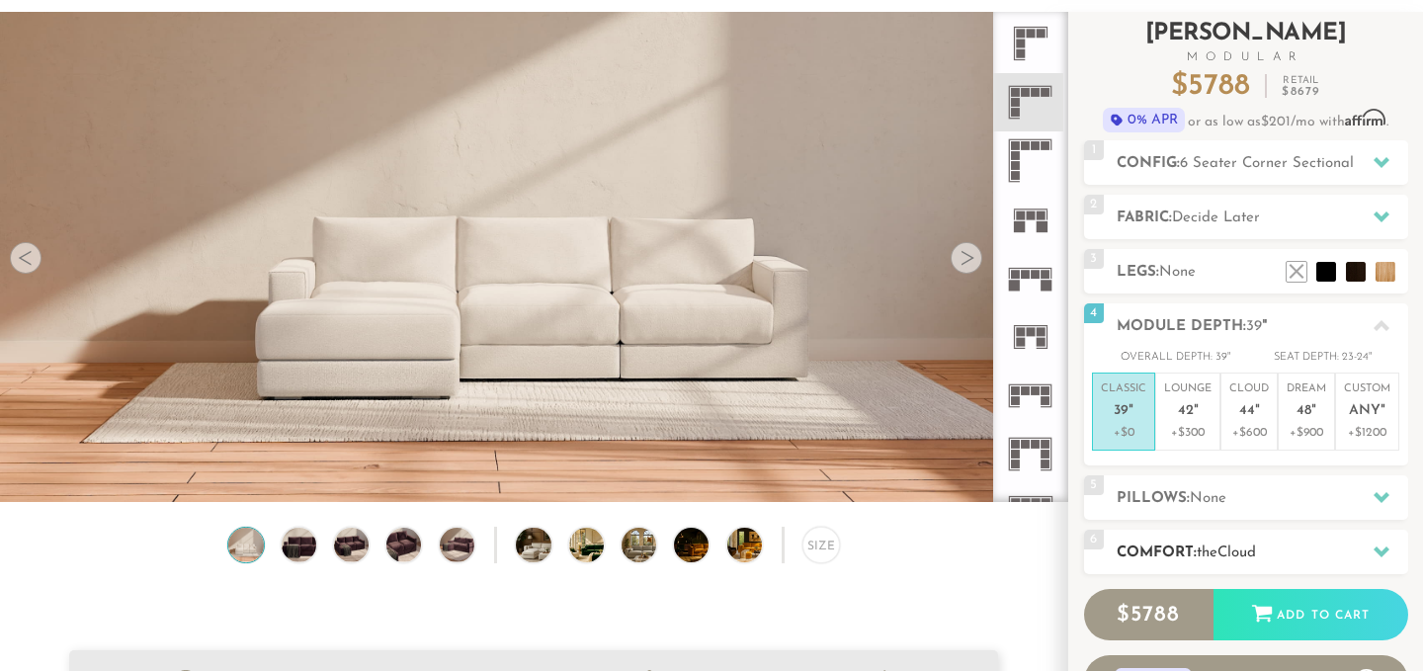
click at [1243, 556] on span "Cloud" at bounding box center [1237, 553] width 39 height 15
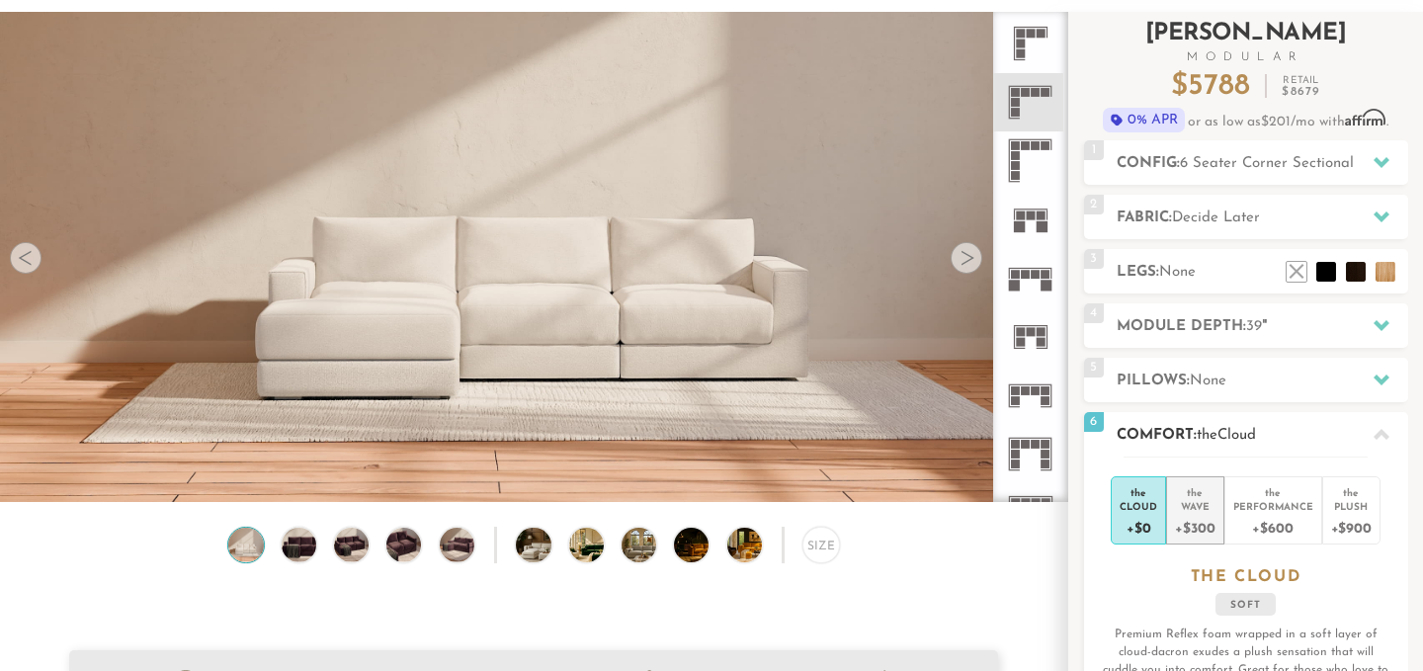
click at [1206, 530] on div "+$300" at bounding box center [1195, 527] width 40 height 29
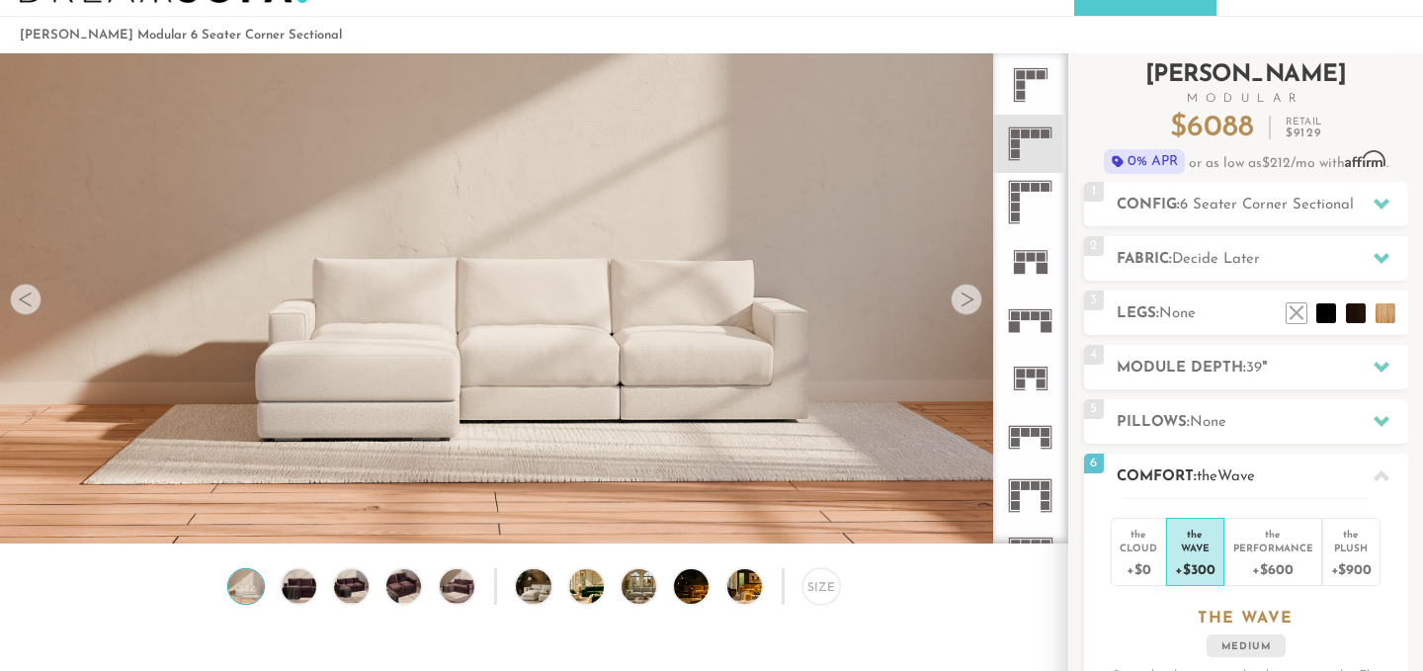
scroll to position [0, 0]
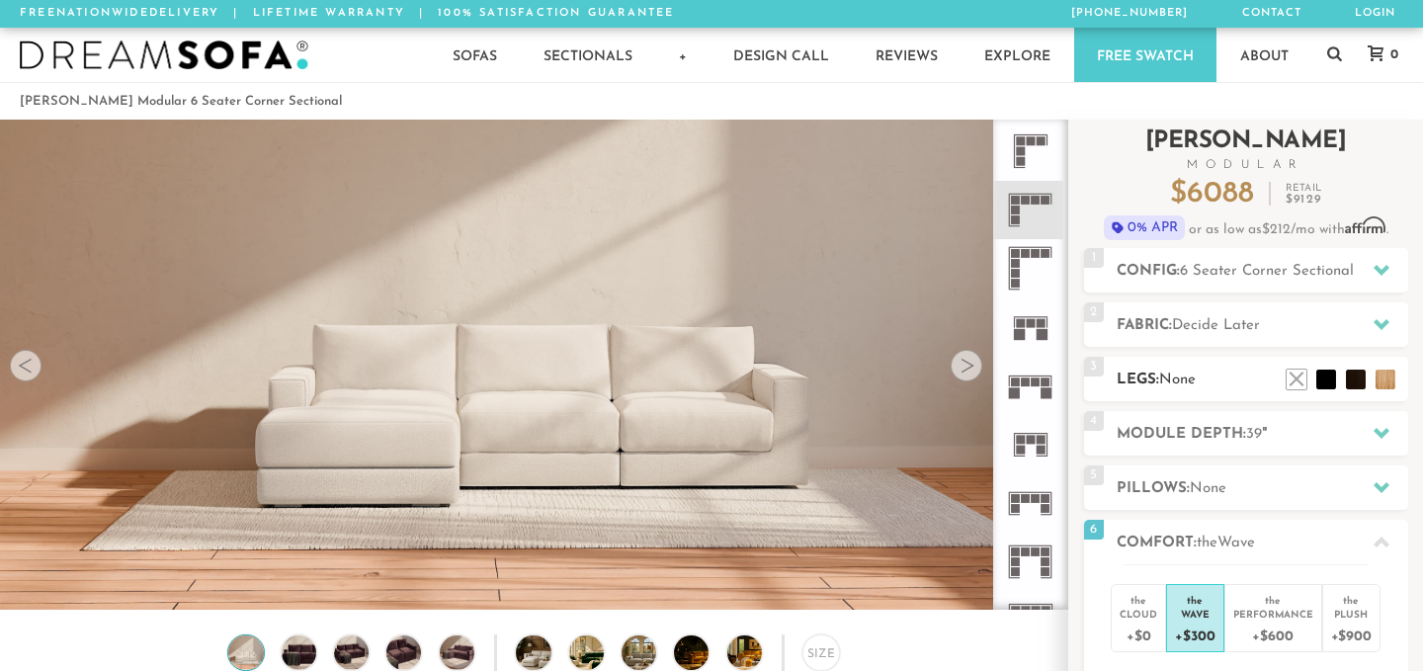
click at [1257, 376] on h2 "Legs: None" at bounding box center [1263, 380] width 292 height 23
click at [1285, 380] on ul at bounding box center [1341, 375] width 119 height 30
click at [1299, 380] on li at bounding box center [1267, 349] width 79 height 79
click at [1300, 270] on span "6 Seater Corner Sectional" at bounding box center [1267, 271] width 174 height 15
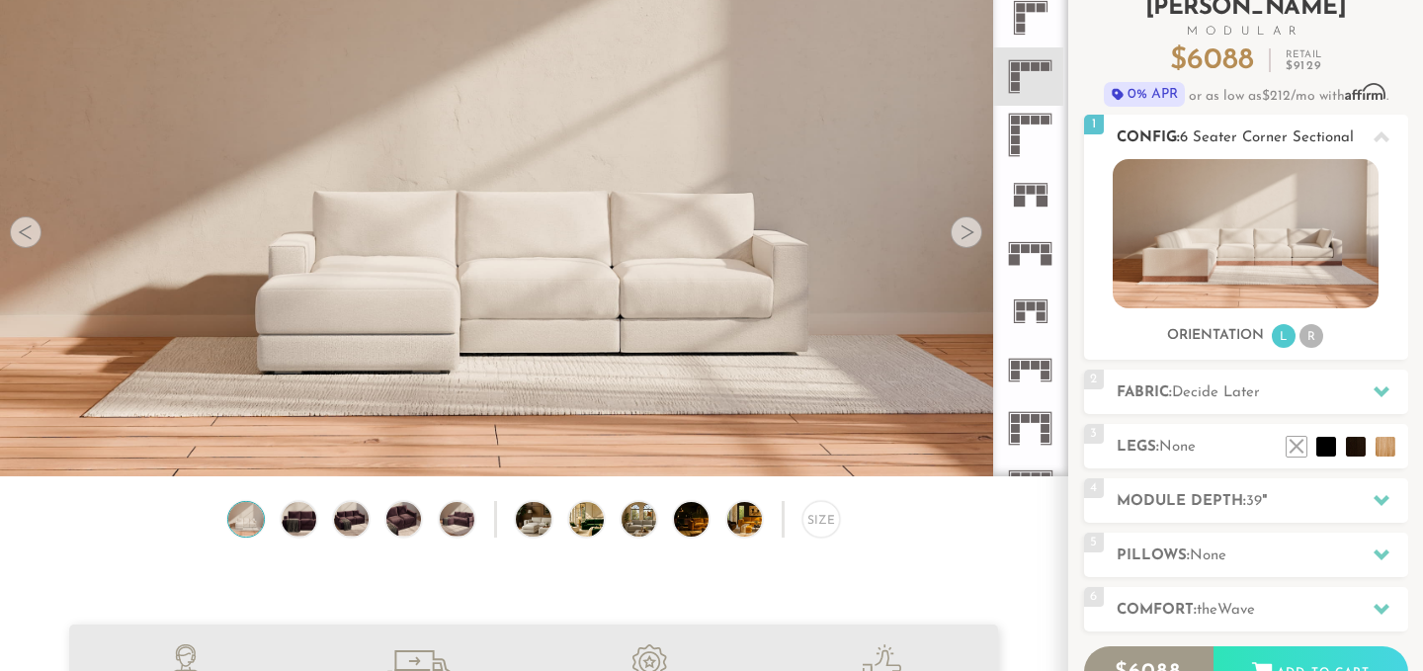
scroll to position [198, 0]
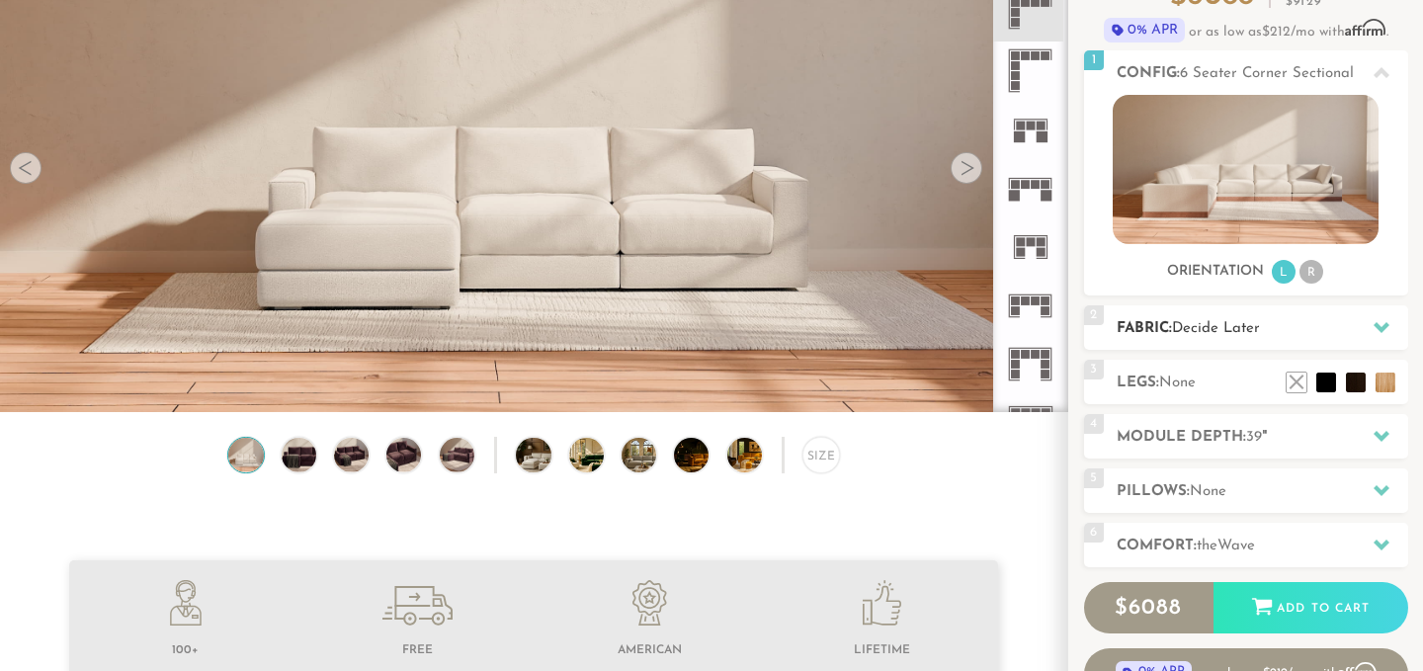
click at [1236, 336] on h2 "Fabric: Decide Later" at bounding box center [1263, 328] width 292 height 23
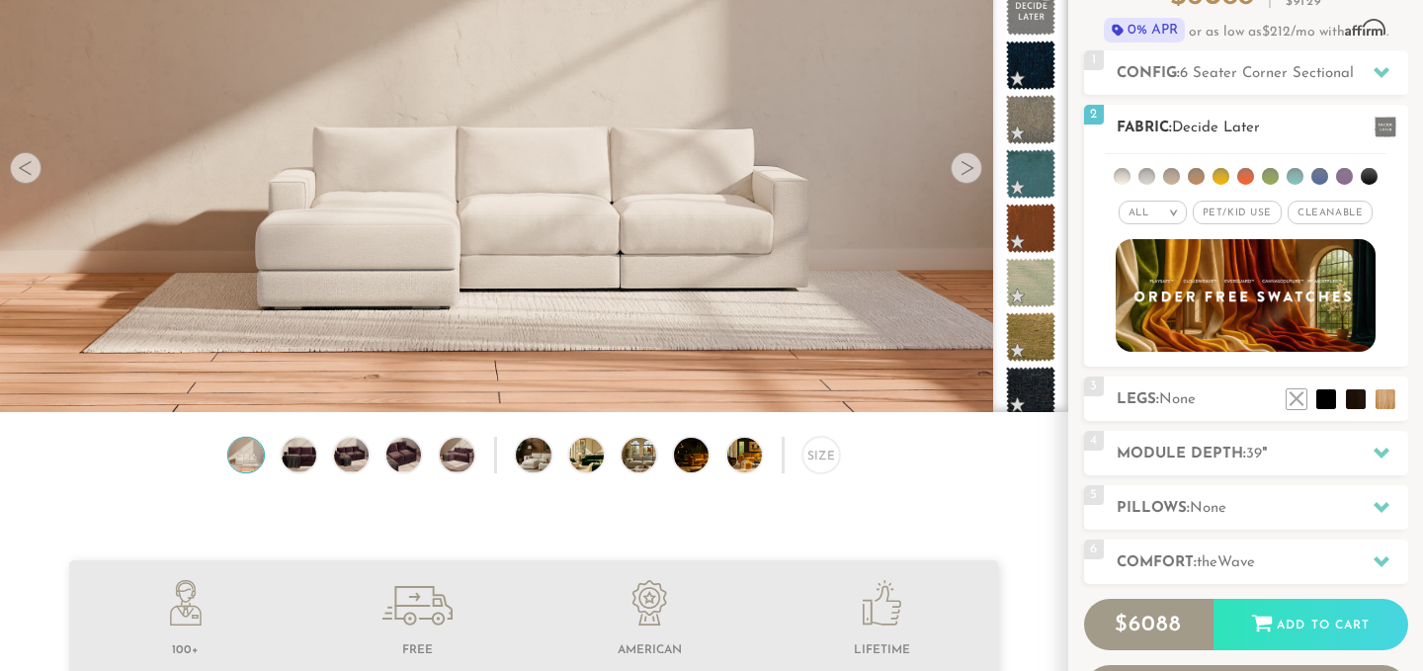
click at [1262, 214] on span "Pet/Kid Use x" at bounding box center [1237, 213] width 89 height 24
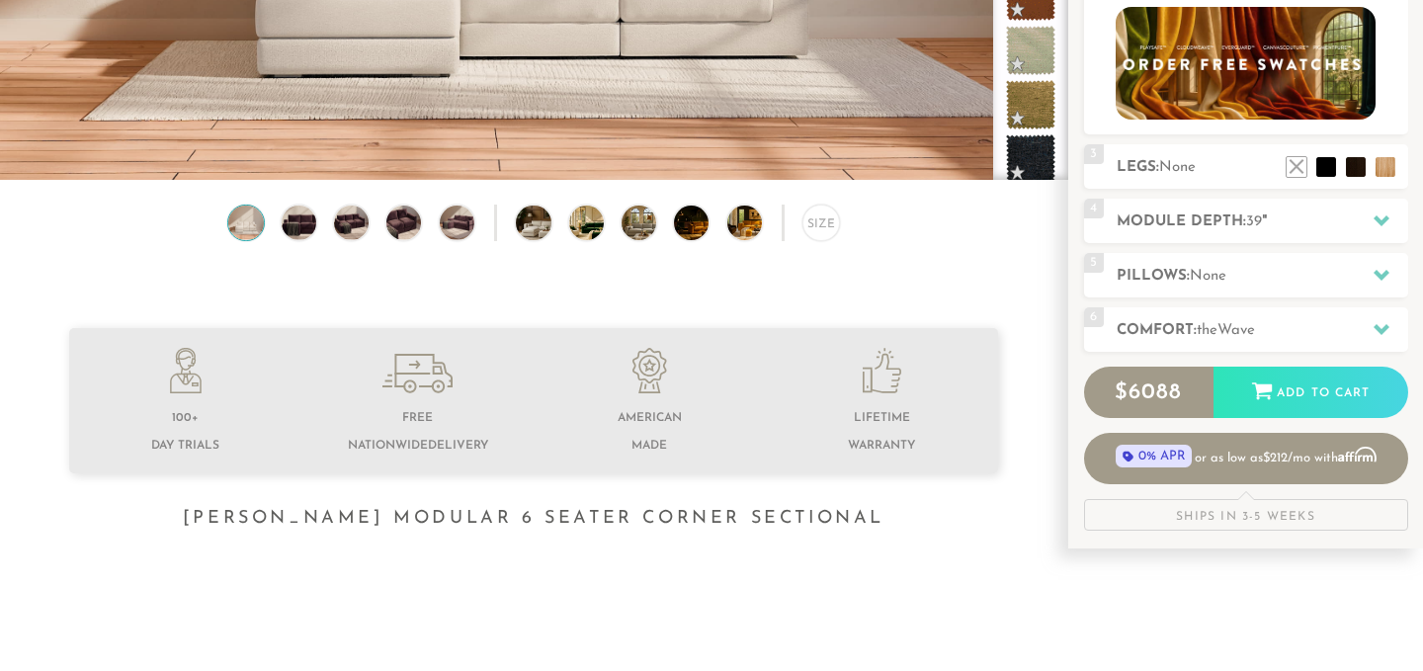
scroll to position [205, 0]
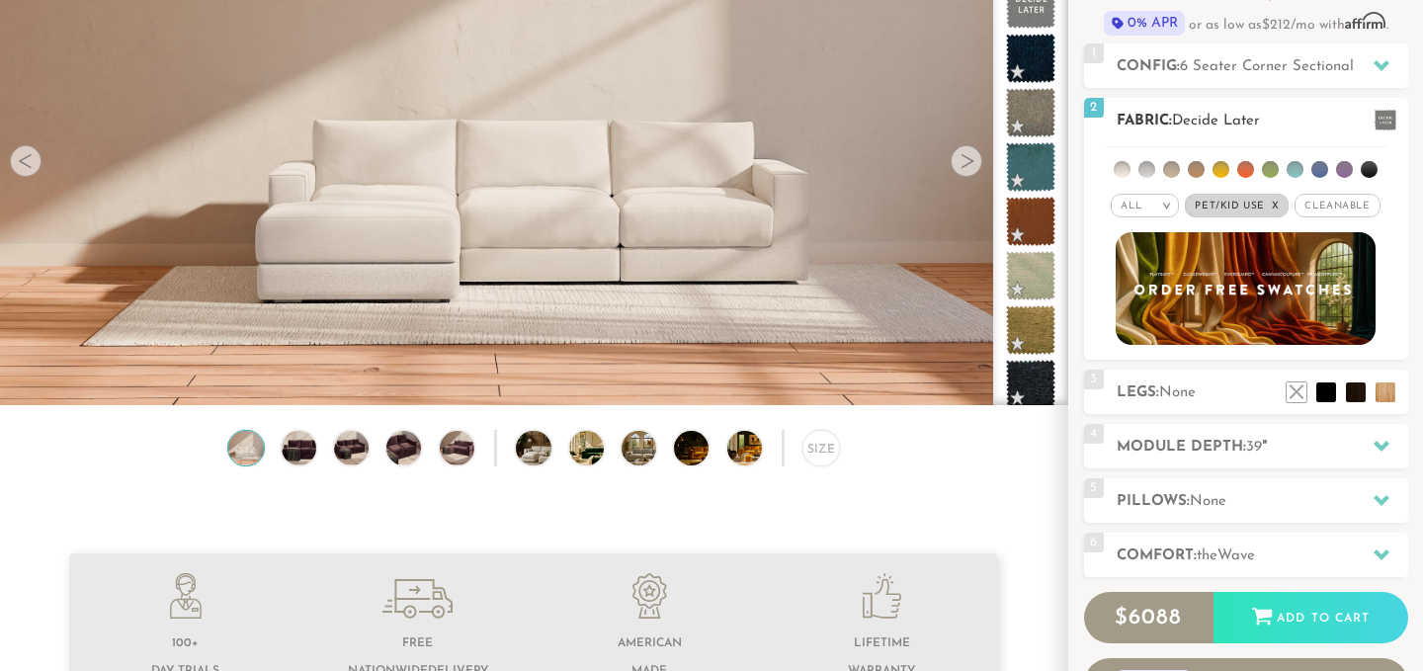
click at [1193, 166] on li at bounding box center [1196, 169] width 17 height 17
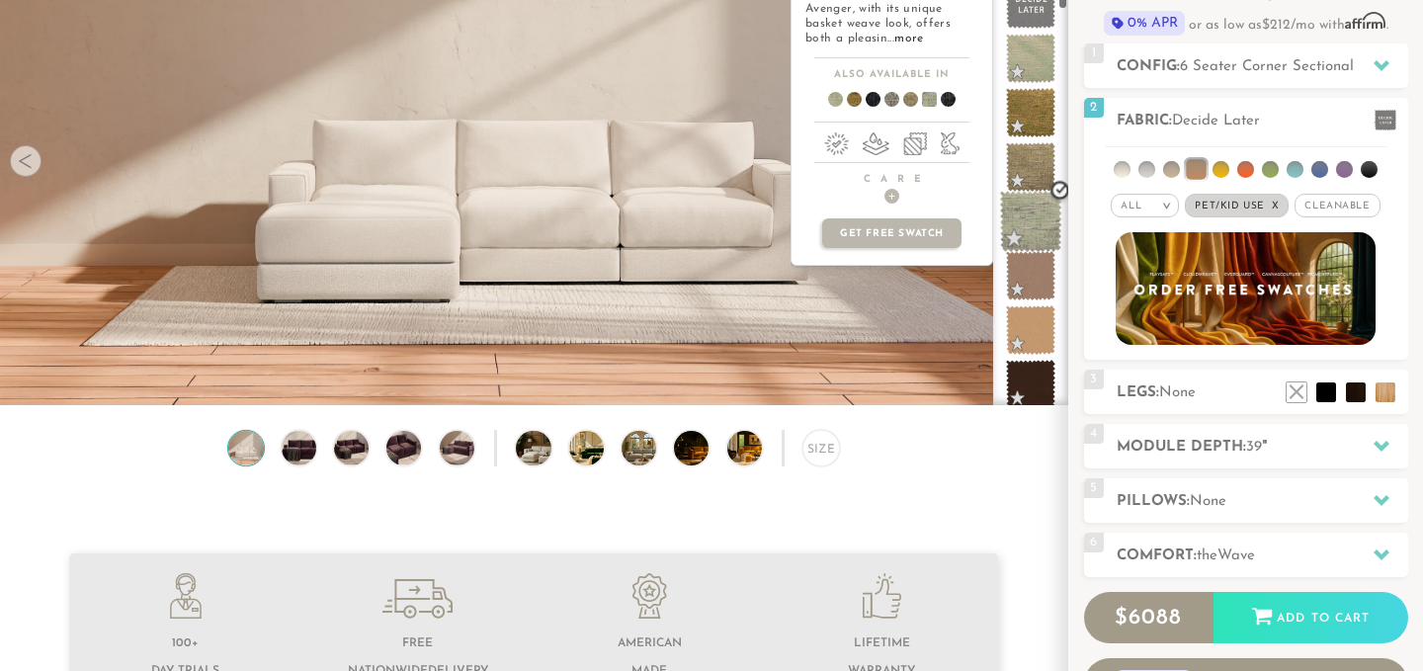
click at [1042, 216] on span at bounding box center [1031, 222] width 62 height 62
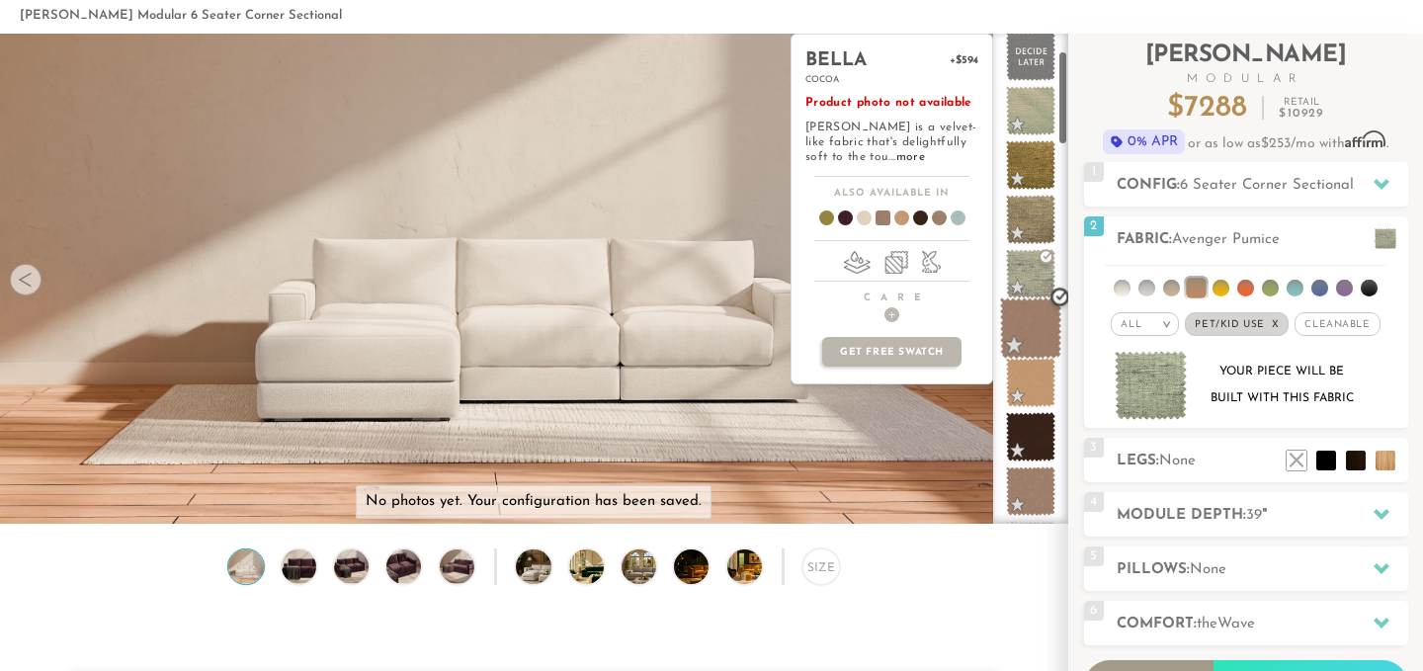
scroll to position [192, 0]
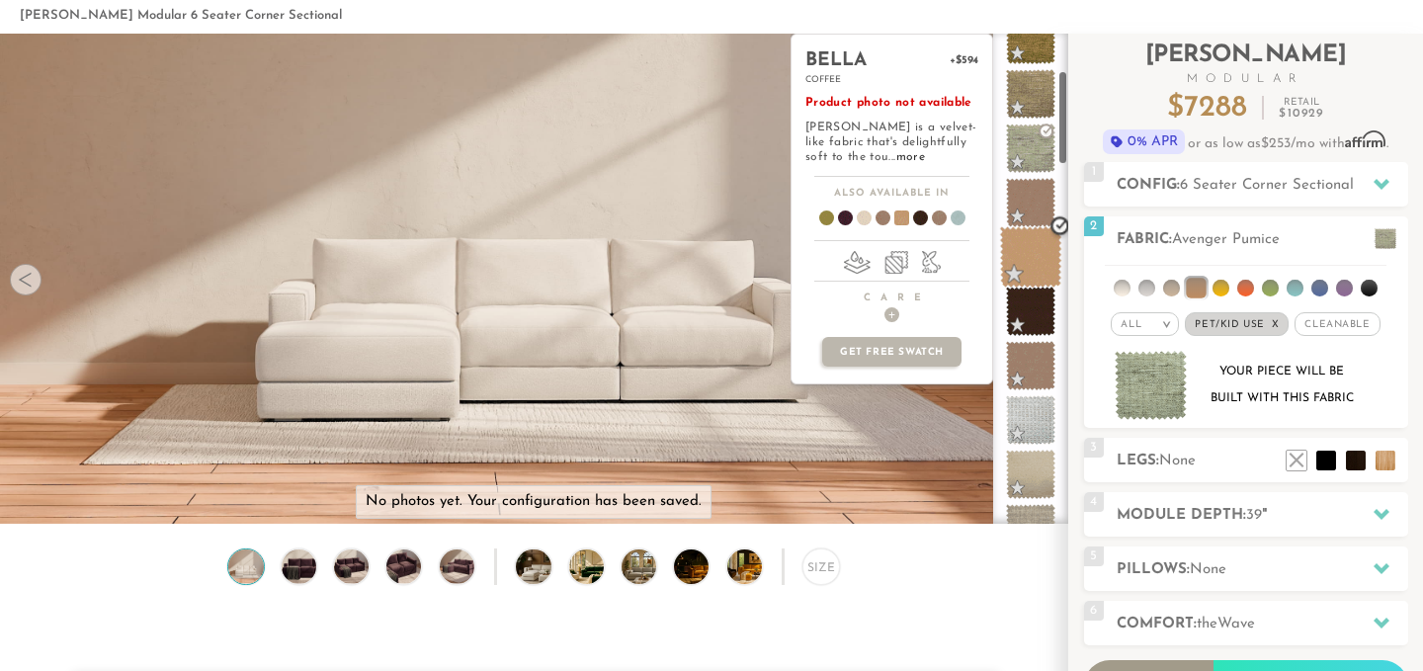
click at [1045, 256] on span at bounding box center [1031, 257] width 62 height 62
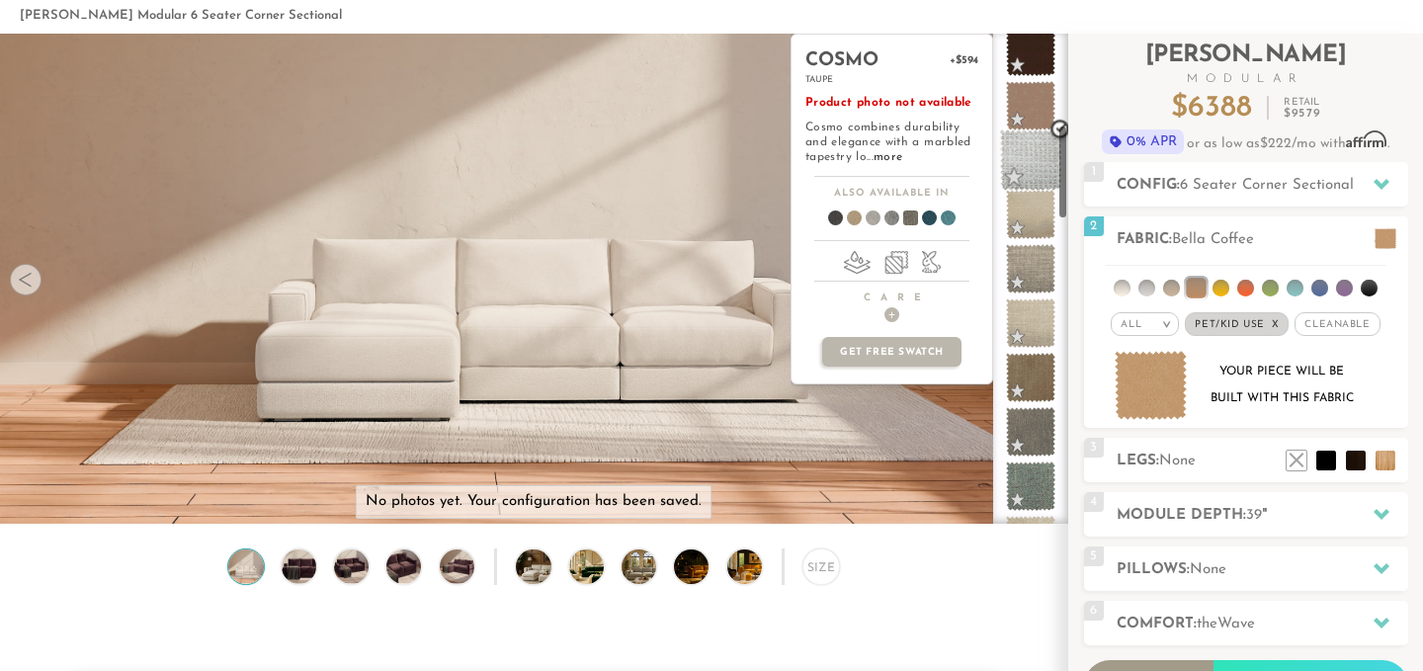
scroll to position [469, 0]
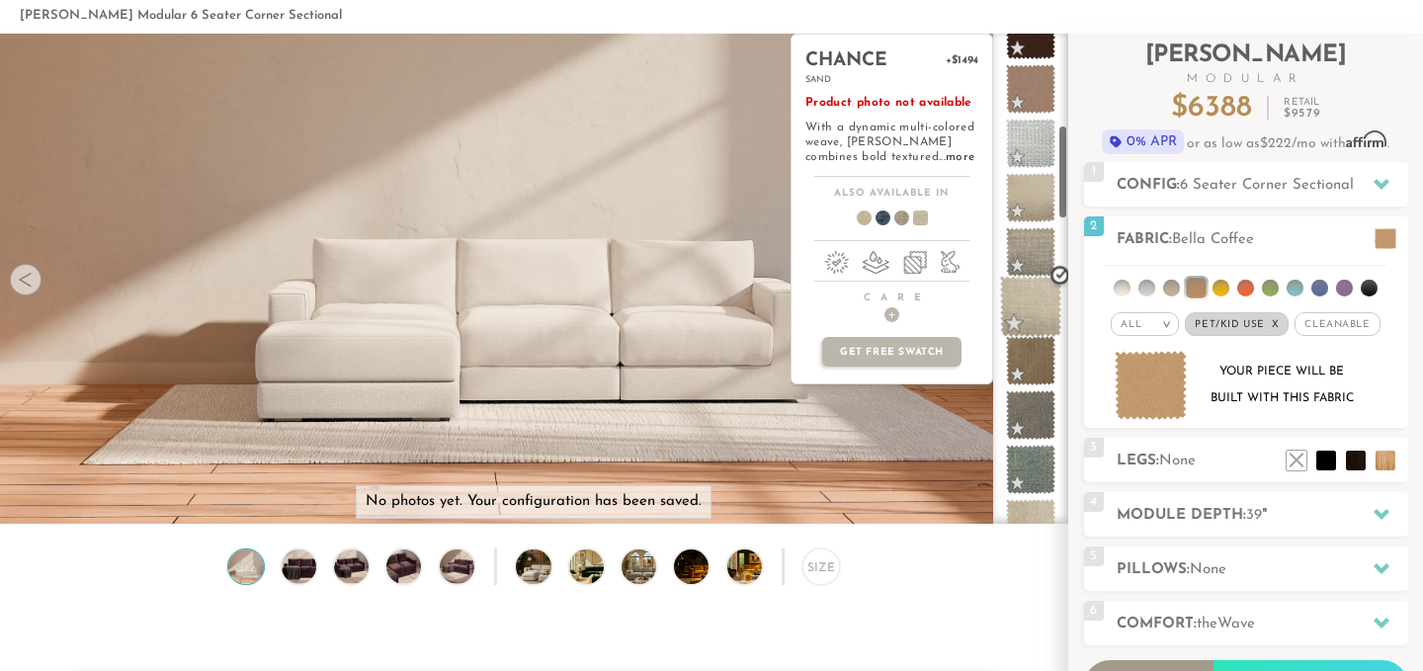
click at [1028, 302] on span at bounding box center [1031, 307] width 62 height 62
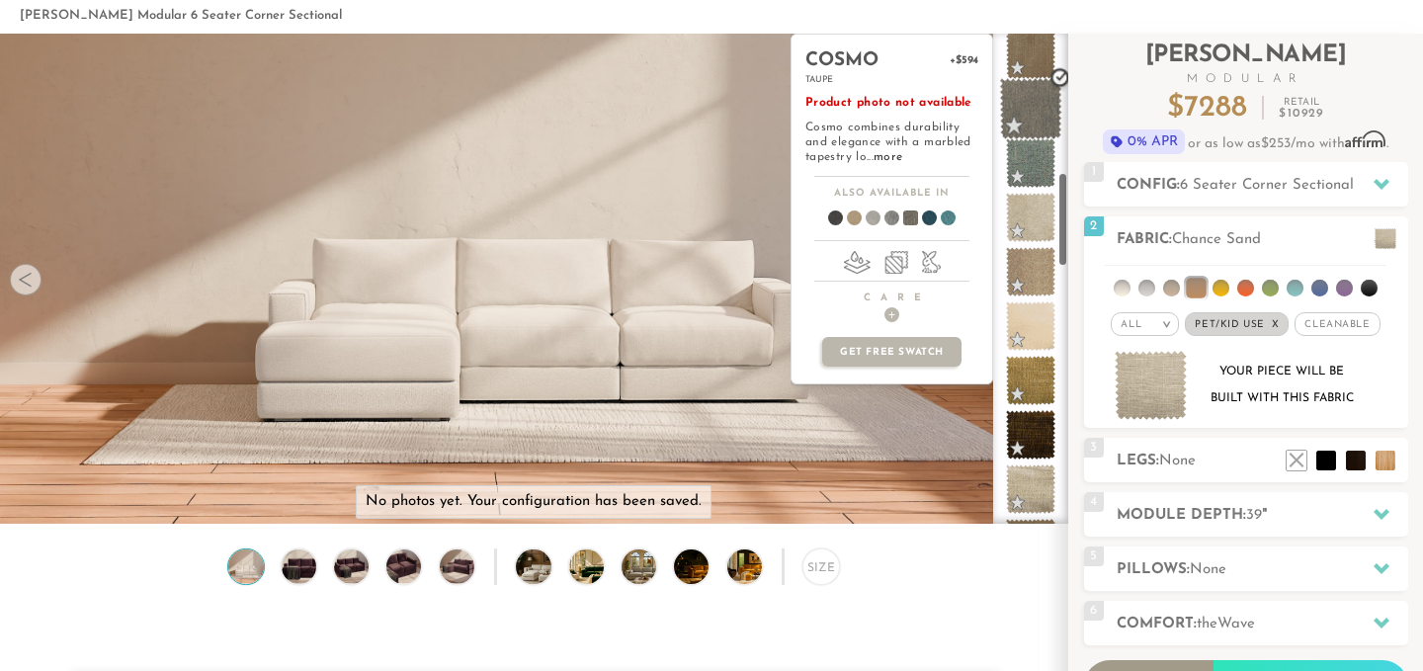
scroll to position [831, 0]
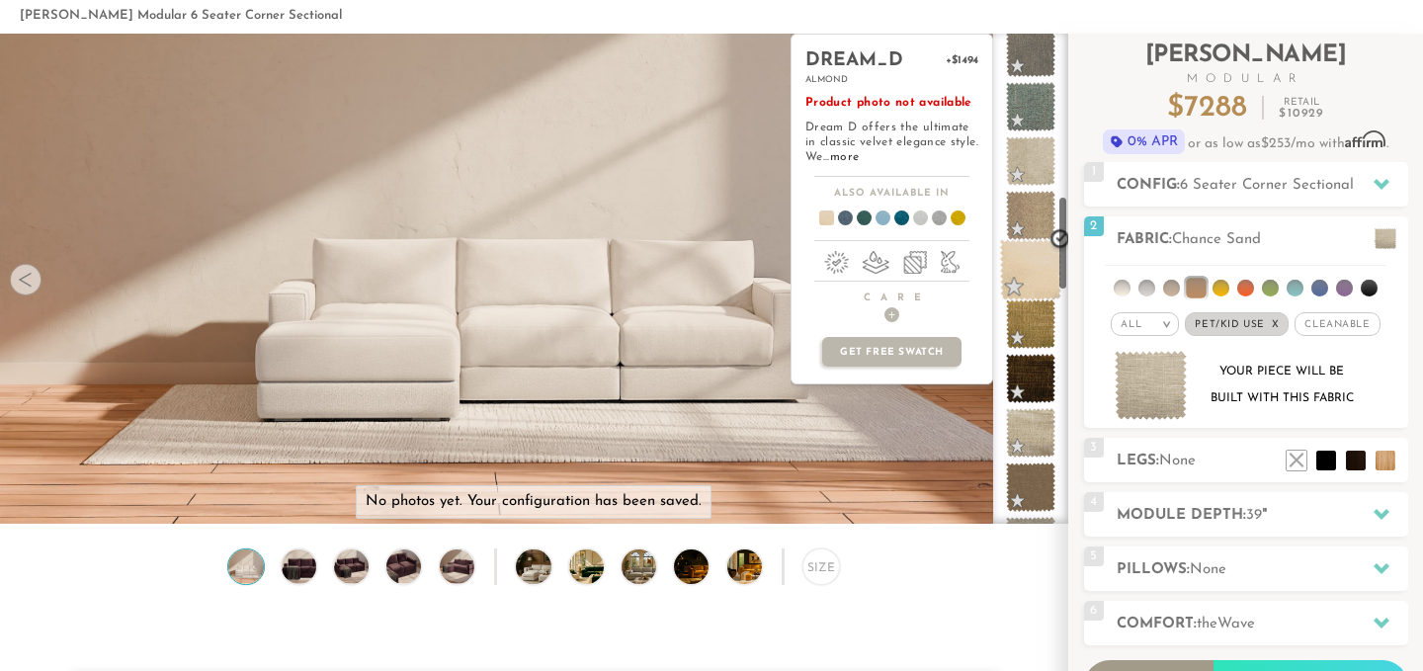
click at [1029, 262] on span at bounding box center [1031, 270] width 62 height 62
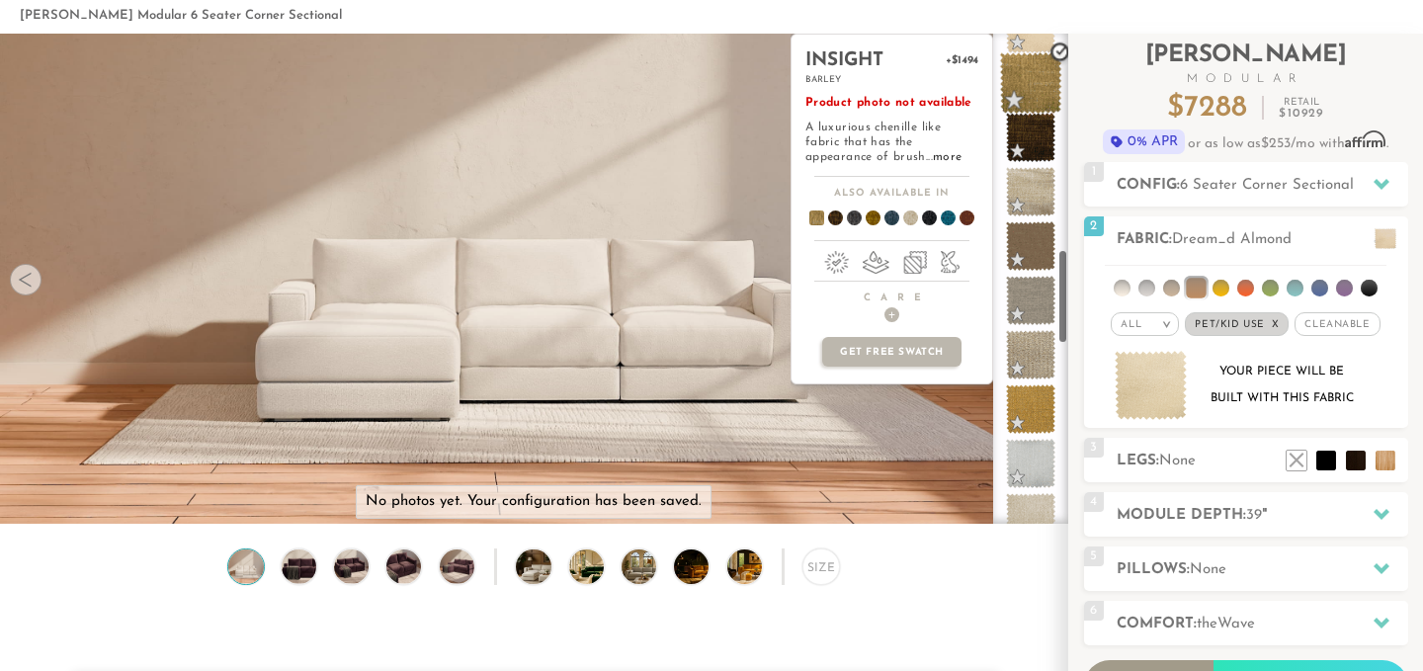
scroll to position [1208, 0]
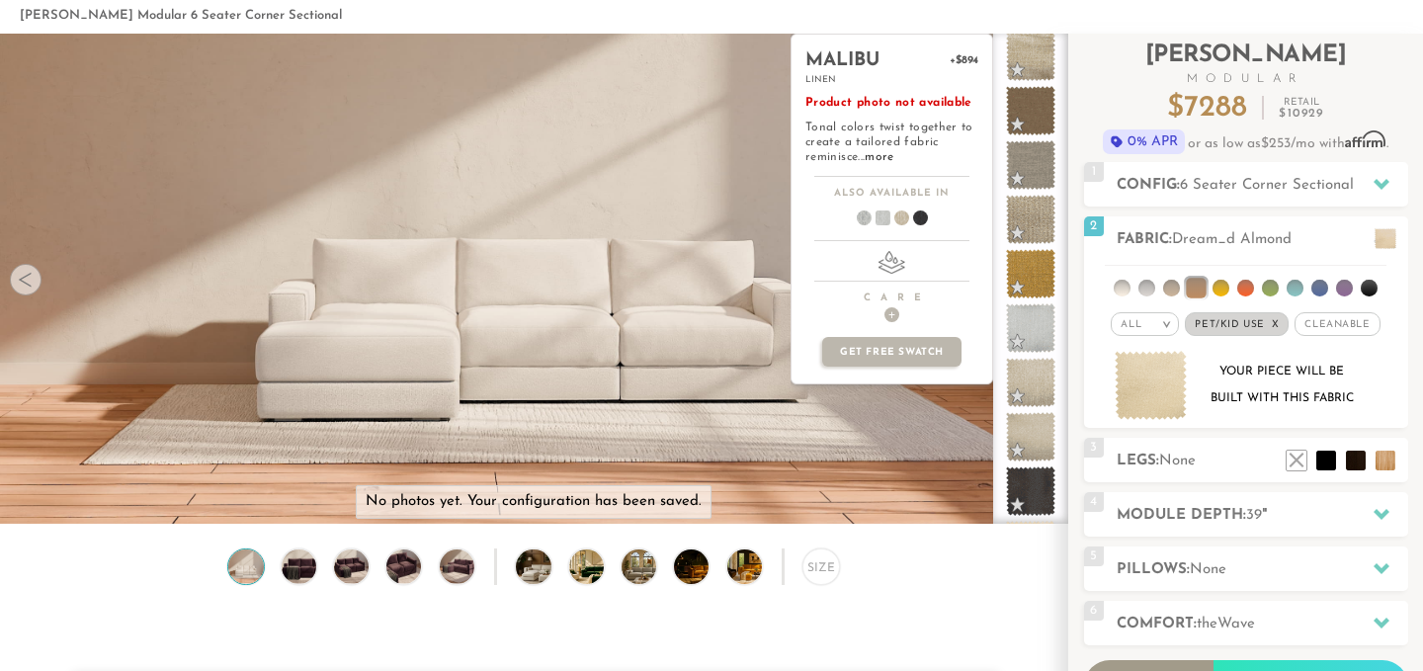
click at [1022, 306] on span at bounding box center [1030, 327] width 49 height 49
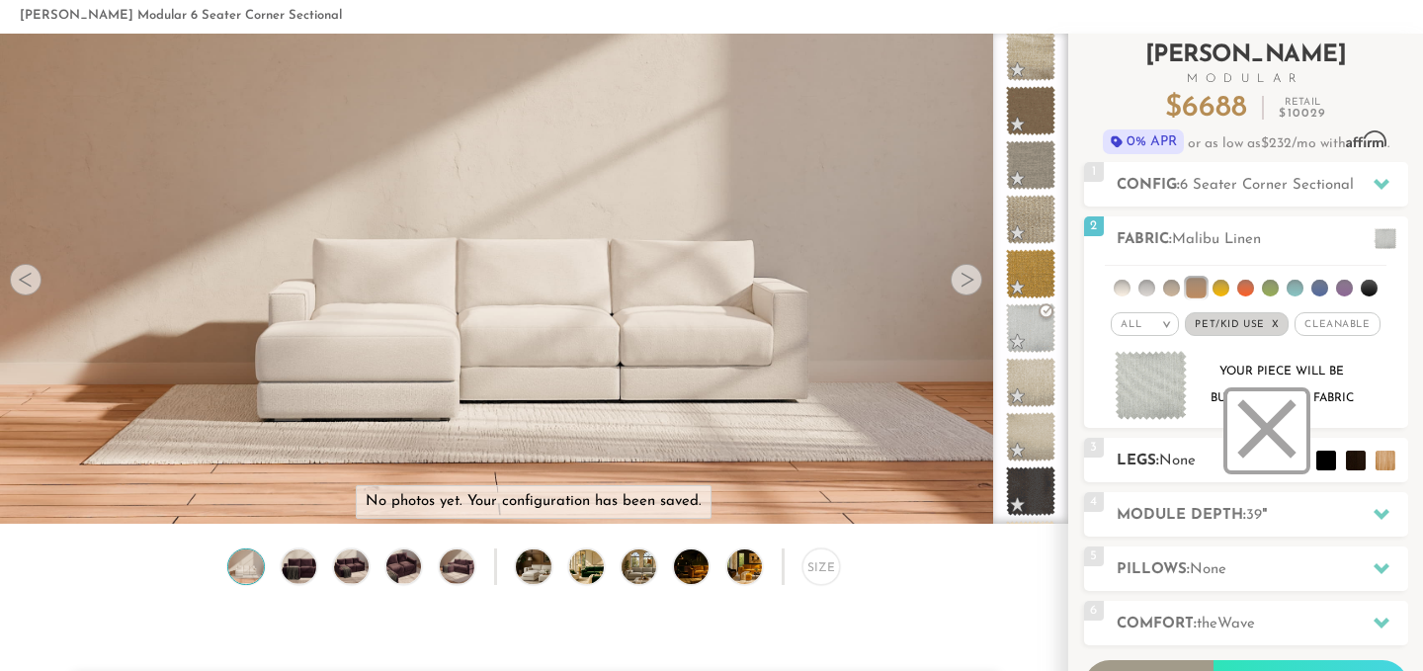
click at [1290, 462] on li at bounding box center [1267, 430] width 79 height 79
click at [1243, 507] on h2 "Module Depth: 39 "" at bounding box center [1263, 515] width 292 height 23
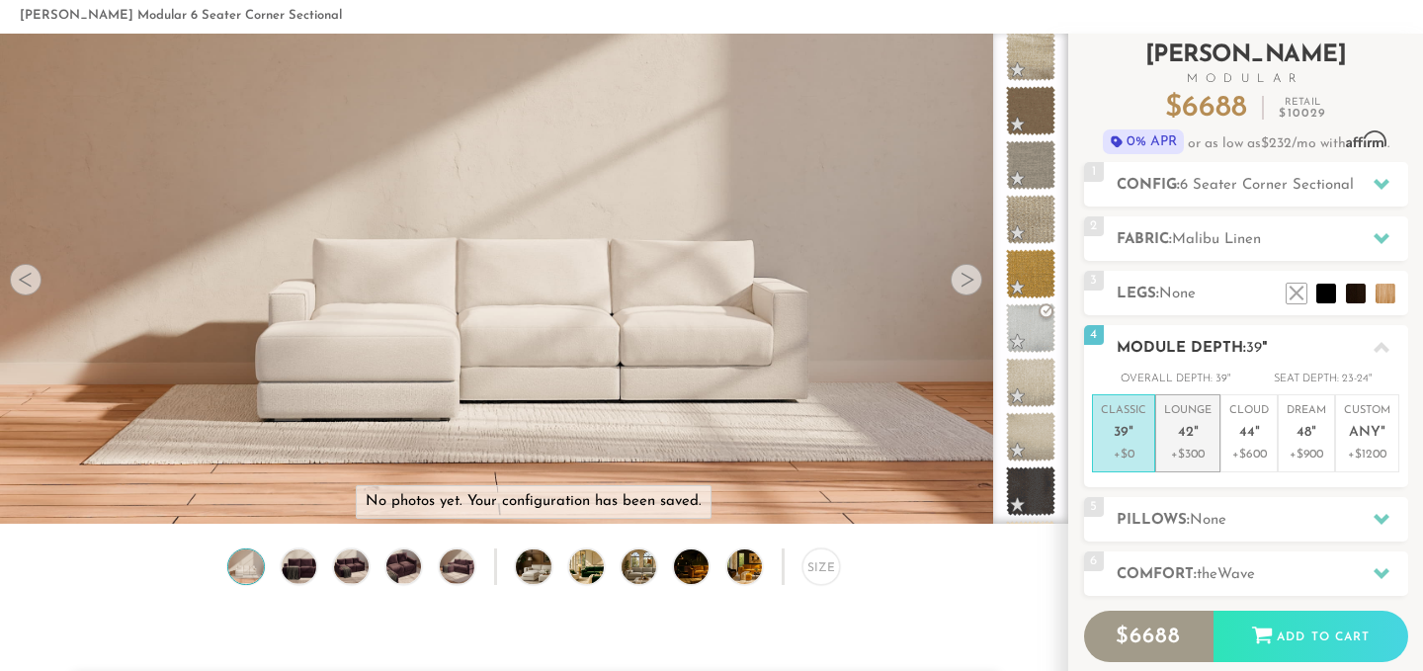
click at [1194, 436] on em """ at bounding box center [1196, 433] width 5 height 17
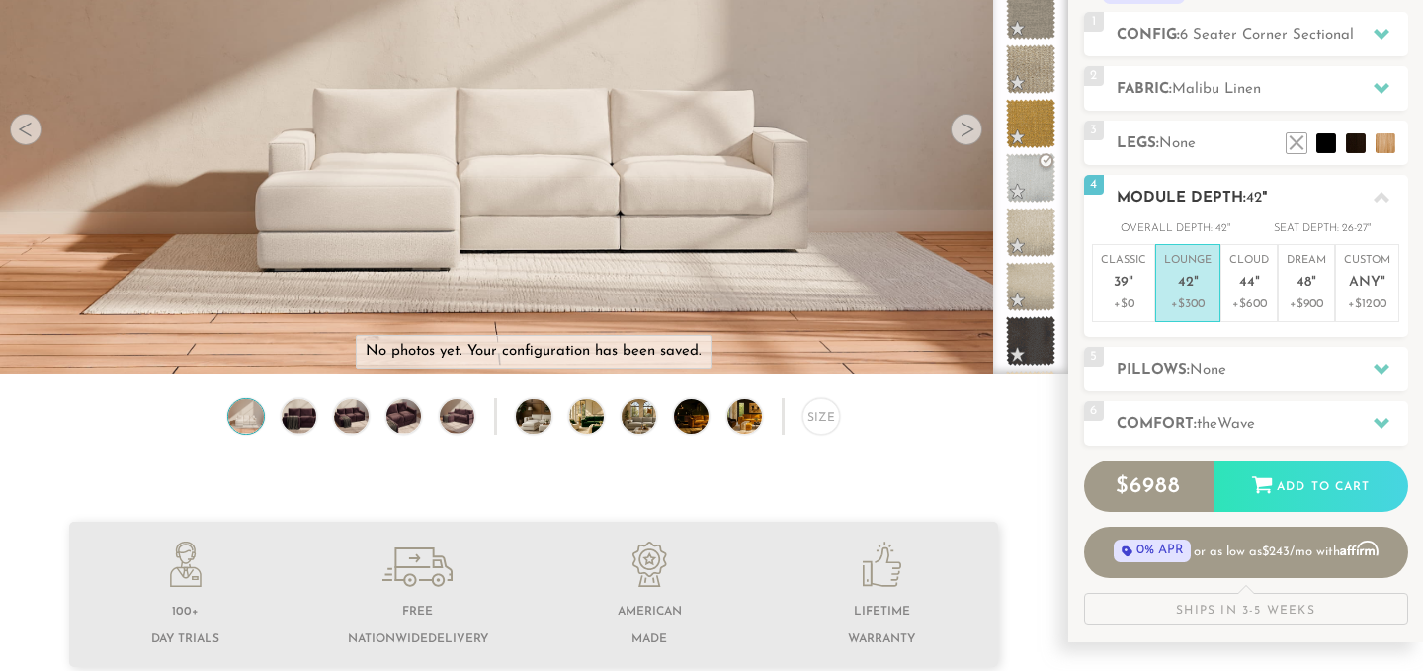
scroll to position [275, 0]
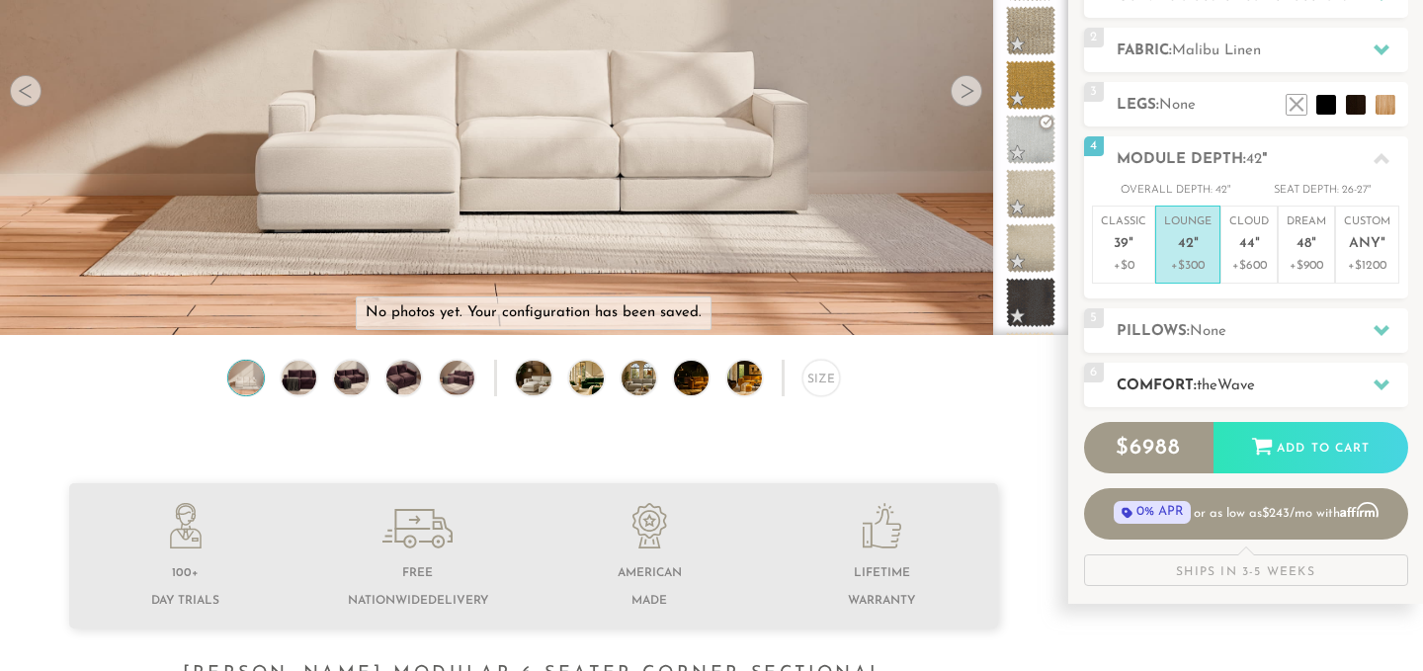
click at [1217, 381] on span "the" at bounding box center [1207, 386] width 21 height 15
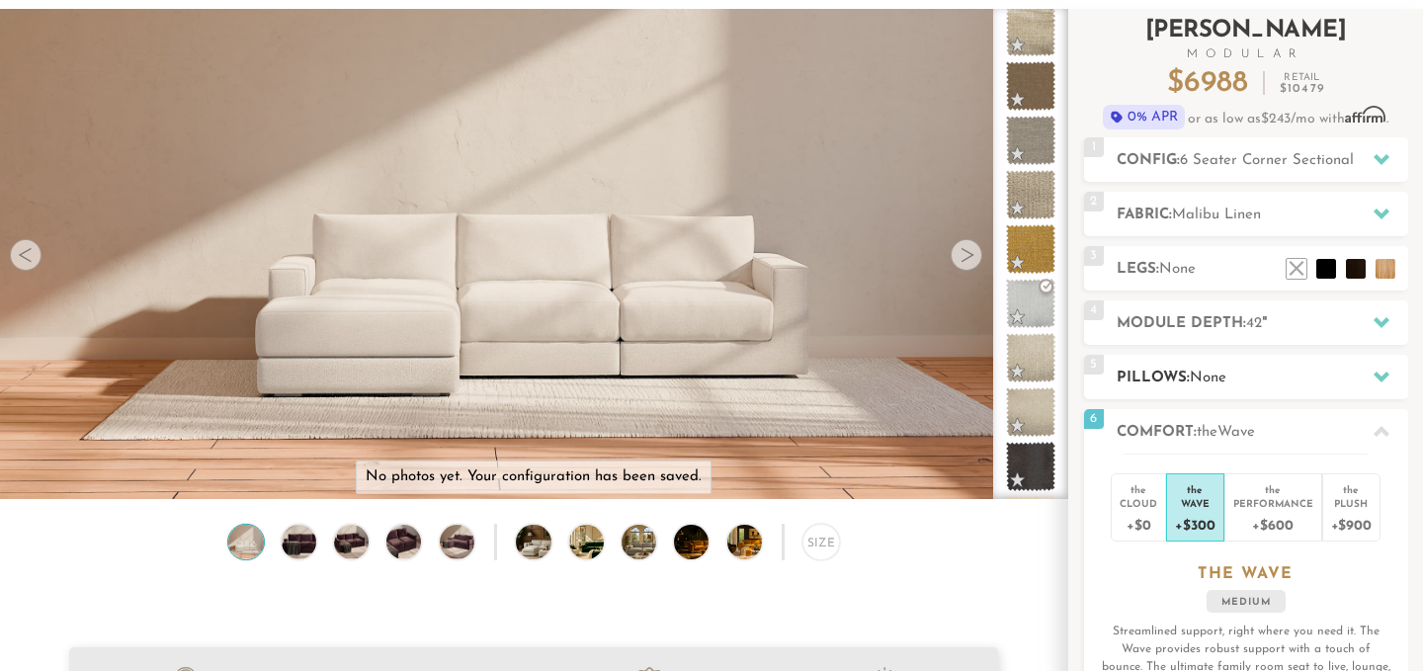
scroll to position [0, 0]
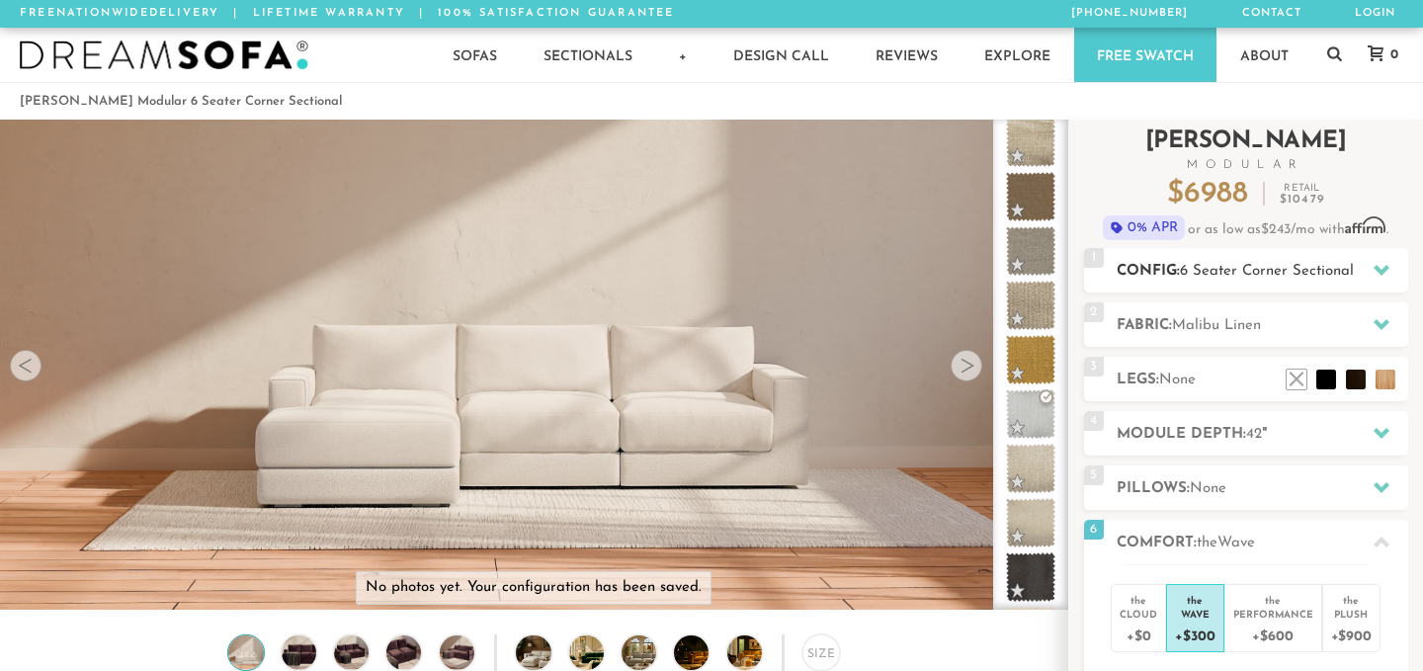
click at [1231, 264] on span "6 Seater Corner Sectional" at bounding box center [1267, 271] width 174 height 15
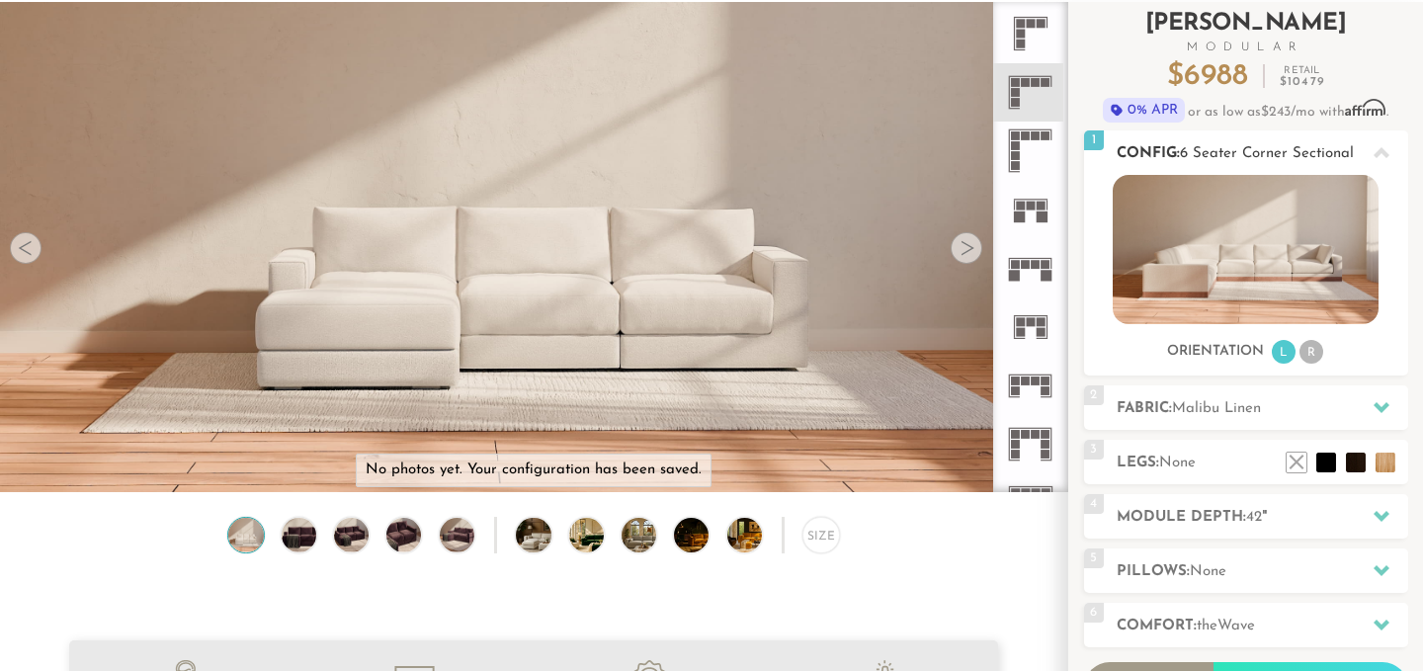
scroll to position [122, 0]
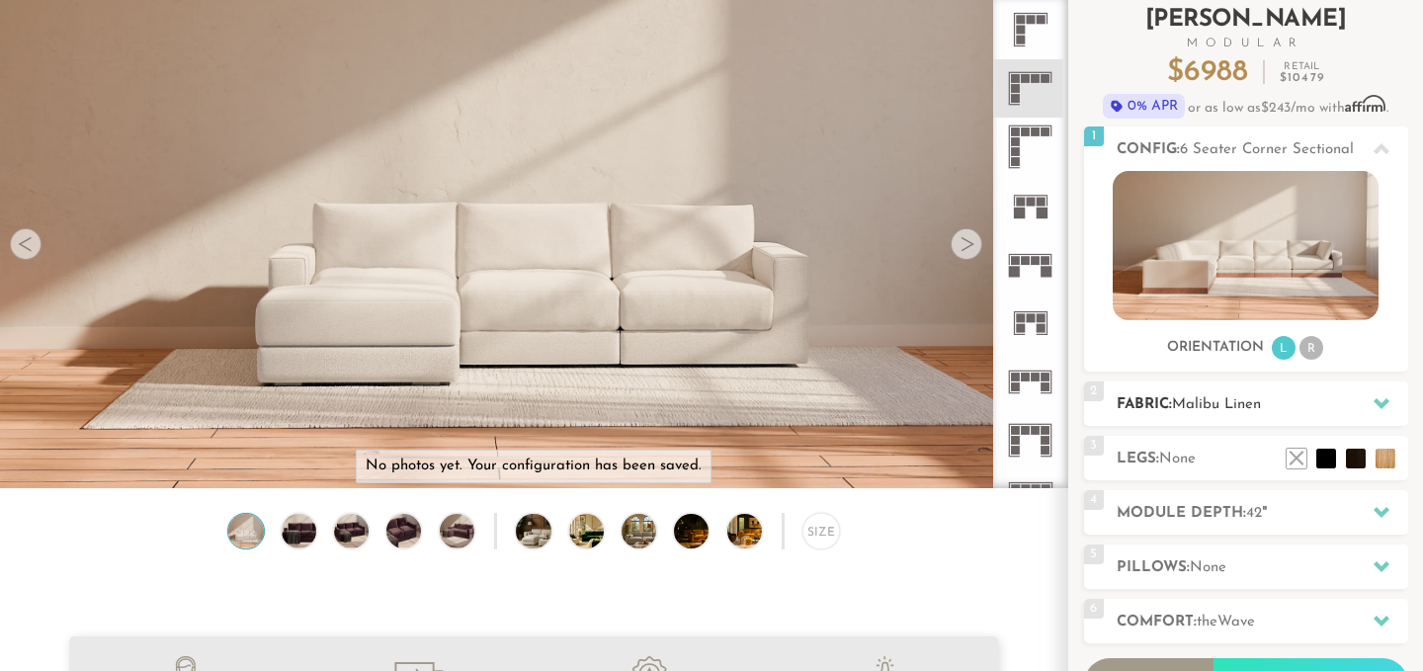
click at [1215, 394] on h2 "Fabric: Malibu Linen" at bounding box center [1263, 404] width 292 height 23
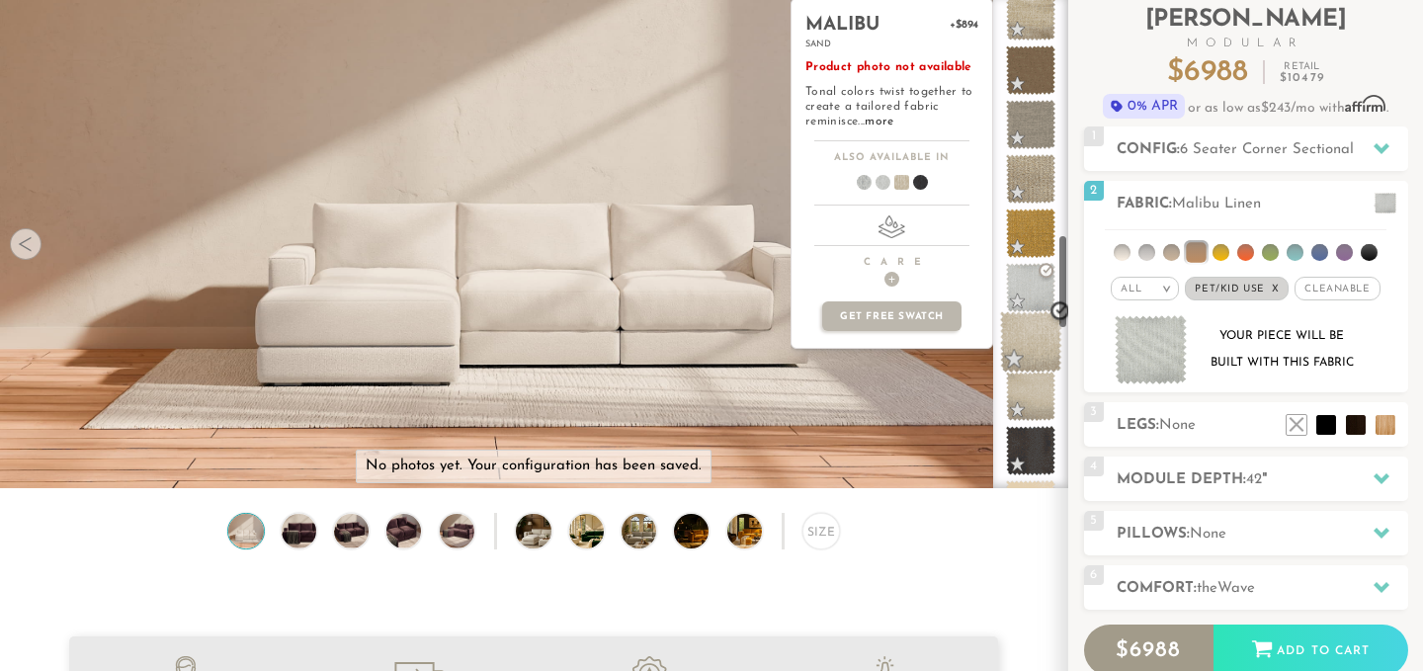
scroll to position [1219, 0]
click at [1035, 334] on span at bounding box center [1031, 336] width 62 height 62
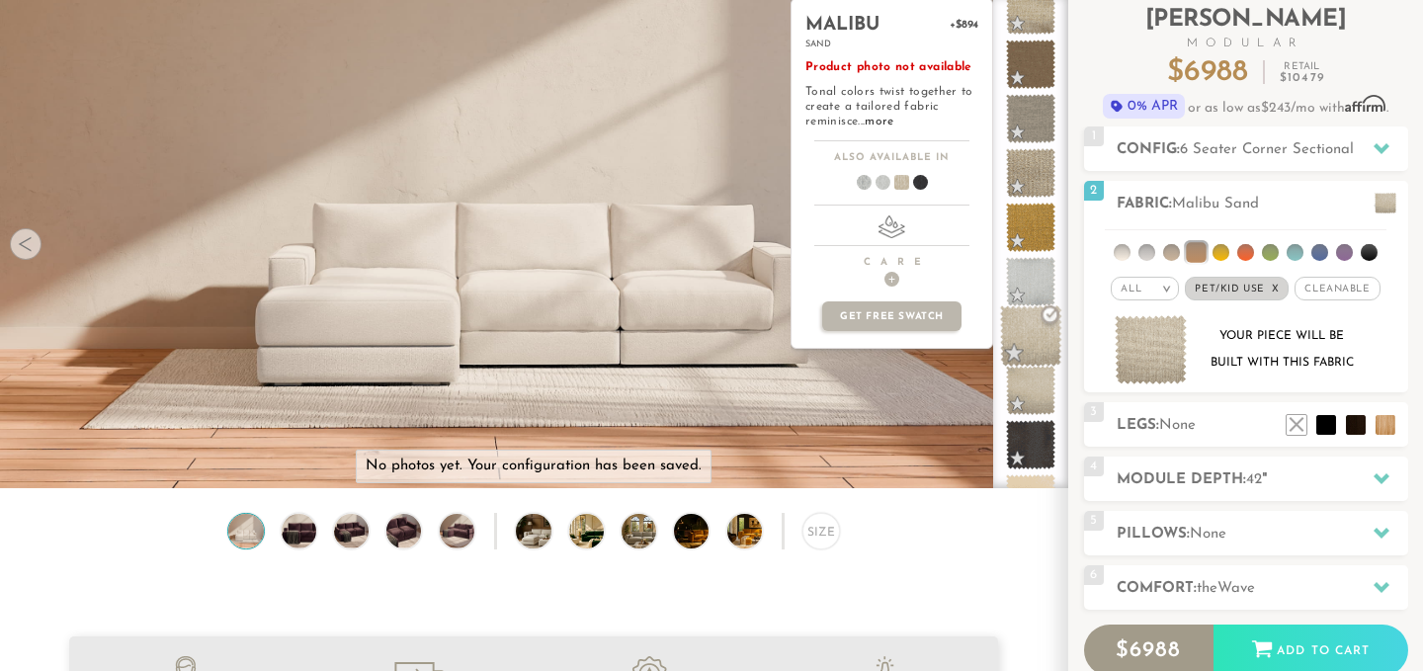
click at [1033, 333] on span at bounding box center [1031, 336] width 62 height 62
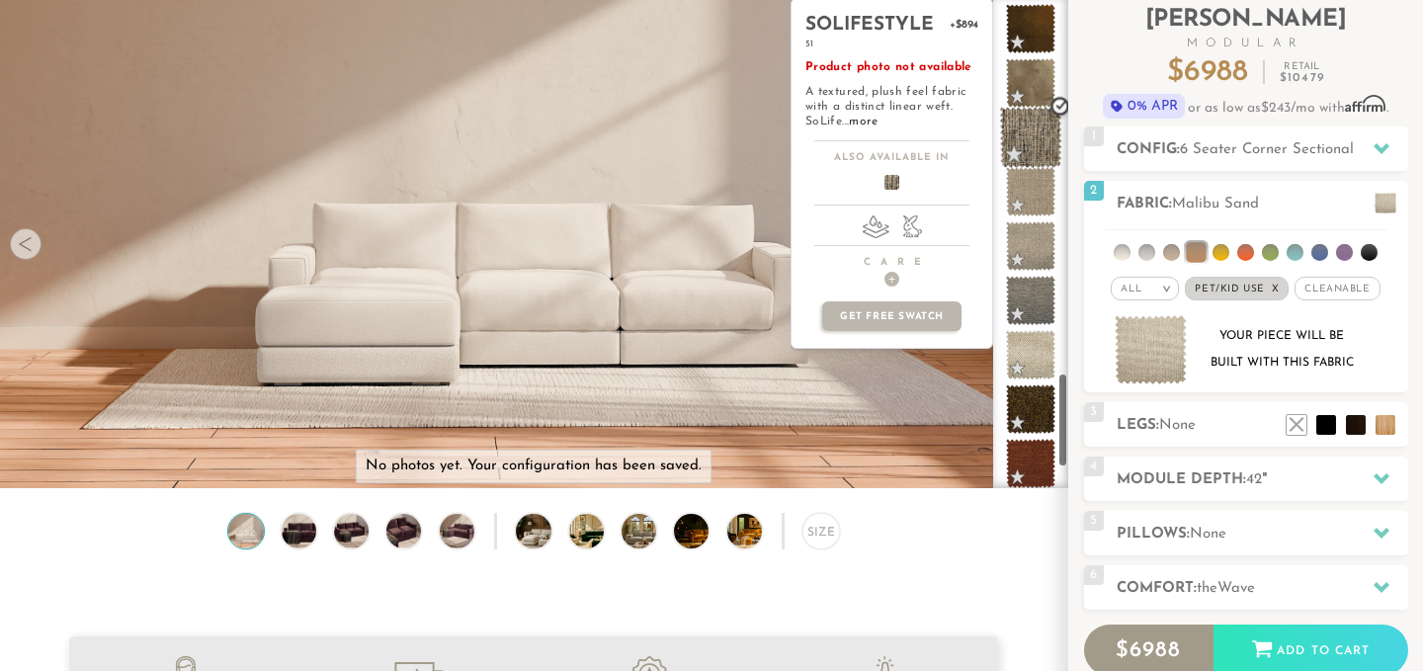
scroll to position [1999, 0]
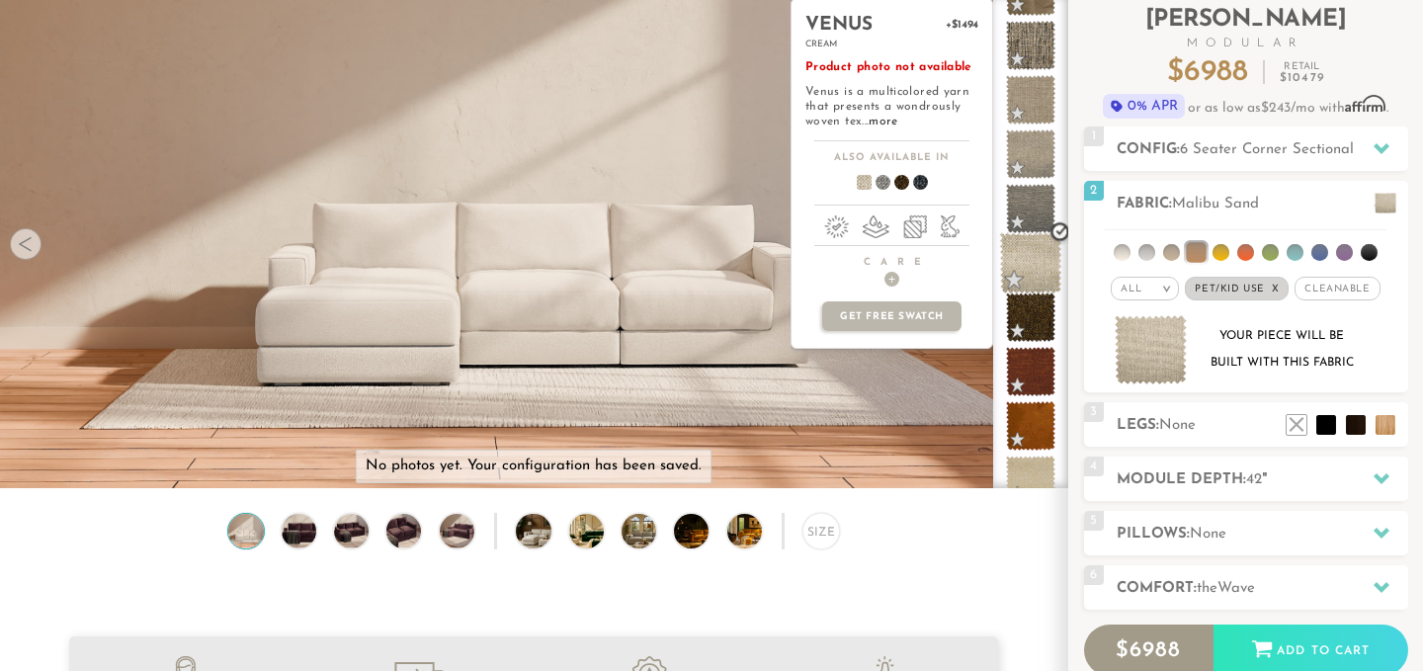
click at [1025, 264] on span at bounding box center [1031, 263] width 62 height 62
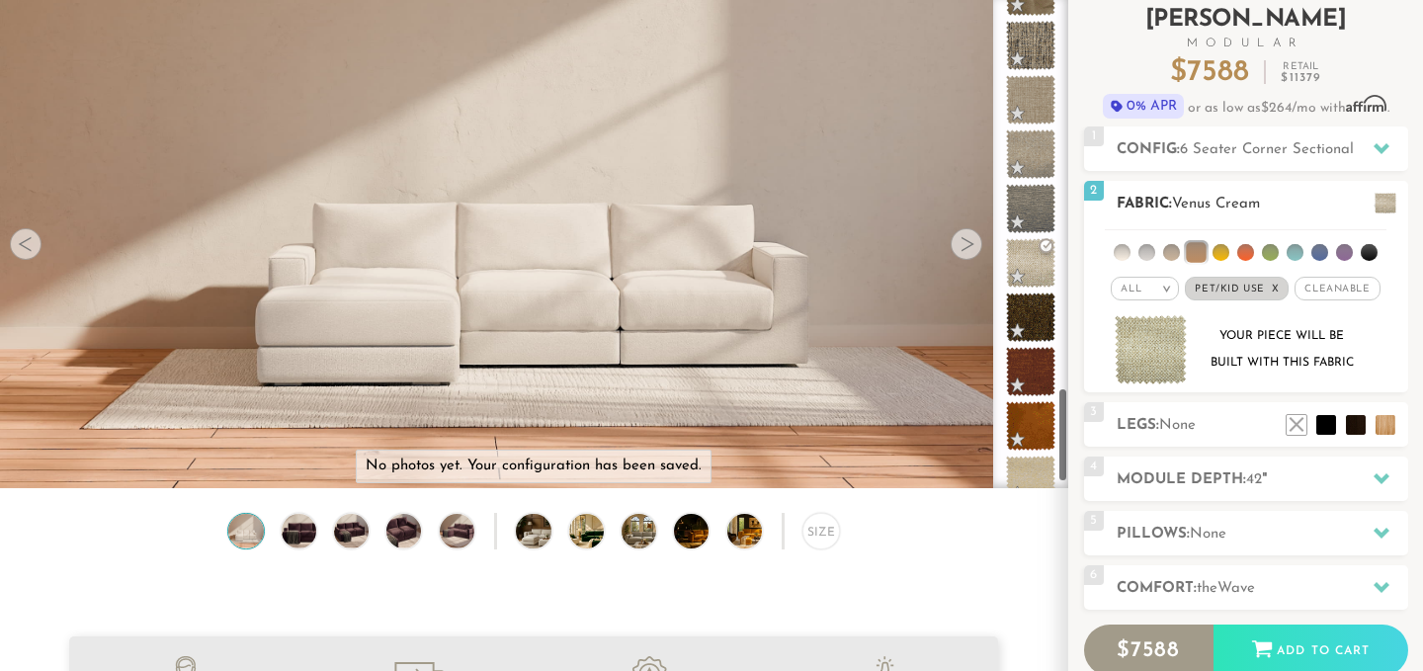
click at [1335, 290] on span "Cleanable x" at bounding box center [1337, 289] width 85 height 24
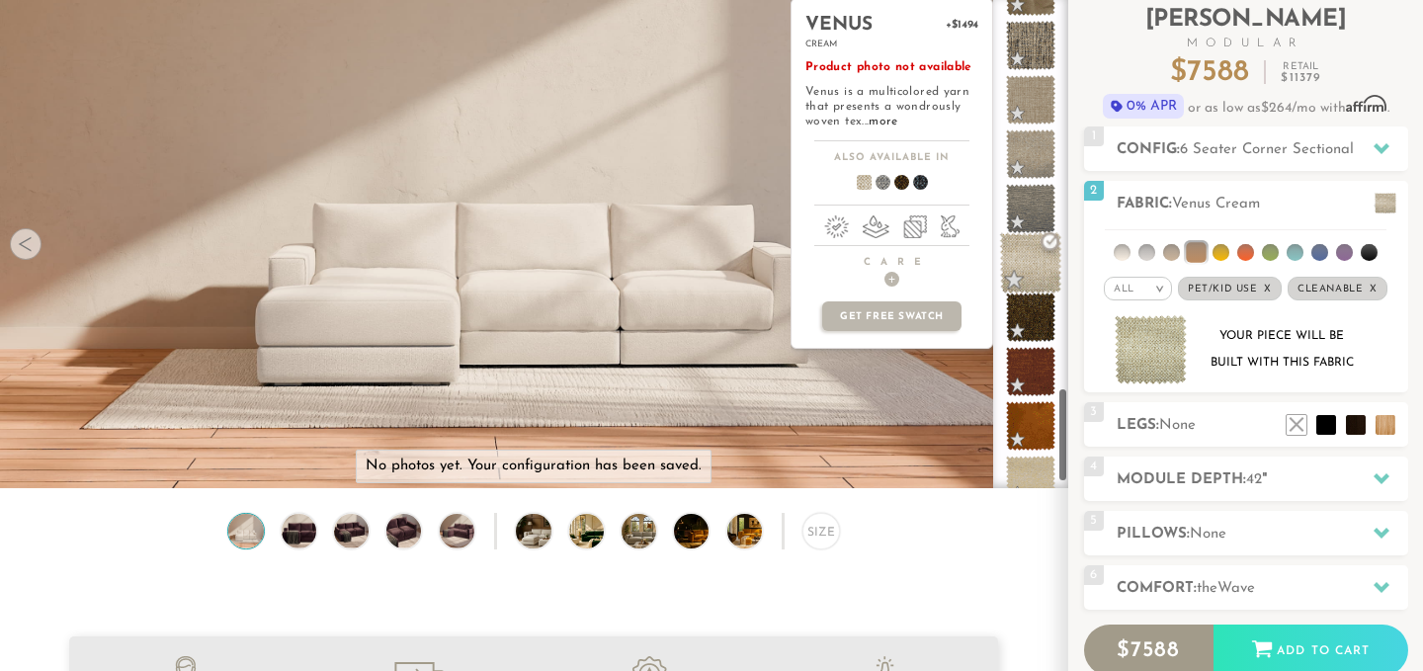
click at [1041, 266] on span at bounding box center [1031, 263] width 62 height 62
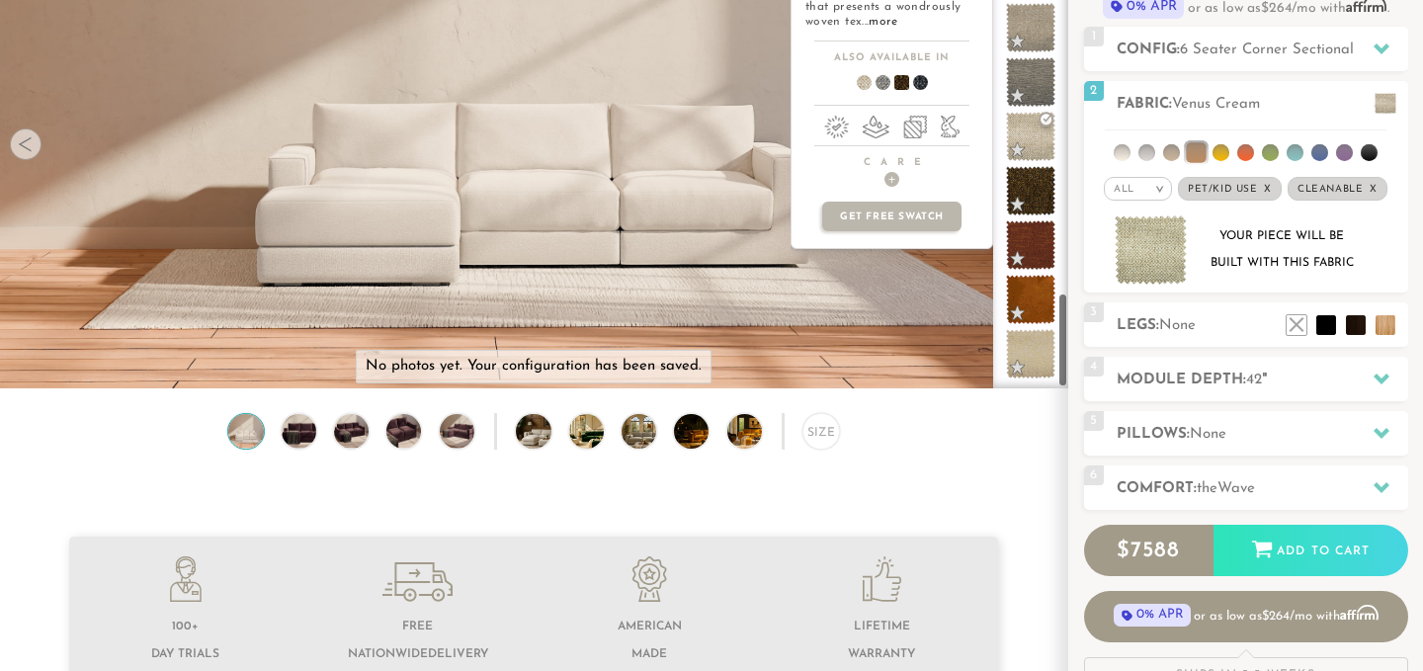
scroll to position [267, 0]
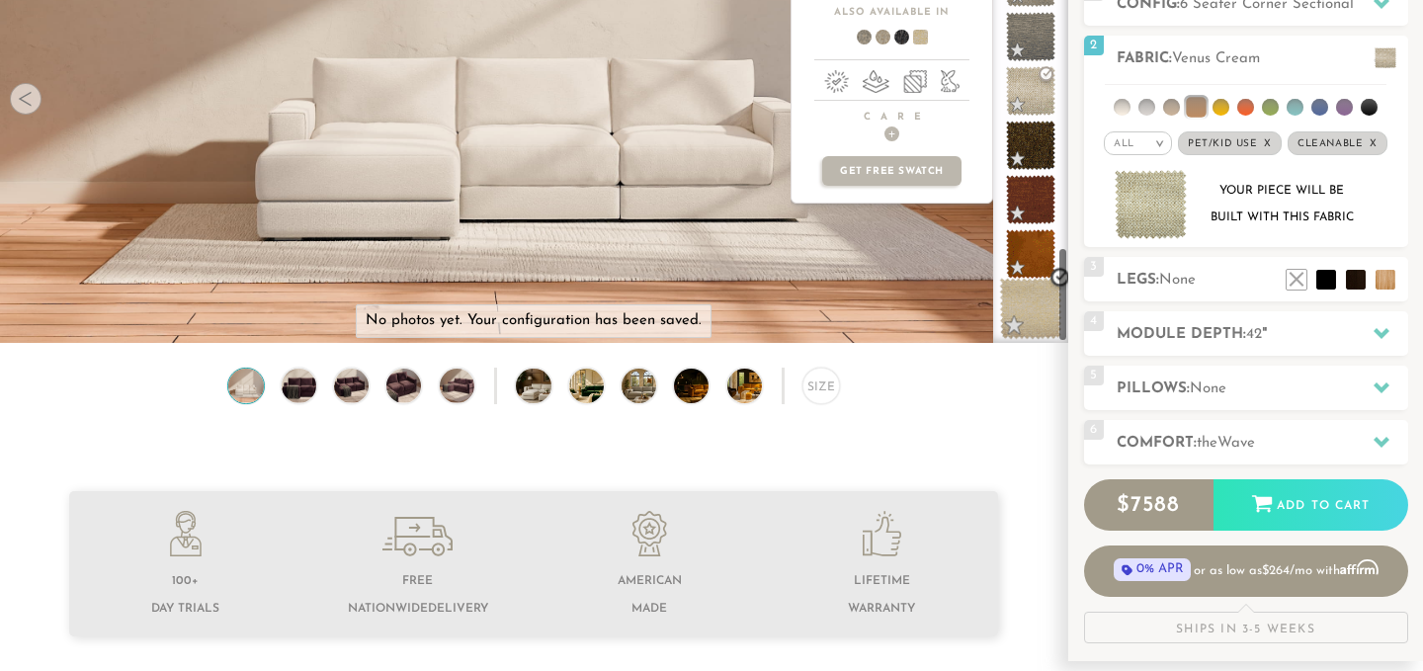
click at [1024, 313] on span at bounding box center [1031, 309] width 62 height 62
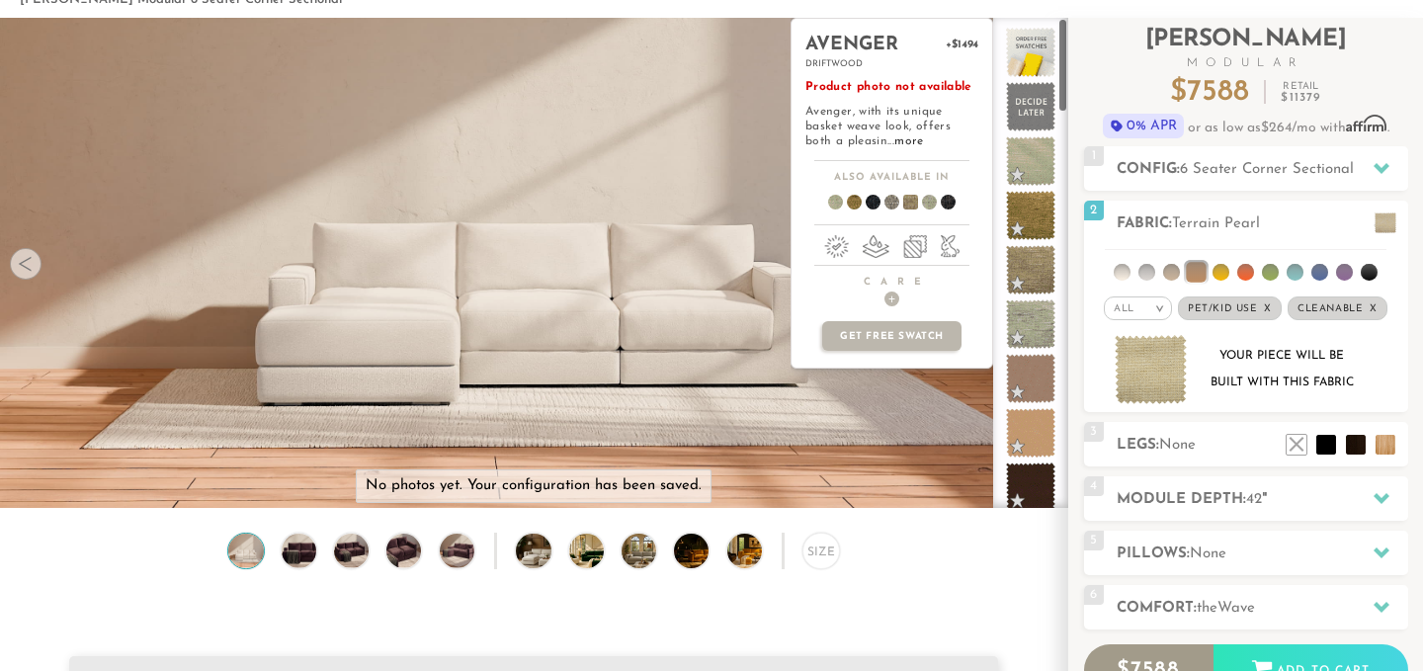
scroll to position [0, 0]
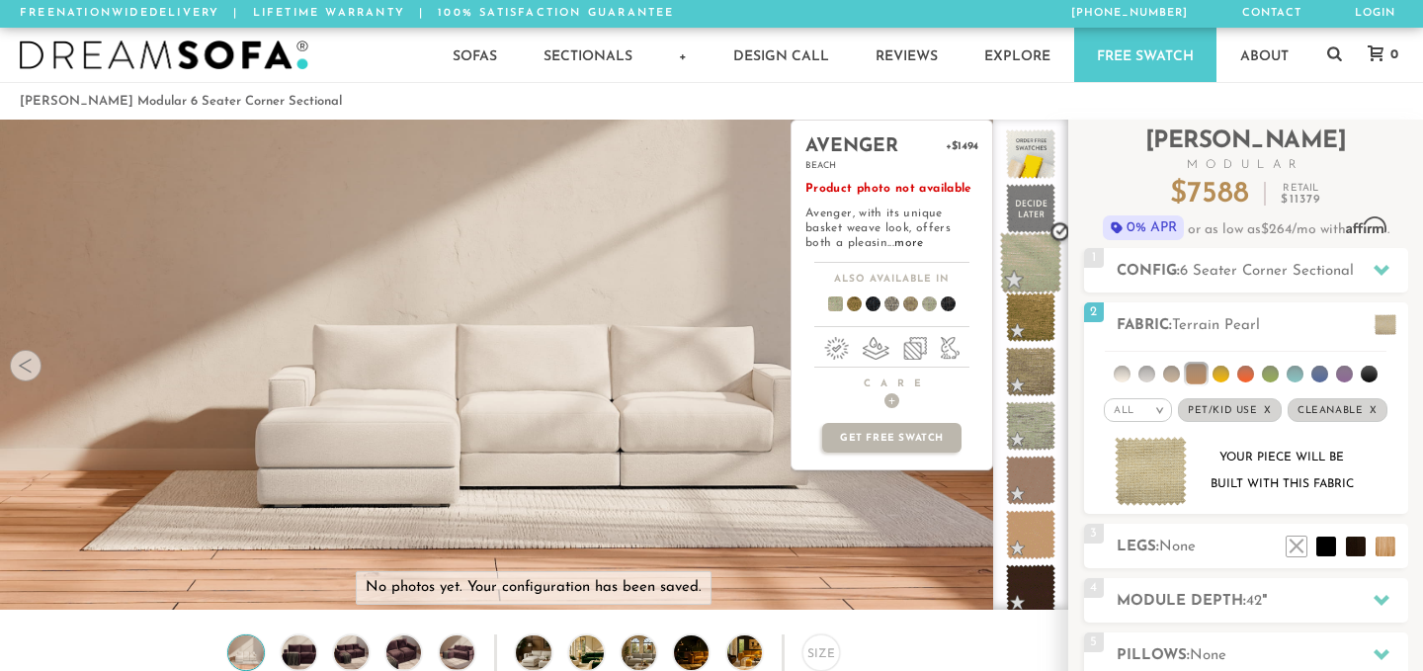
click at [1017, 277] on span at bounding box center [1031, 263] width 62 height 62
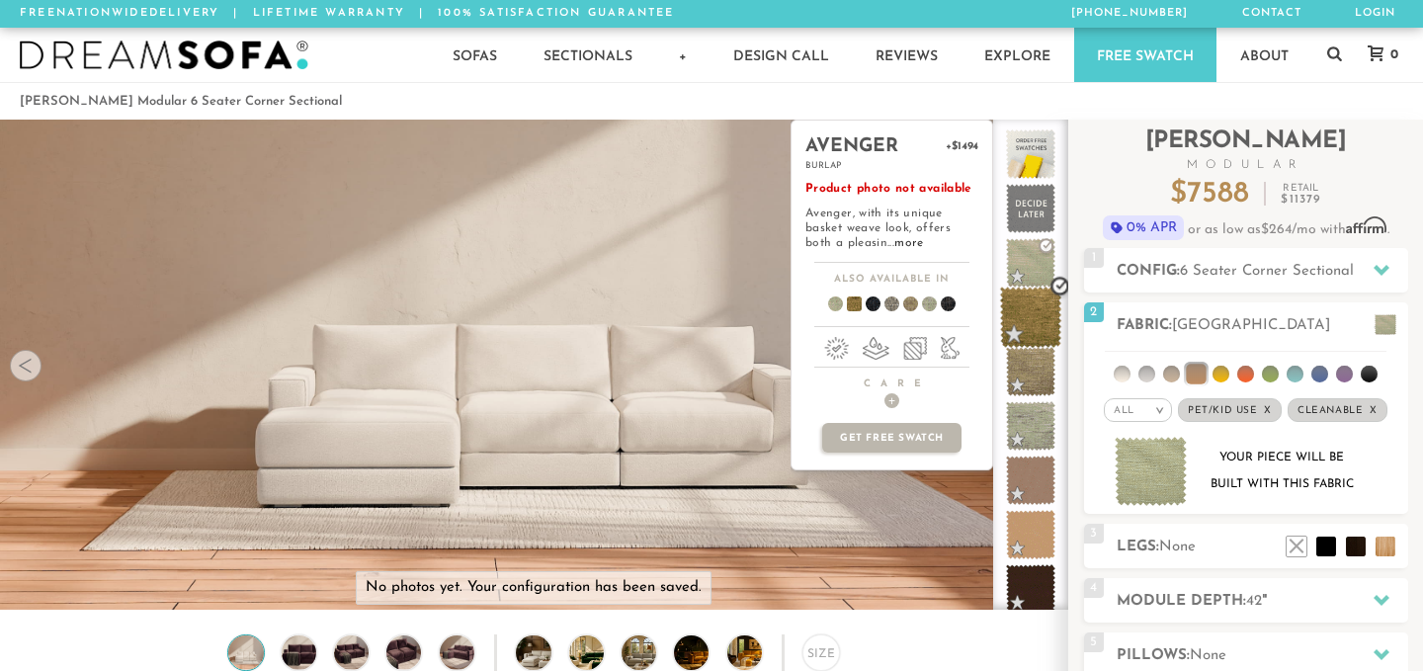
click at [1031, 336] on span at bounding box center [1031, 318] width 62 height 62
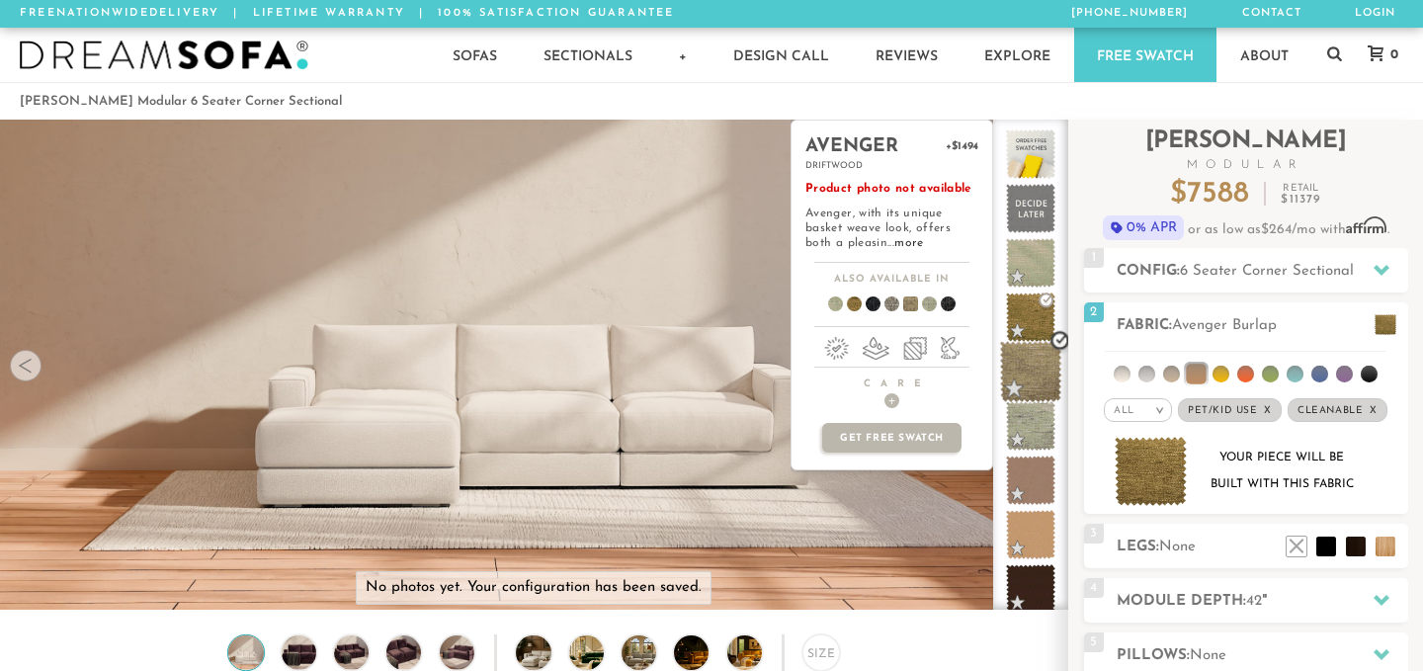
click at [1029, 389] on span at bounding box center [1031, 372] width 62 height 62
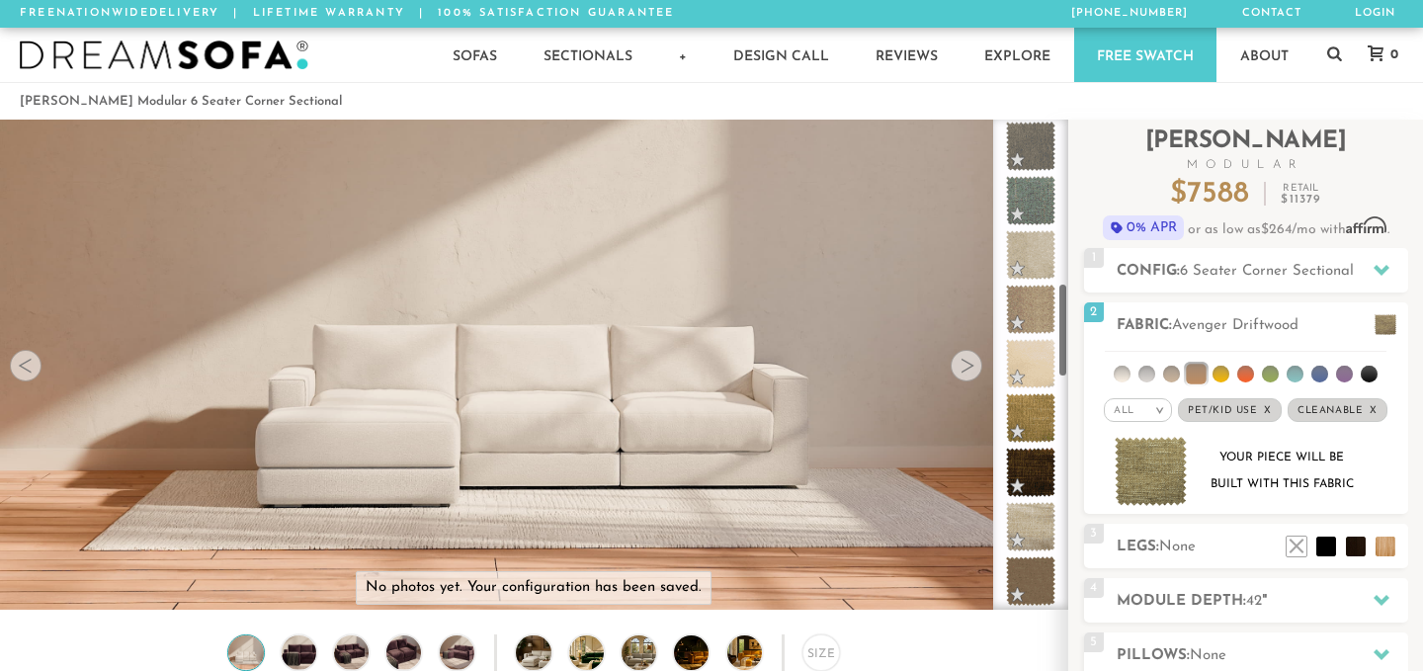
scroll to position [866, 0]
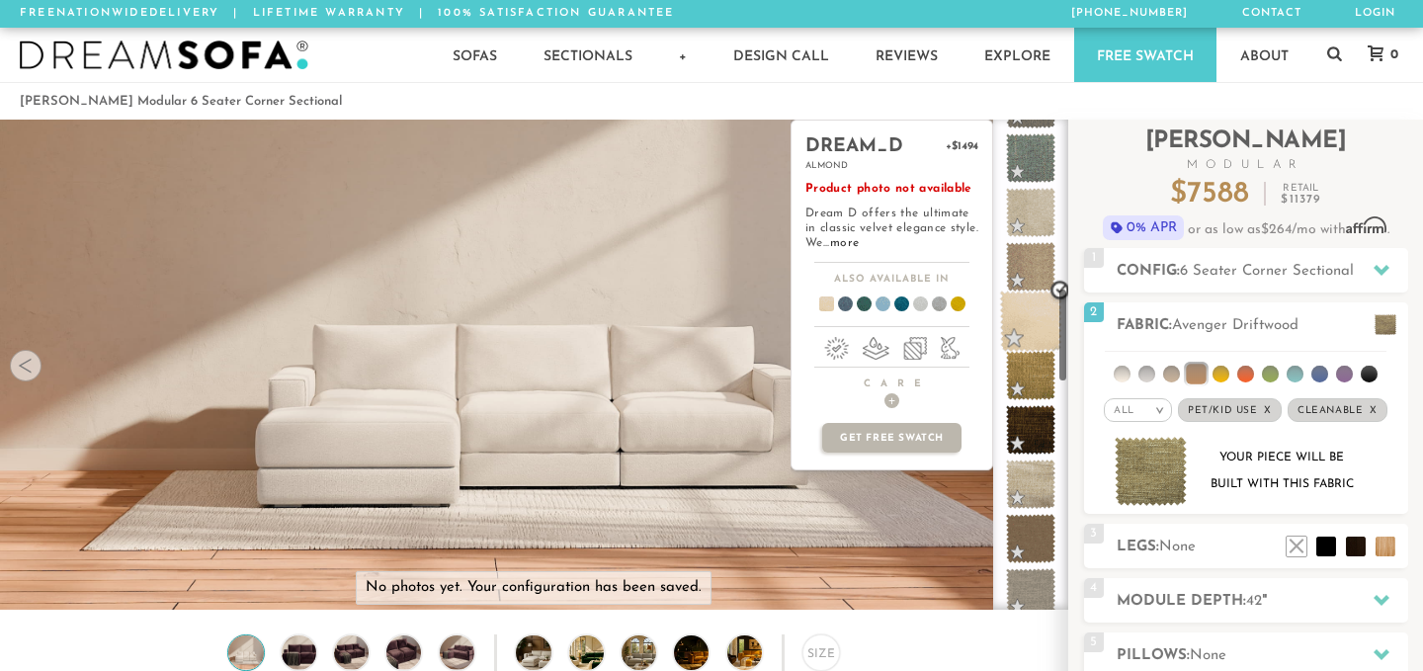
click at [1040, 335] on span at bounding box center [1031, 322] width 62 height 62
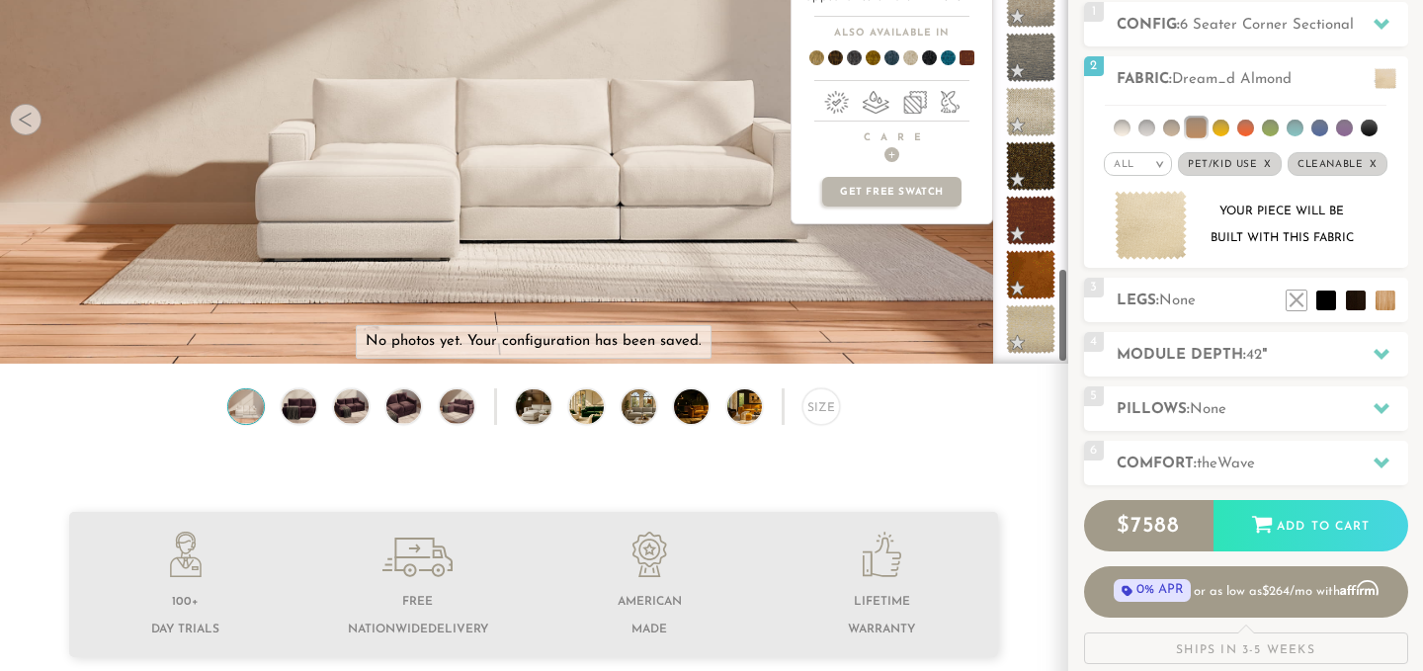
scroll to position [347, 0]
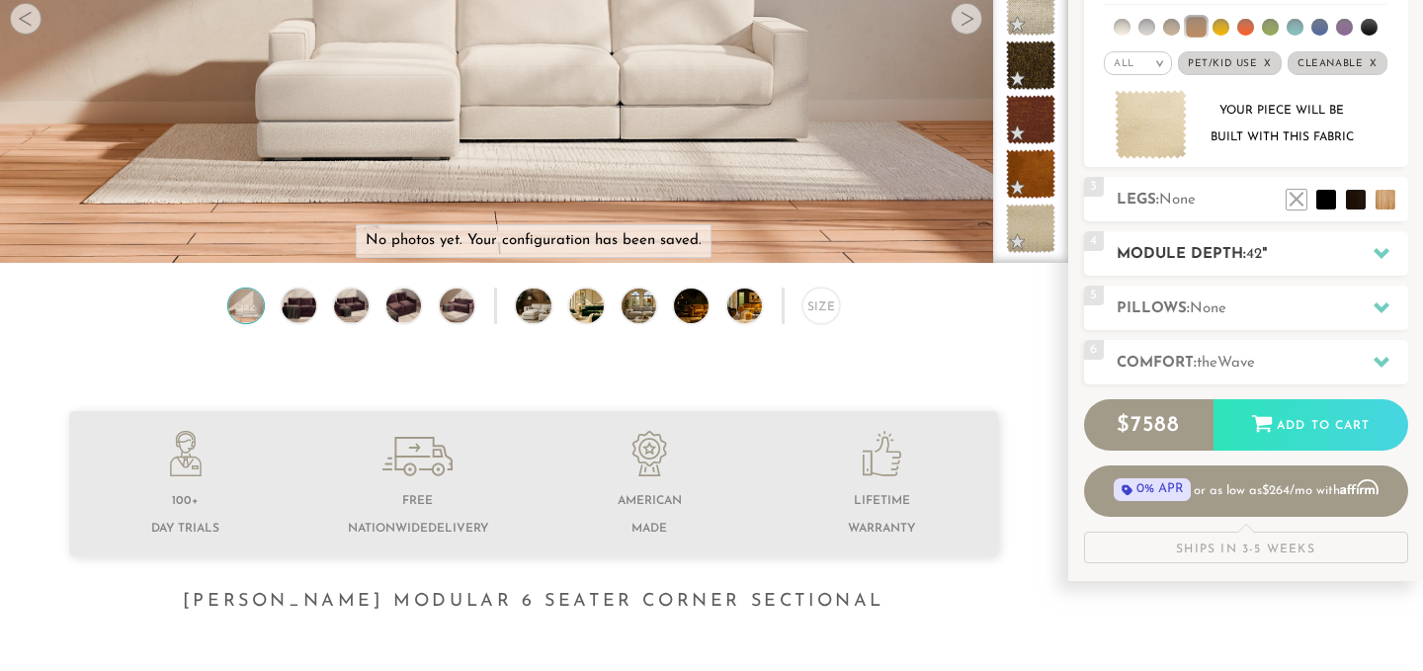
click at [1158, 241] on div "4 Module Depth: 42 "" at bounding box center [1246, 253] width 324 height 44
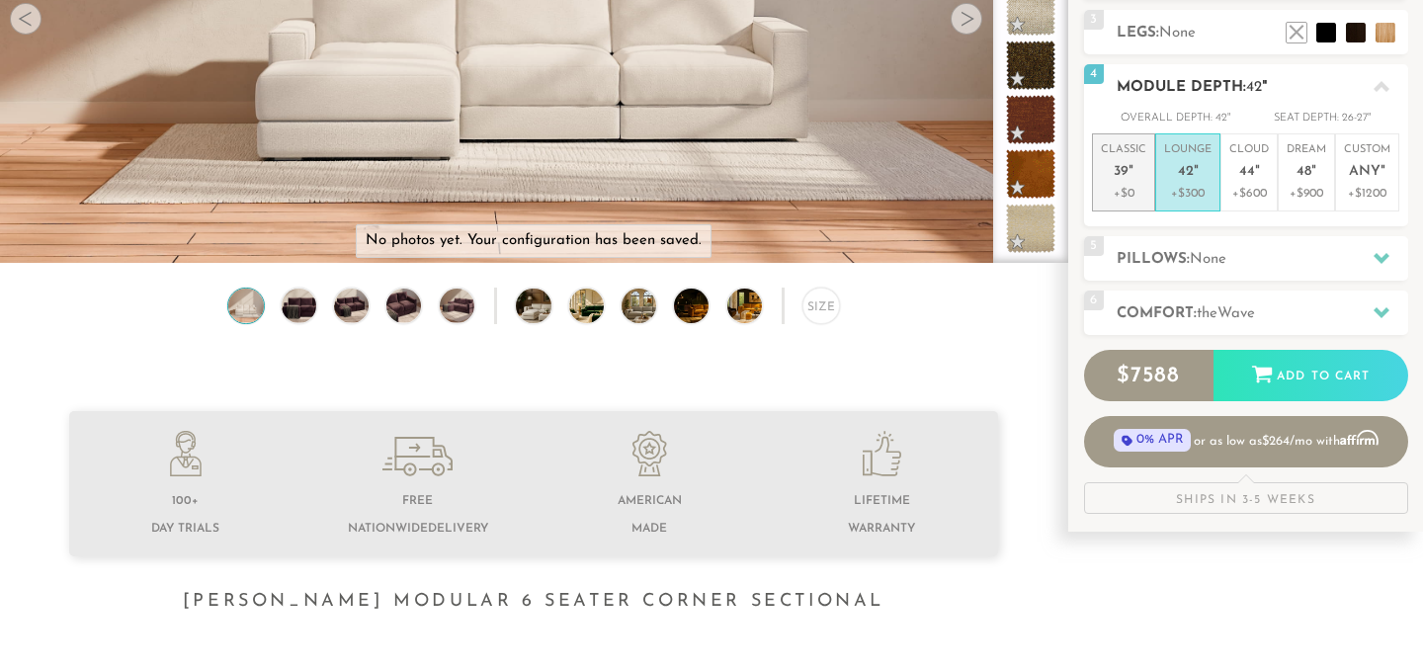
click at [1130, 169] on em """ at bounding box center [1131, 172] width 5 height 17
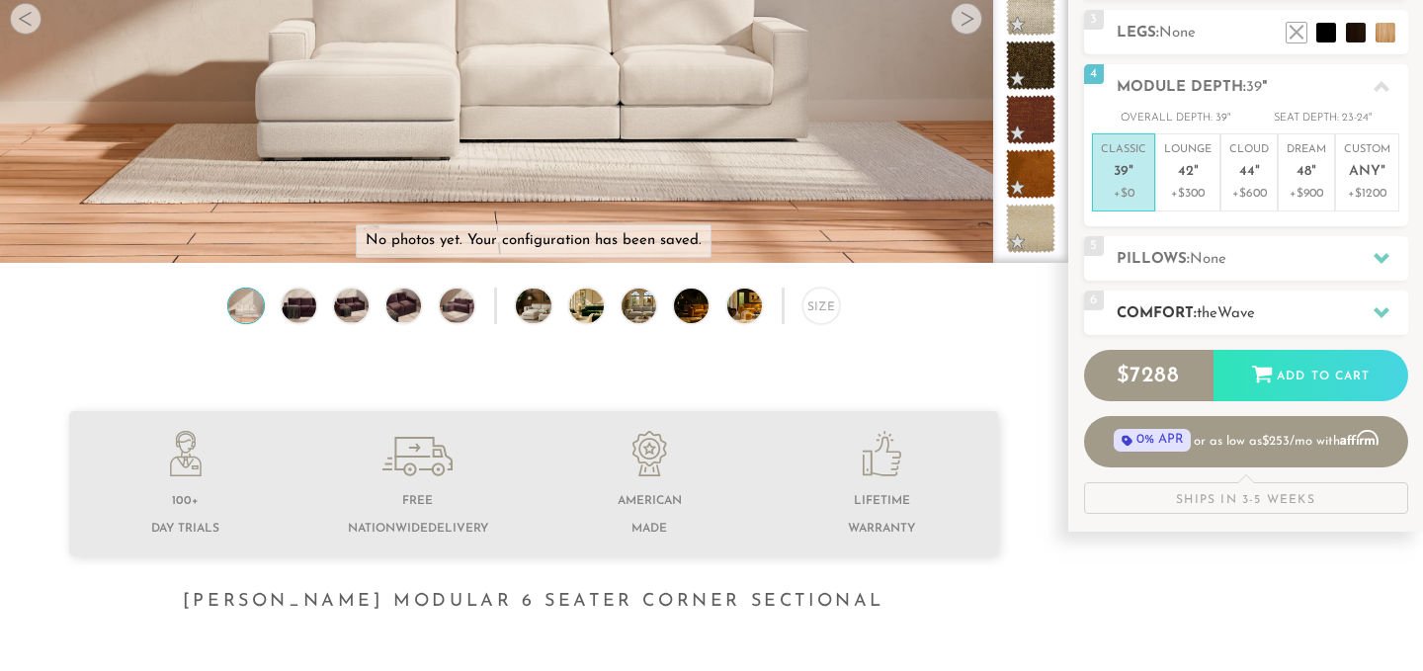
click at [1199, 298] on div "6 Comfort: the Wave medium" at bounding box center [1246, 313] width 324 height 44
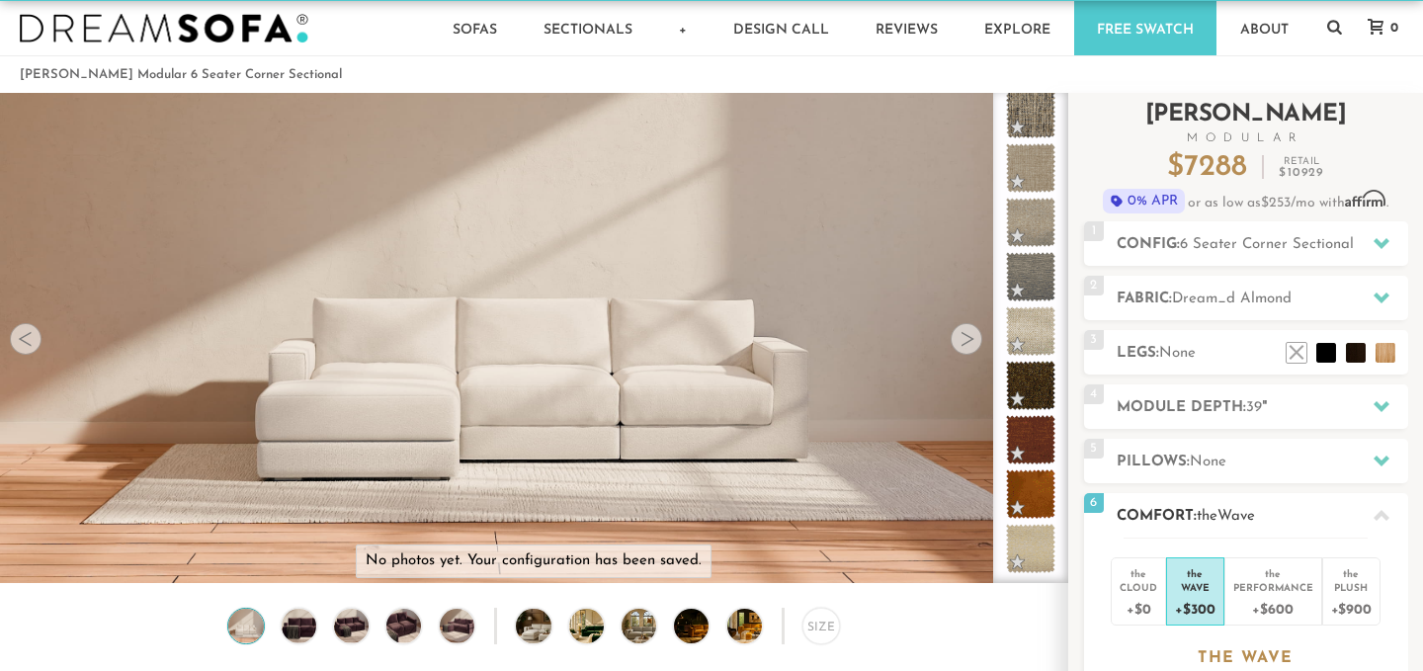
scroll to position [26, 0]
